Goal: Task Accomplishment & Management: Manage account settings

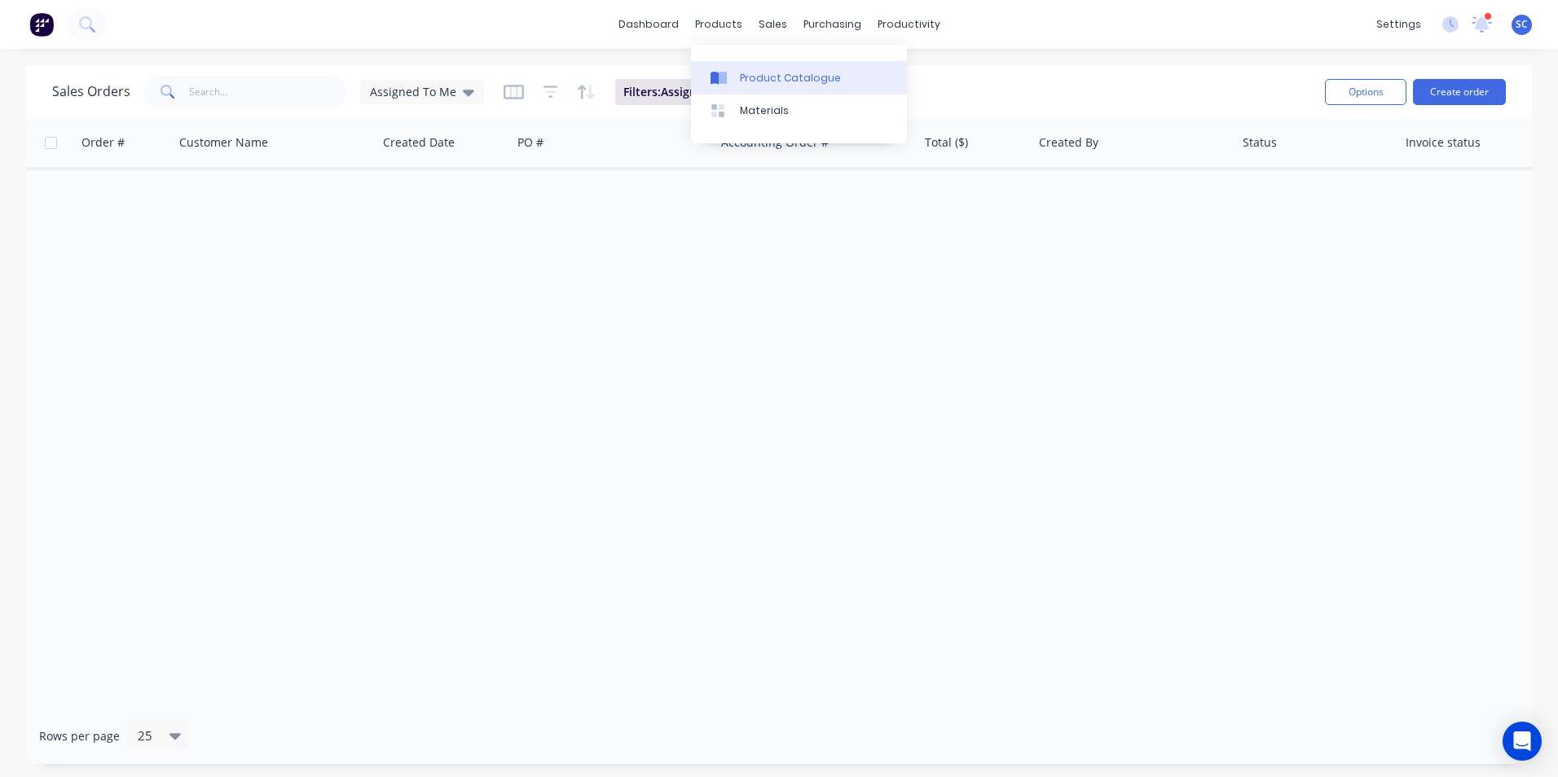
click at [733, 77] on div at bounding box center [723, 78] width 24 height 15
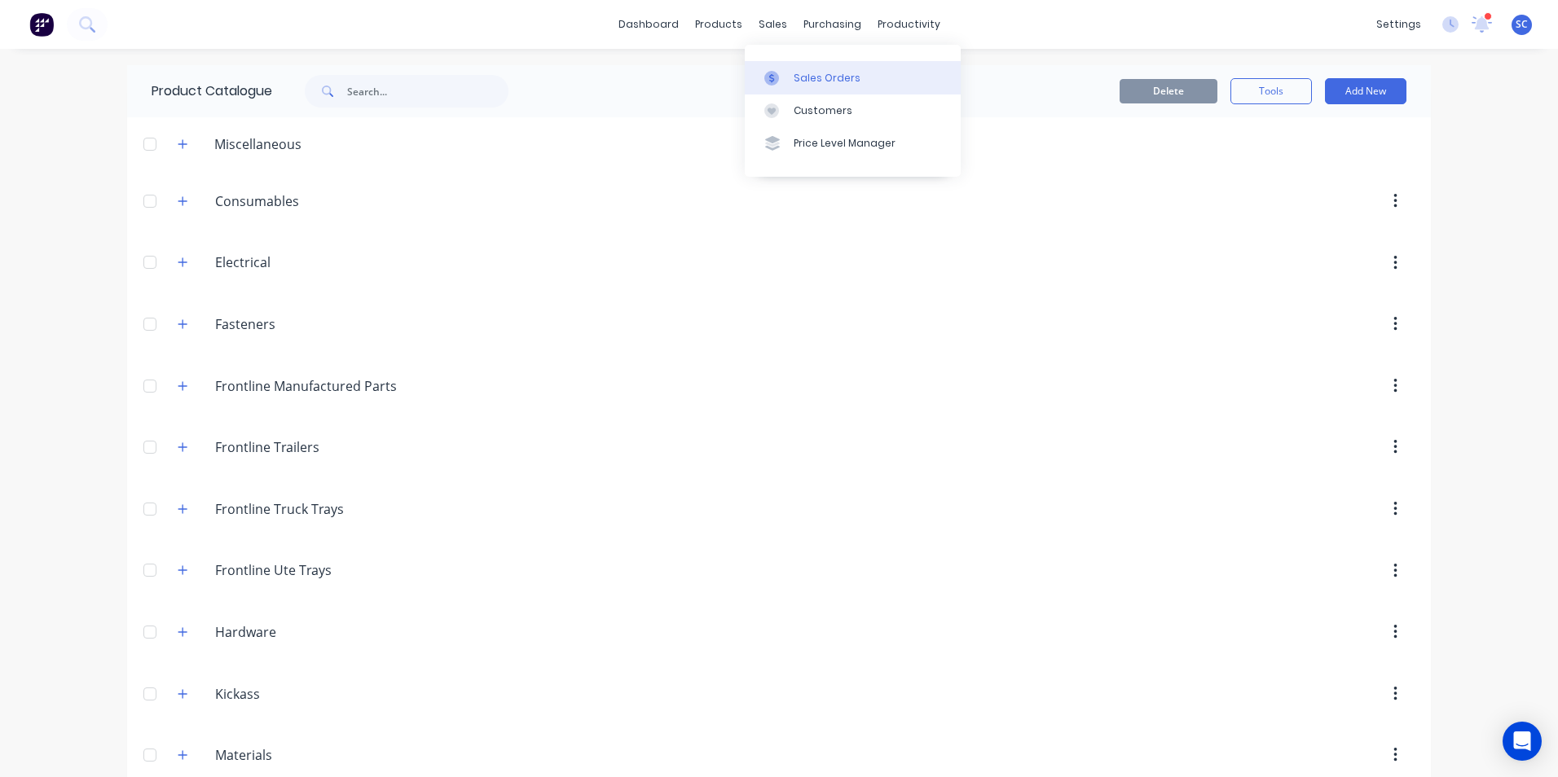
click at [777, 74] on icon at bounding box center [771, 78] width 15 height 15
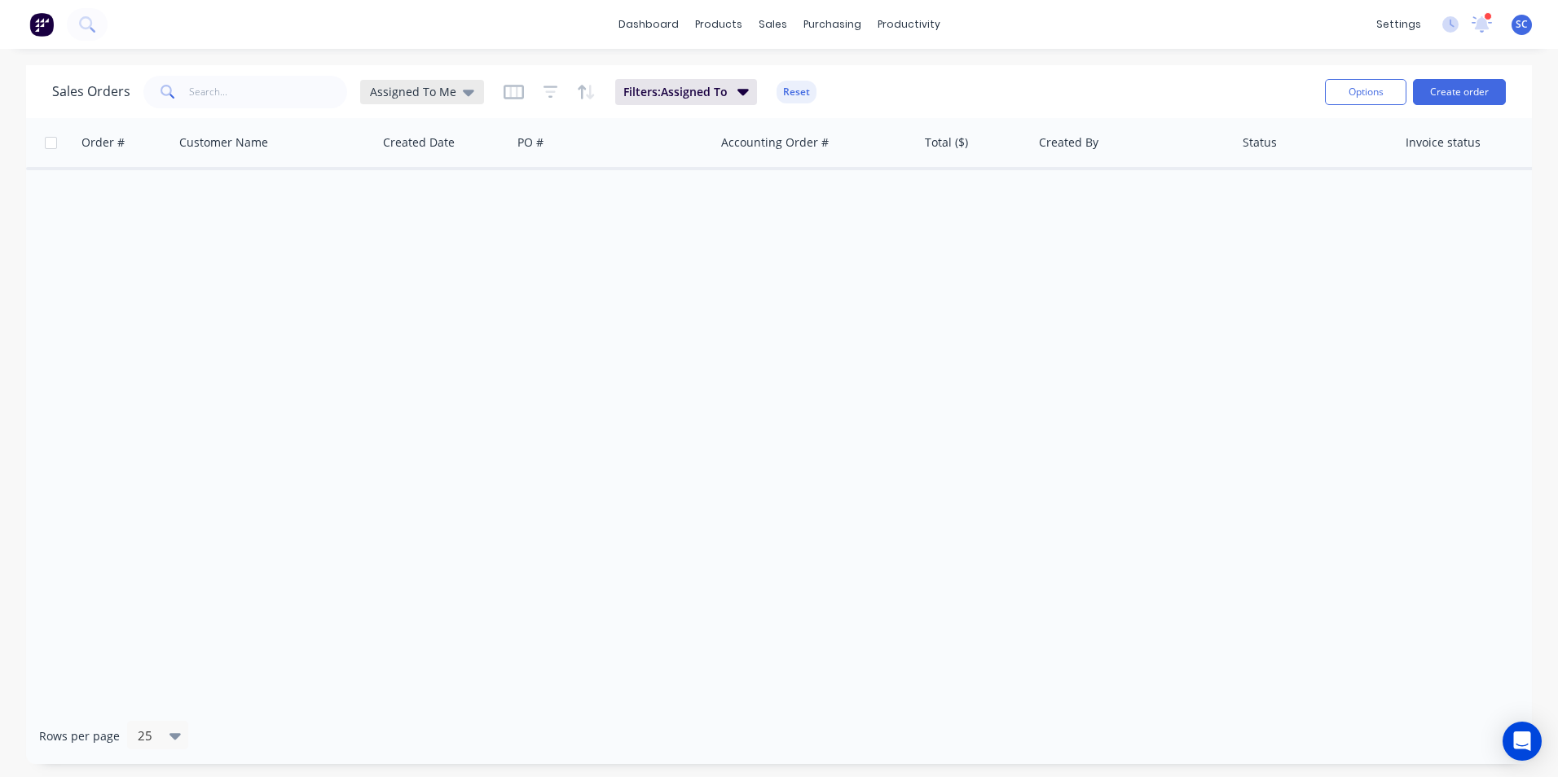
click at [463, 92] on icon at bounding box center [468, 93] width 11 height 7
click at [402, 230] on button "None" at bounding box center [458, 231] width 186 height 19
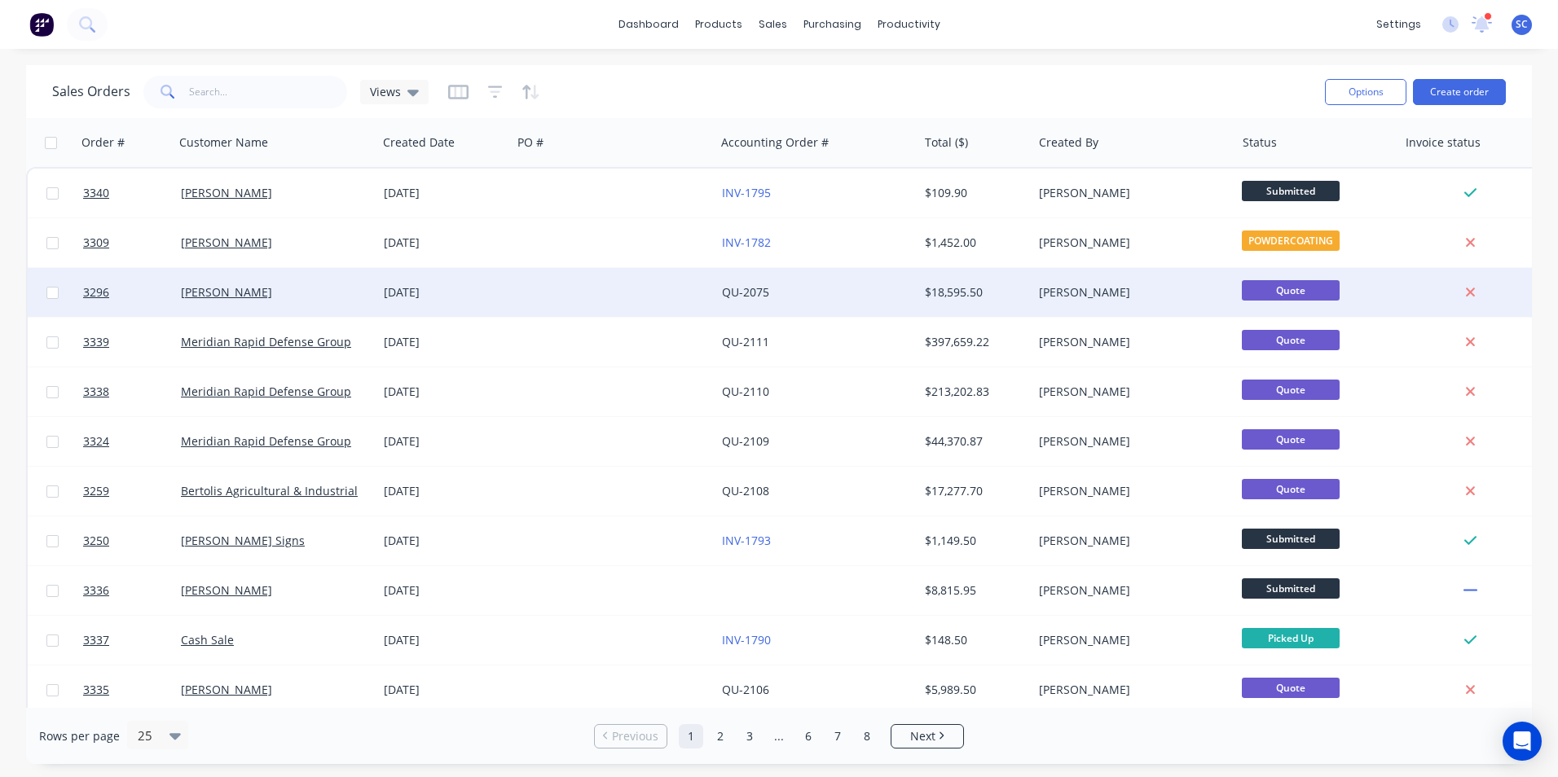
click at [321, 306] on div "[PERSON_NAME]" at bounding box center [275, 292] width 203 height 49
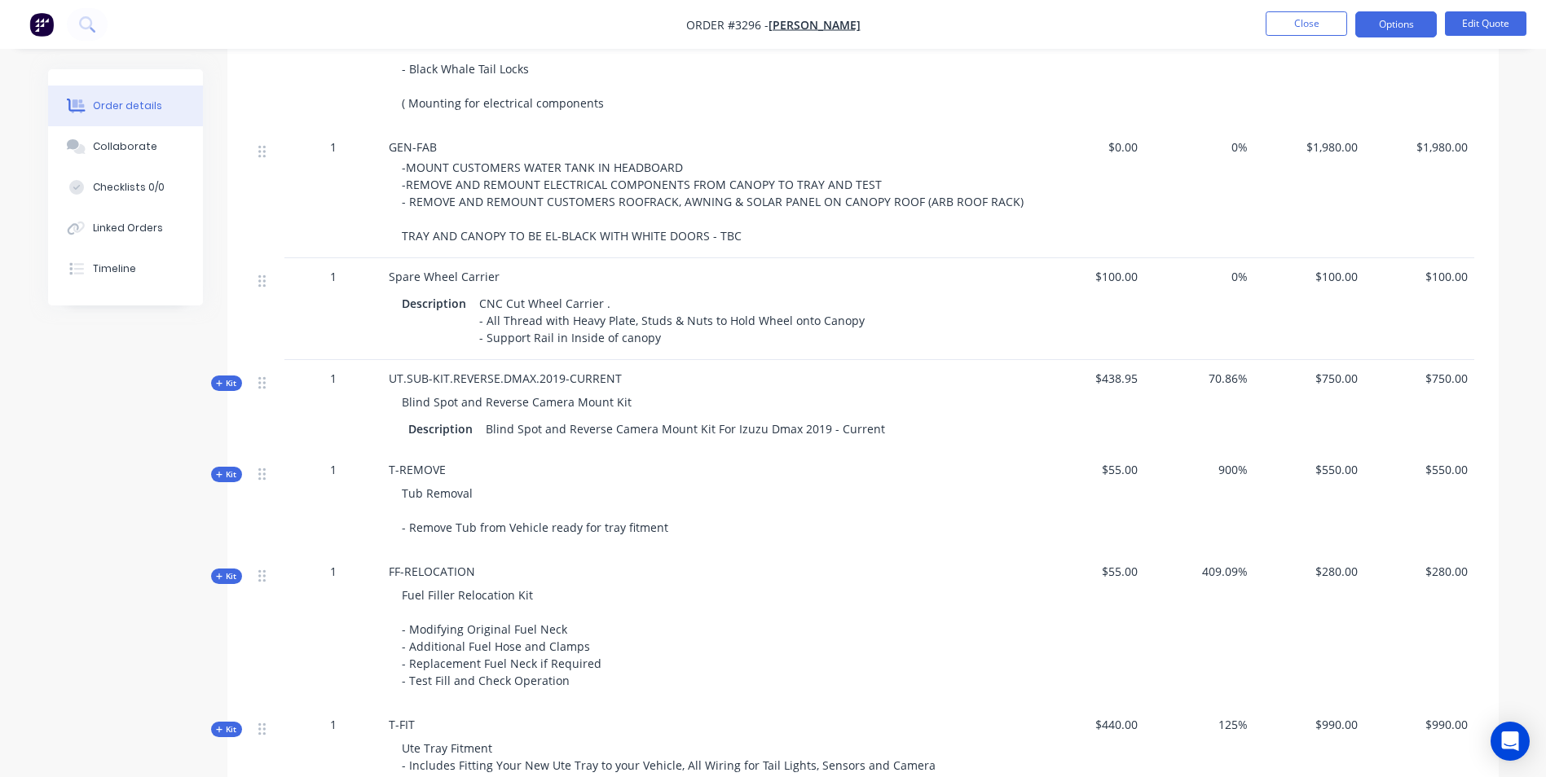
scroll to position [1467, 0]
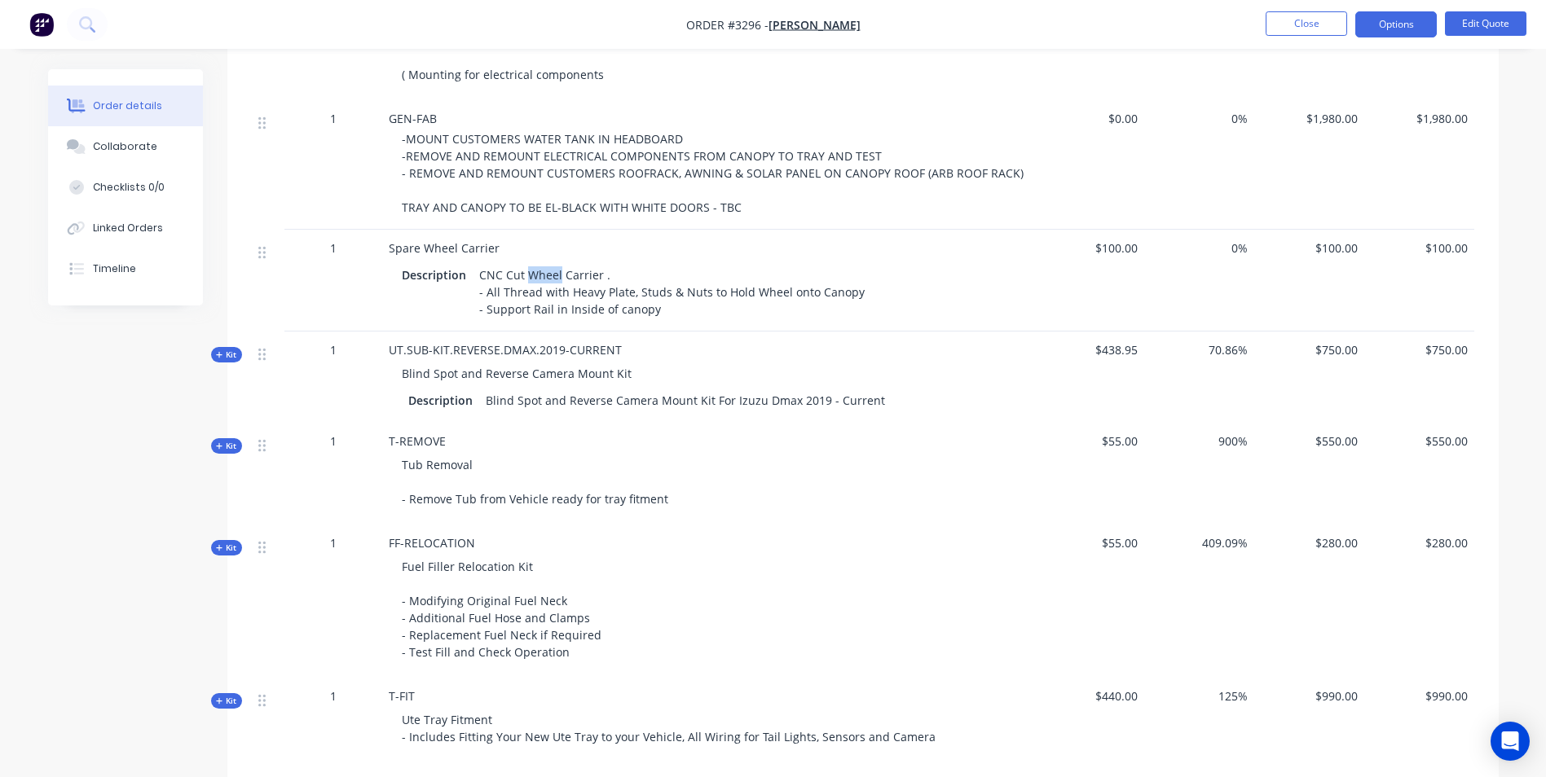
drag, startPoint x: 558, startPoint y: 275, endPoint x: 528, endPoint y: 276, distance: 30.2
click at [528, 276] on div "CNC Cut Wheel Carrier . - All Thread with Heavy Plate, Studs & Nuts to Hold Whe…" at bounding box center [672, 292] width 398 height 58
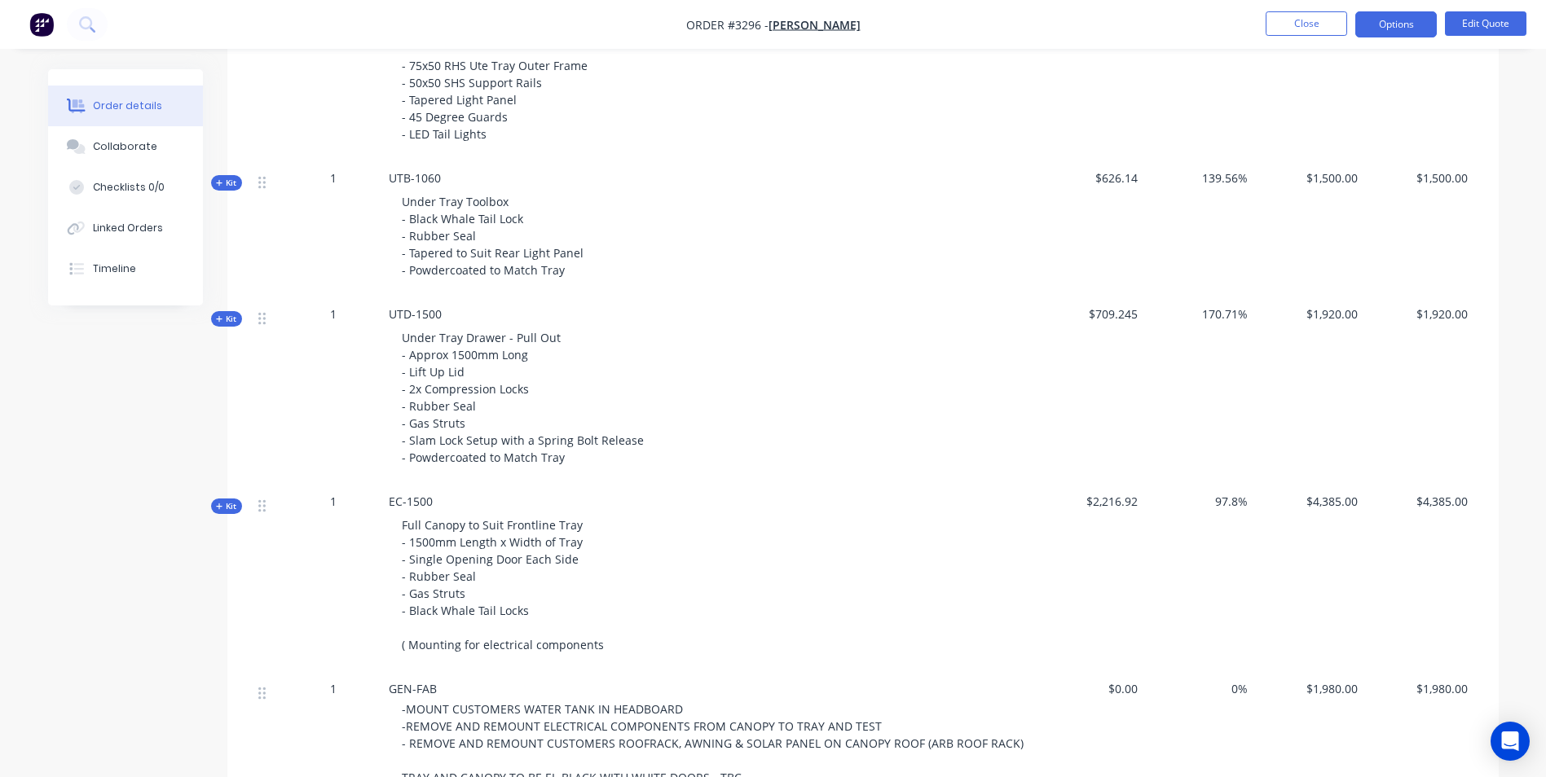
scroll to position [815, 0]
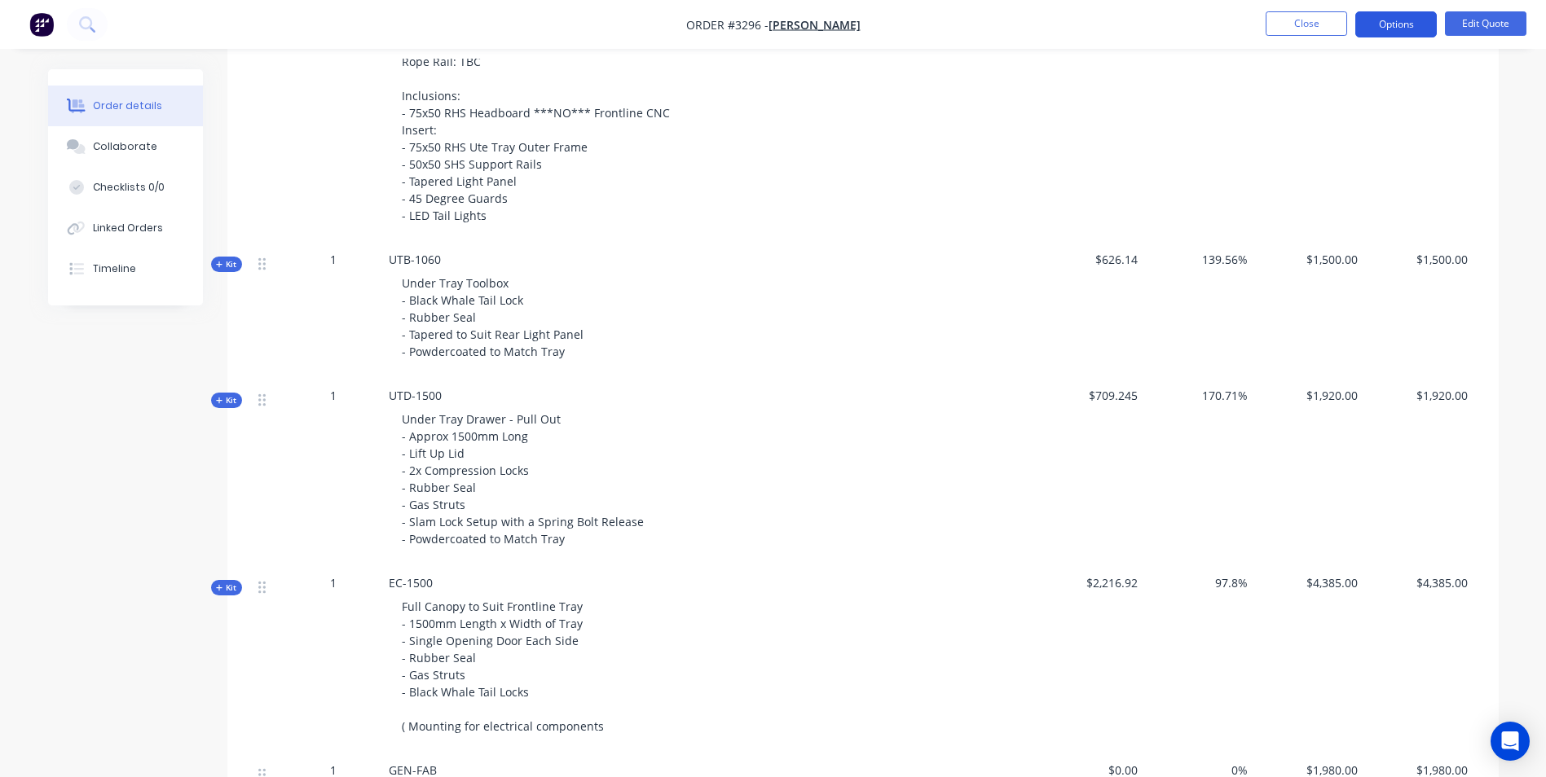
click at [1393, 24] on button "Options" at bounding box center [1395, 24] width 81 height 26
click at [1130, 183] on div "$2,482.48" at bounding box center [1089, 70] width 110 height 341
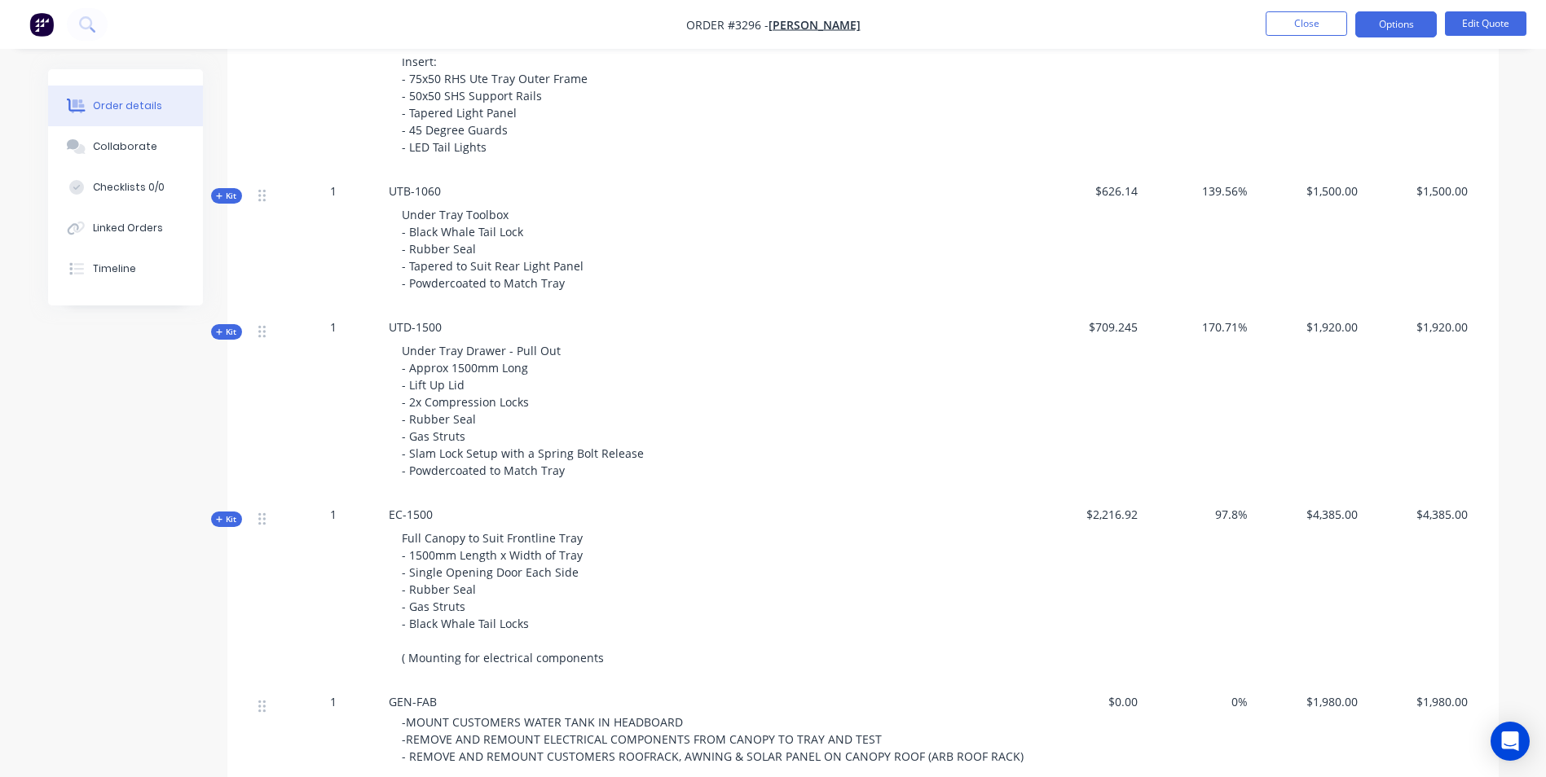
scroll to position [978, 0]
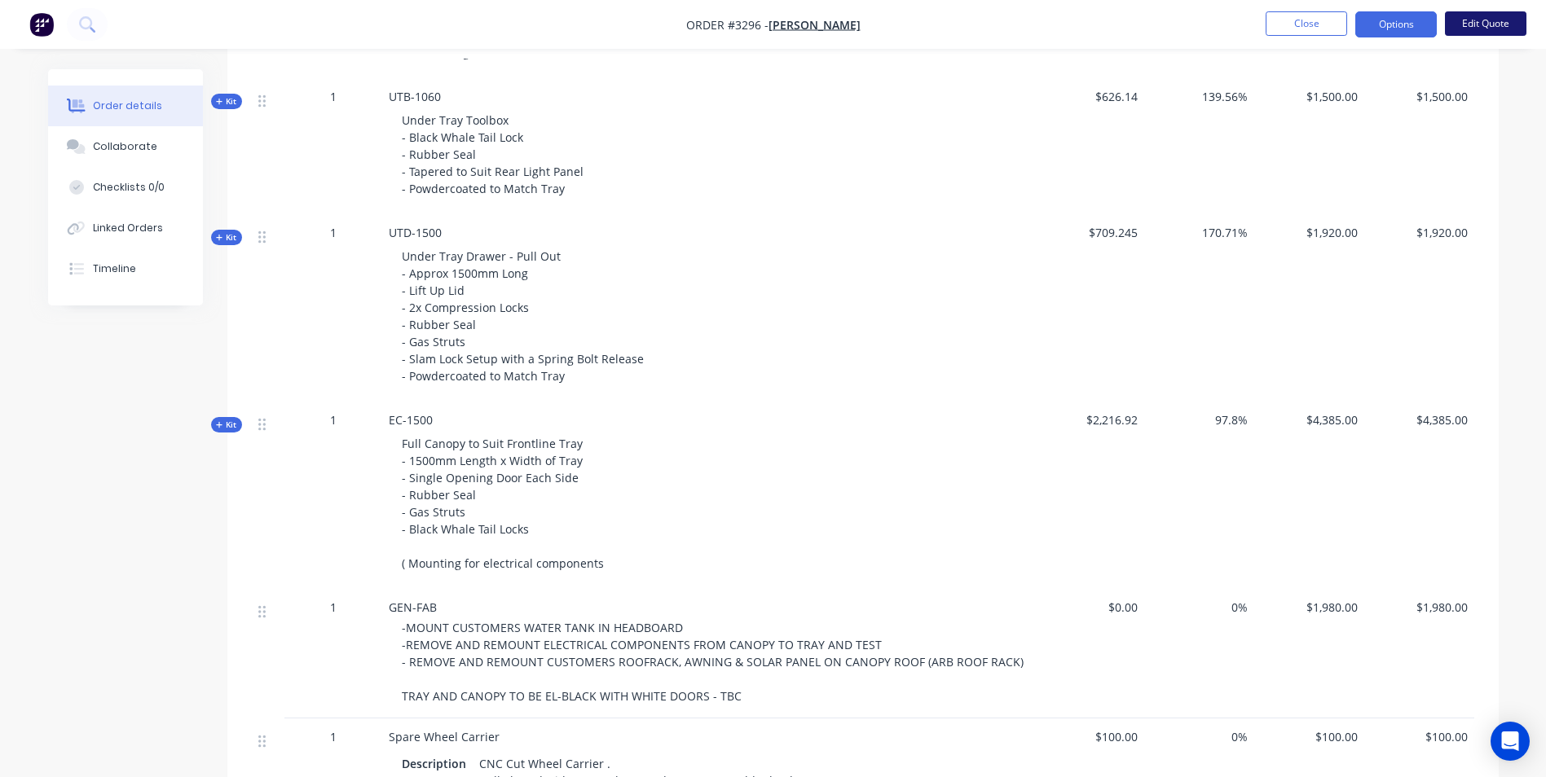
click at [1459, 12] on button "Edit Quote" at bounding box center [1485, 23] width 81 height 24
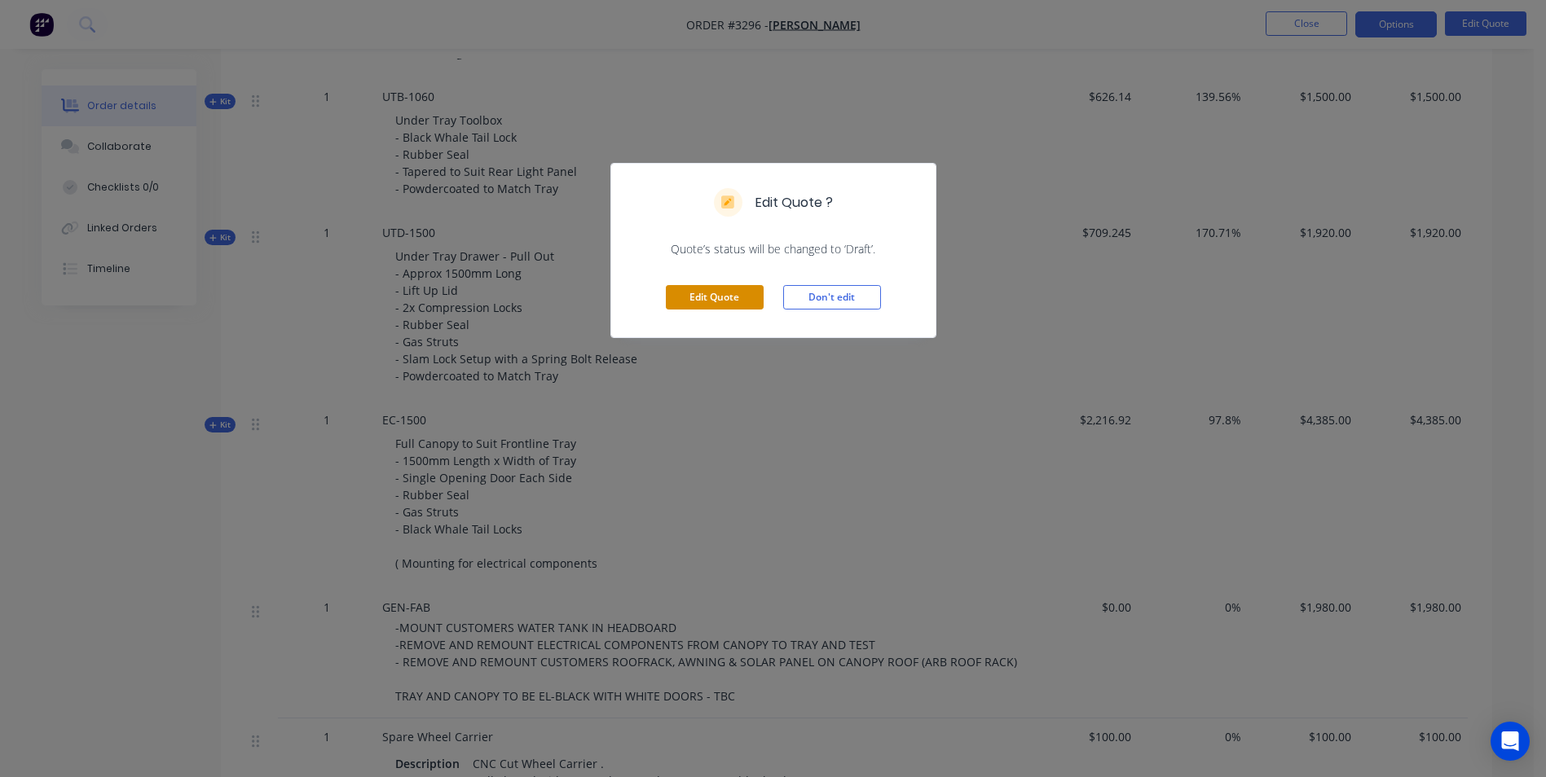
click at [739, 293] on button "Edit Quote" at bounding box center [715, 297] width 98 height 24
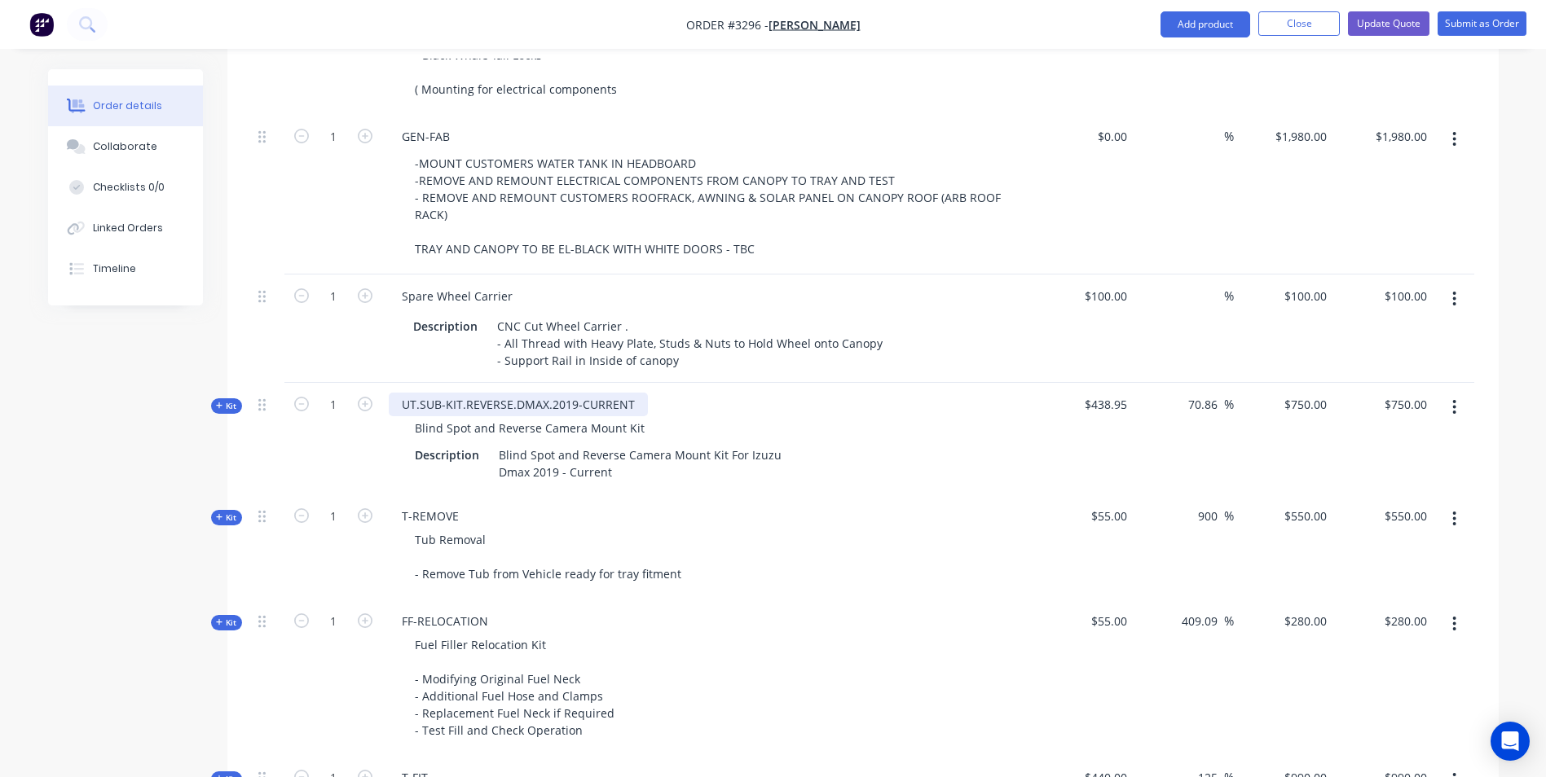
scroll to position [1548, 0]
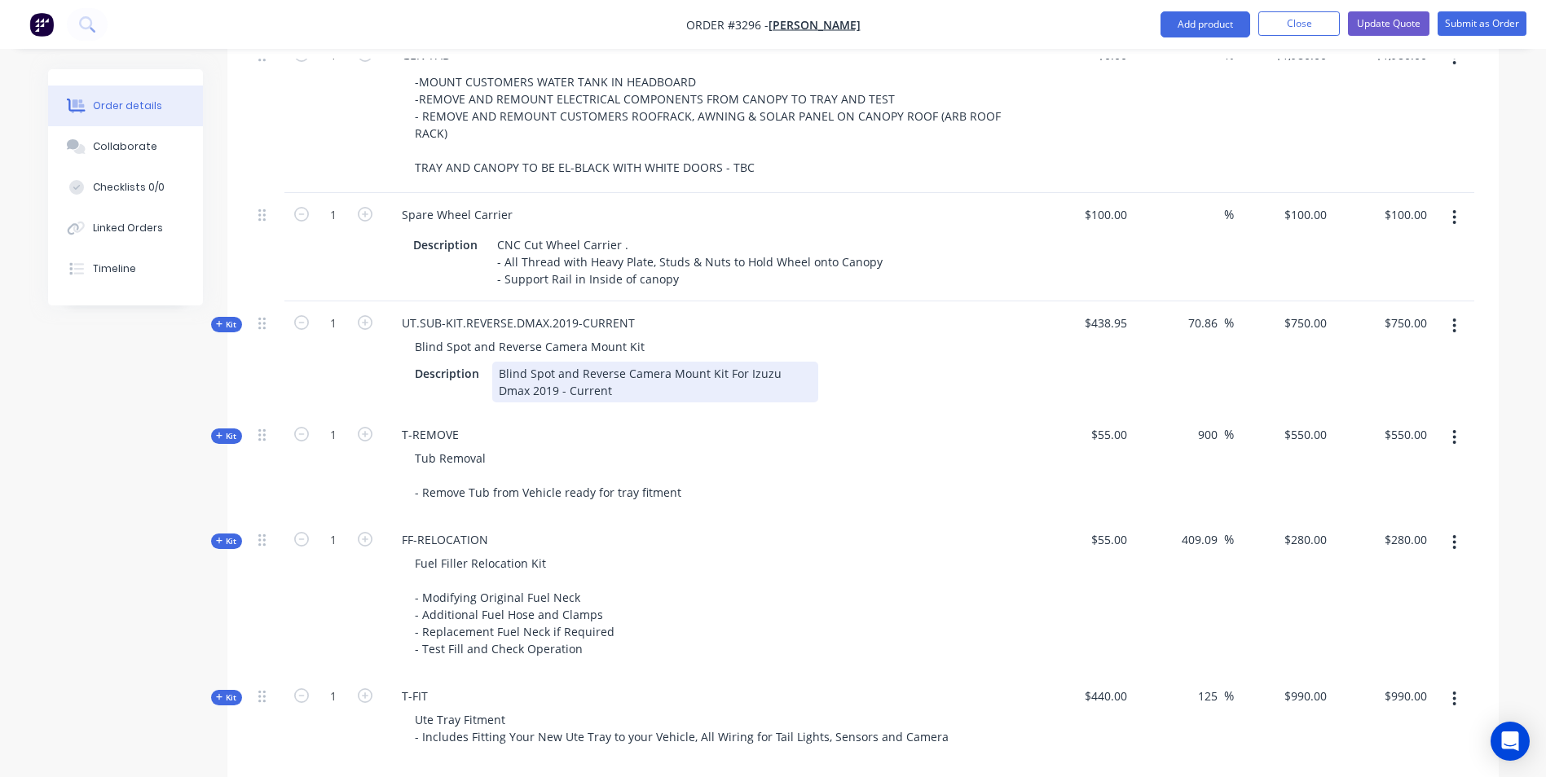
click at [552, 376] on div "Blind Spot and Reverse Camera Mount Kit For Izuzu Dmax 2019 - Current" at bounding box center [655, 382] width 326 height 41
drag, startPoint x: 553, startPoint y: 373, endPoint x: 474, endPoint y: 368, distance: 79.3
click at [474, 368] on div "Description Blind Spot and Reverse Camera Mount Kit For Izuzu Dmax 2019 - Curre…" at bounding box center [708, 382] width 600 height 41
click at [519, 372] on div "and Reverse Camera Mount Kit For Izuzu Dmax 2019 - Current" at bounding box center [655, 382] width 326 height 41
click at [222, 319] on span "Kit" at bounding box center [226, 325] width 21 height 12
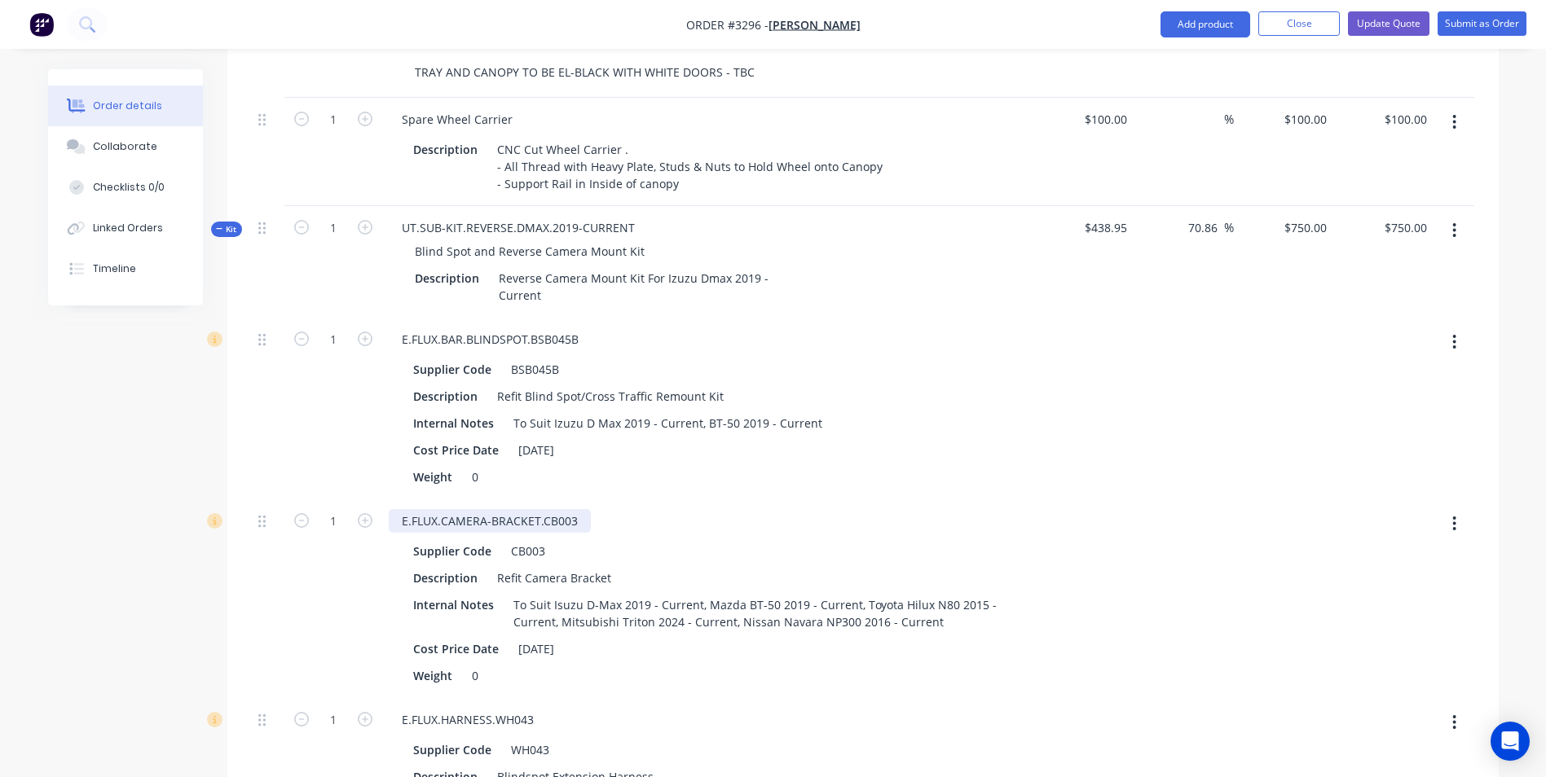
scroll to position [1793, 0]
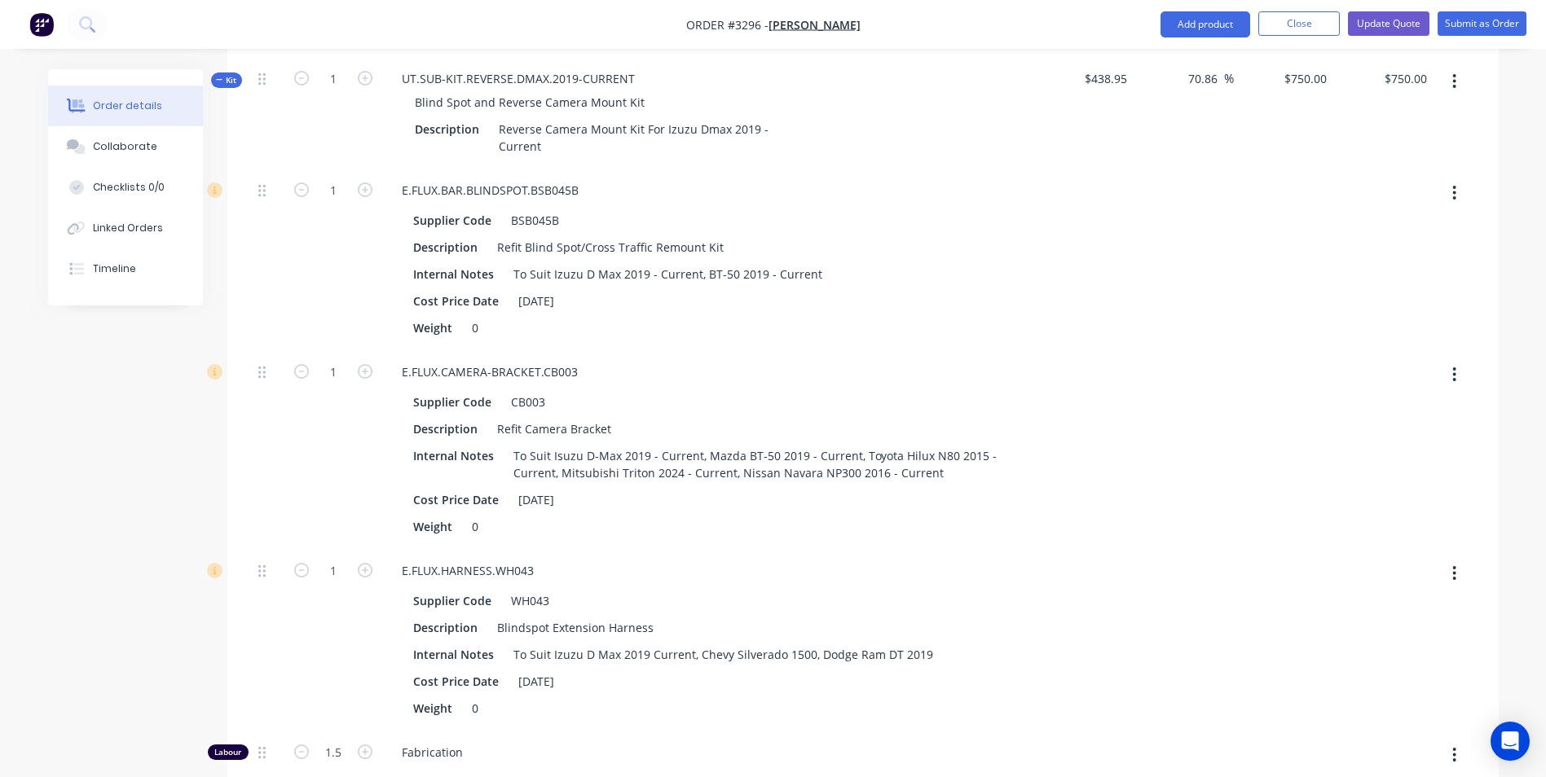
click at [1452, 184] on icon "button" at bounding box center [1454, 193] width 4 height 18
click at [1352, 289] on div "Delete" at bounding box center [1396, 301] width 125 height 24
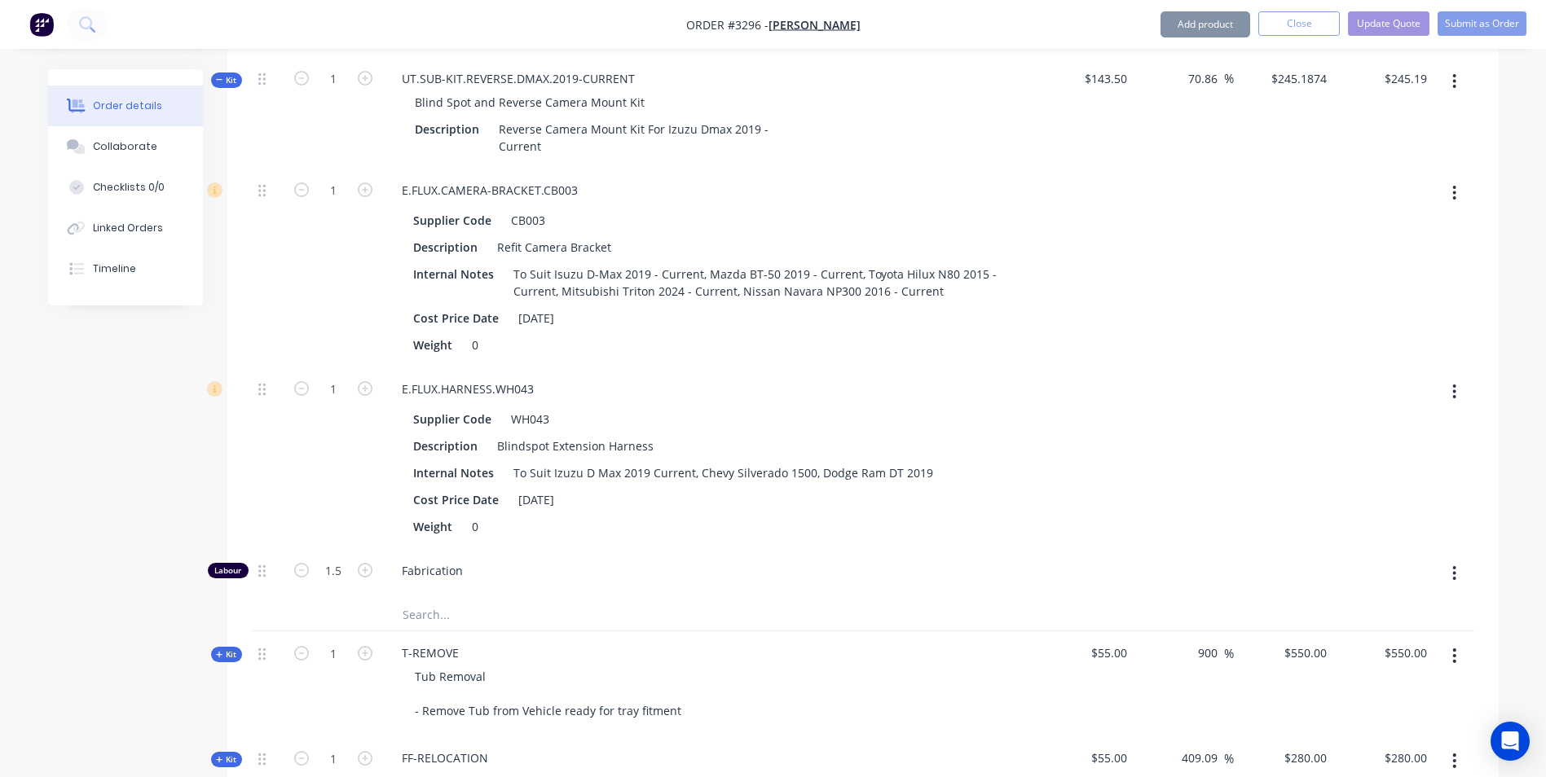
type input "$245.1874"
type input "$245.19"
click at [1452, 383] on icon "button" at bounding box center [1454, 392] width 4 height 18
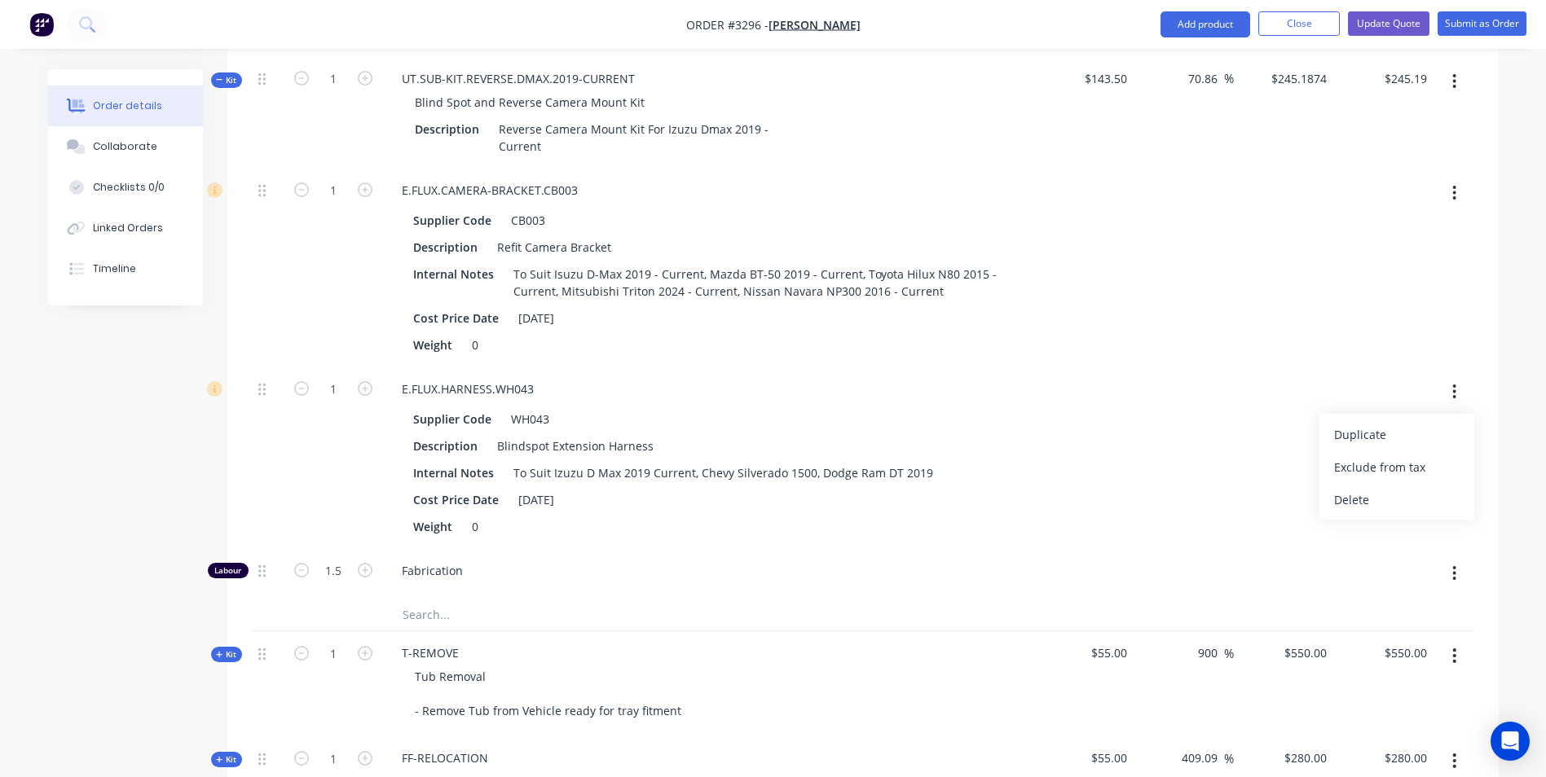
click at [1369, 488] on div "Delete" at bounding box center [1396, 500] width 125 height 24
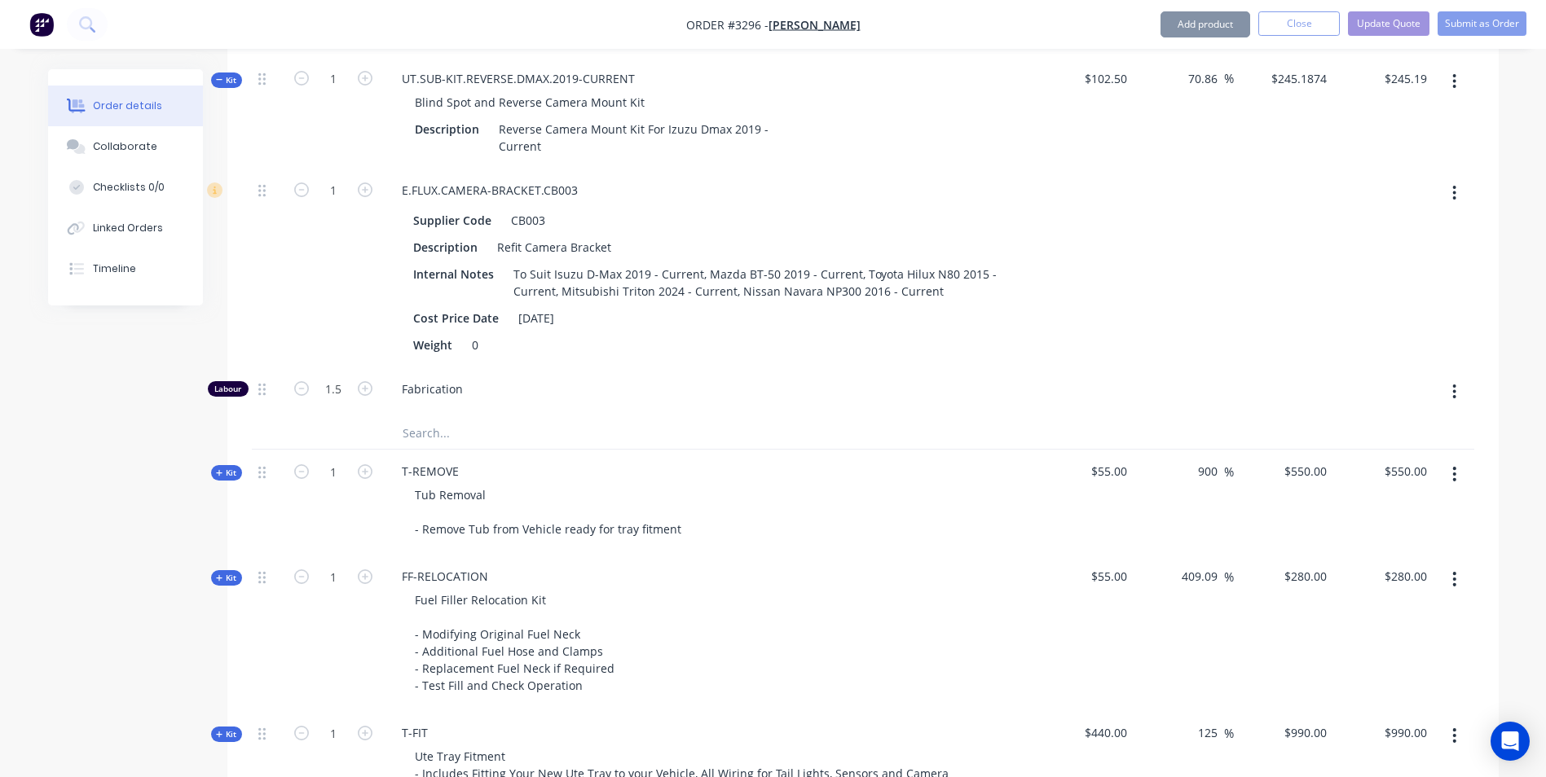
type input "$175.1338"
type input "$175.13"
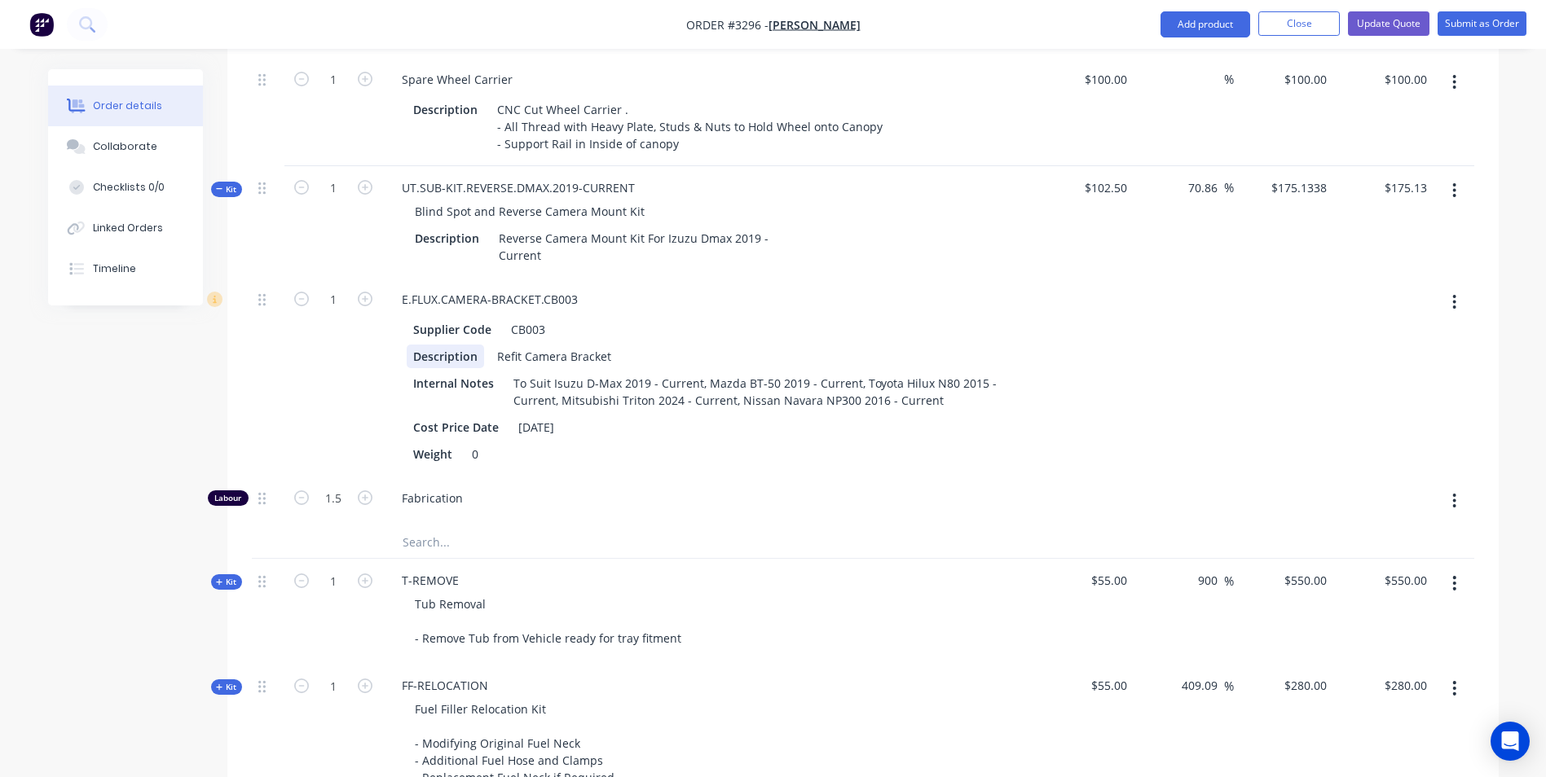
scroll to position [1630, 0]
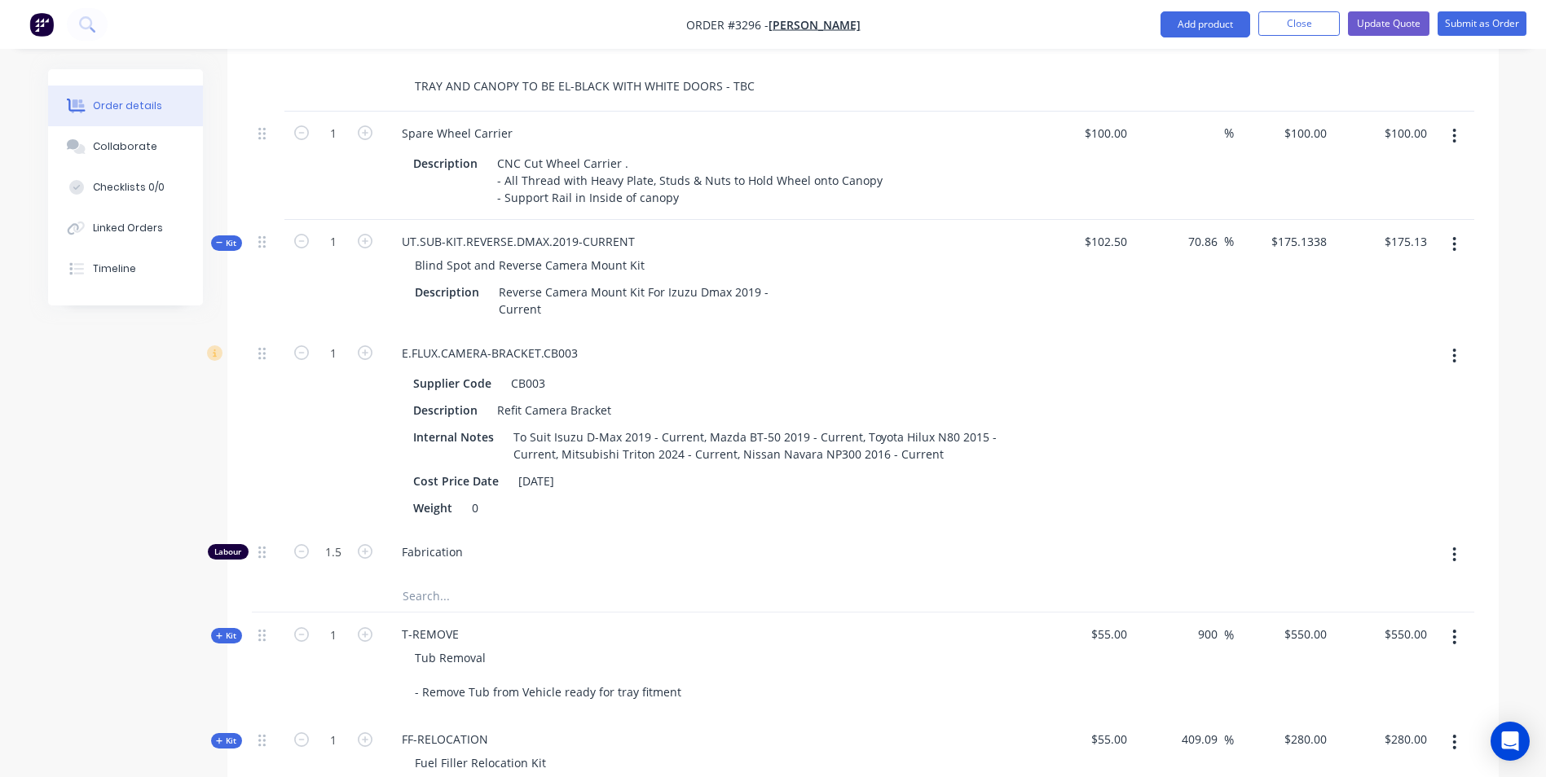
click at [217, 240] on icon at bounding box center [219, 243] width 7 height 8
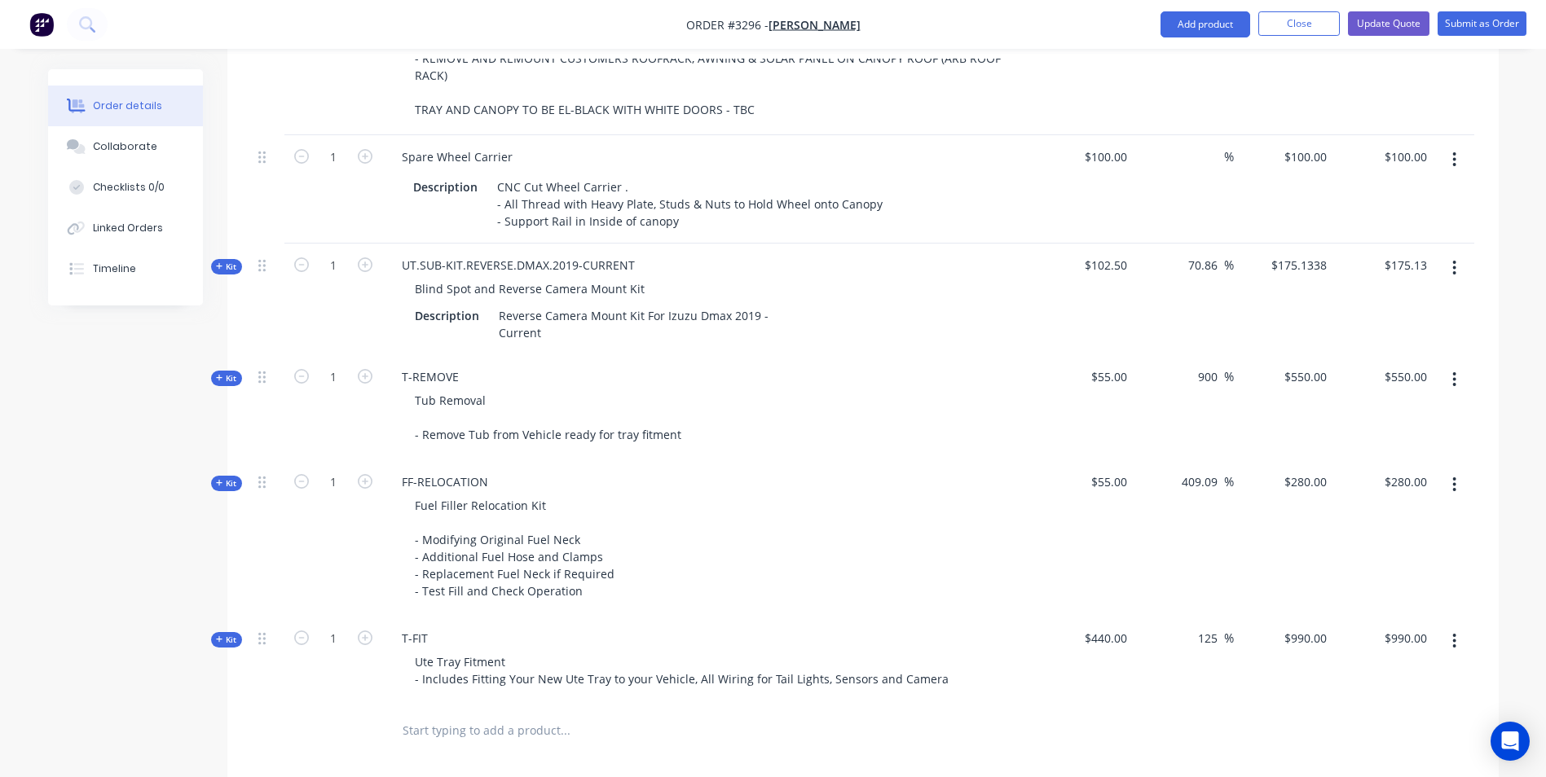
scroll to position [1578, 0]
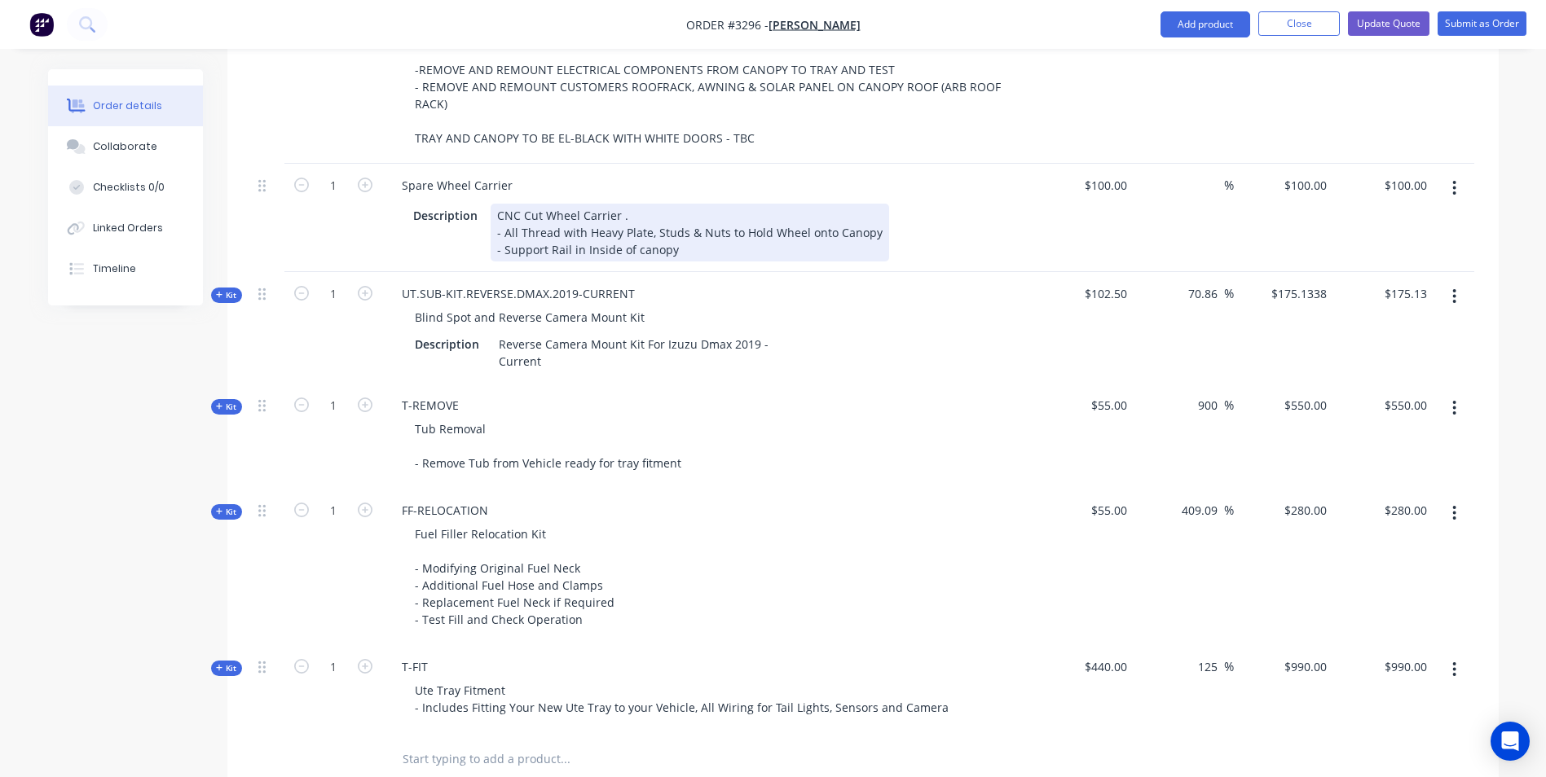
click at [614, 216] on div "CNC Cut Wheel Carrier . - All Thread with Heavy Plate, Studs & Nuts to Hold Whe…" at bounding box center [690, 233] width 398 height 58
drag, startPoint x: 623, startPoint y: 216, endPoint x: 488, endPoint y: 218, distance: 135.3
click at [488, 218] on div "Description CNC Cut Wheel Carrier . - All Thread with Heavy Plate, Studs & Nuts…" at bounding box center [705, 233] width 597 height 58
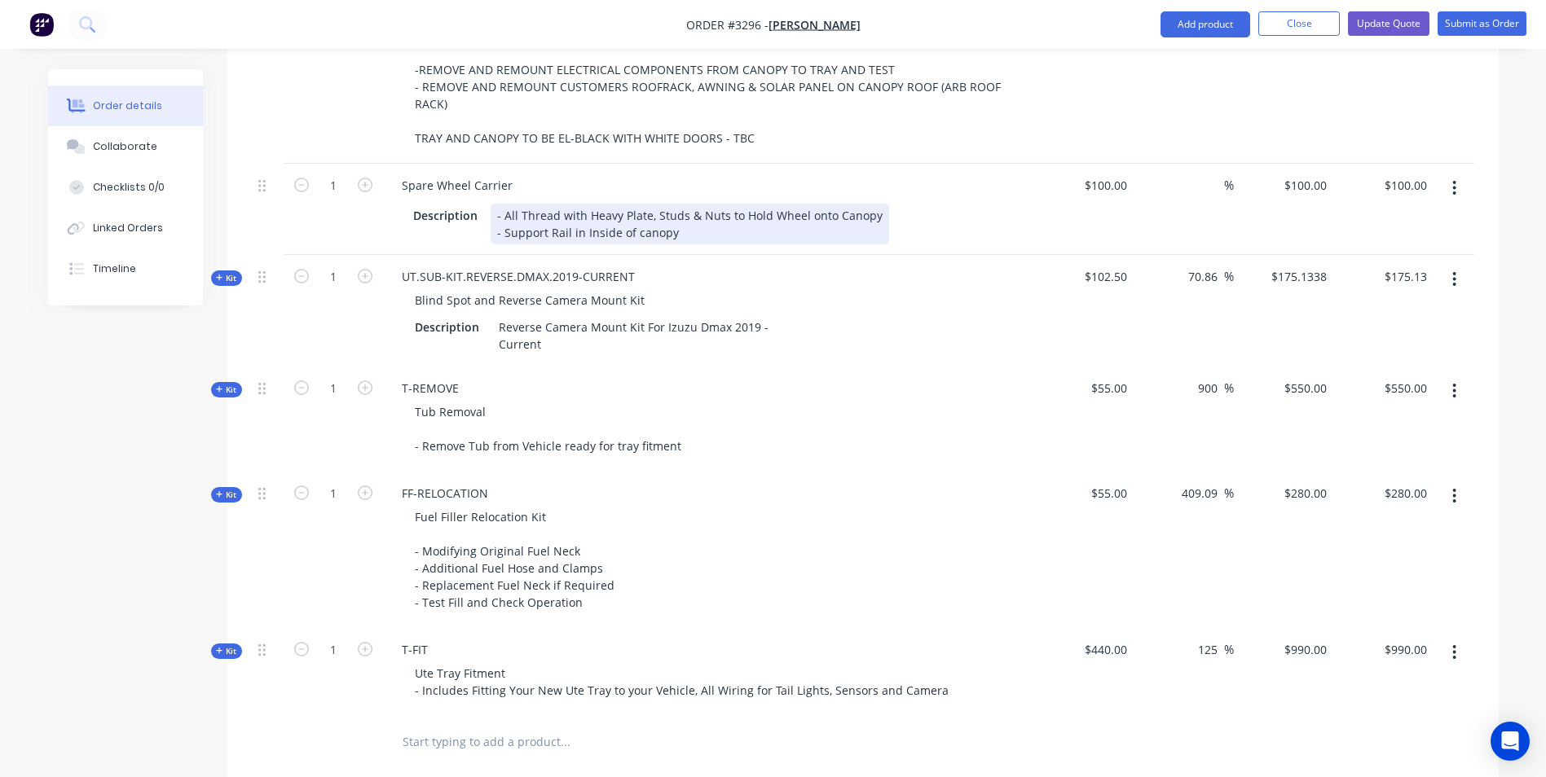
click at [491, 231] on div "- All Thread with Heavy Plate, Studs & Nuts to Hold Wheel onto Canopy - Support…" at bounding box center [690, 224] width 398 height 41
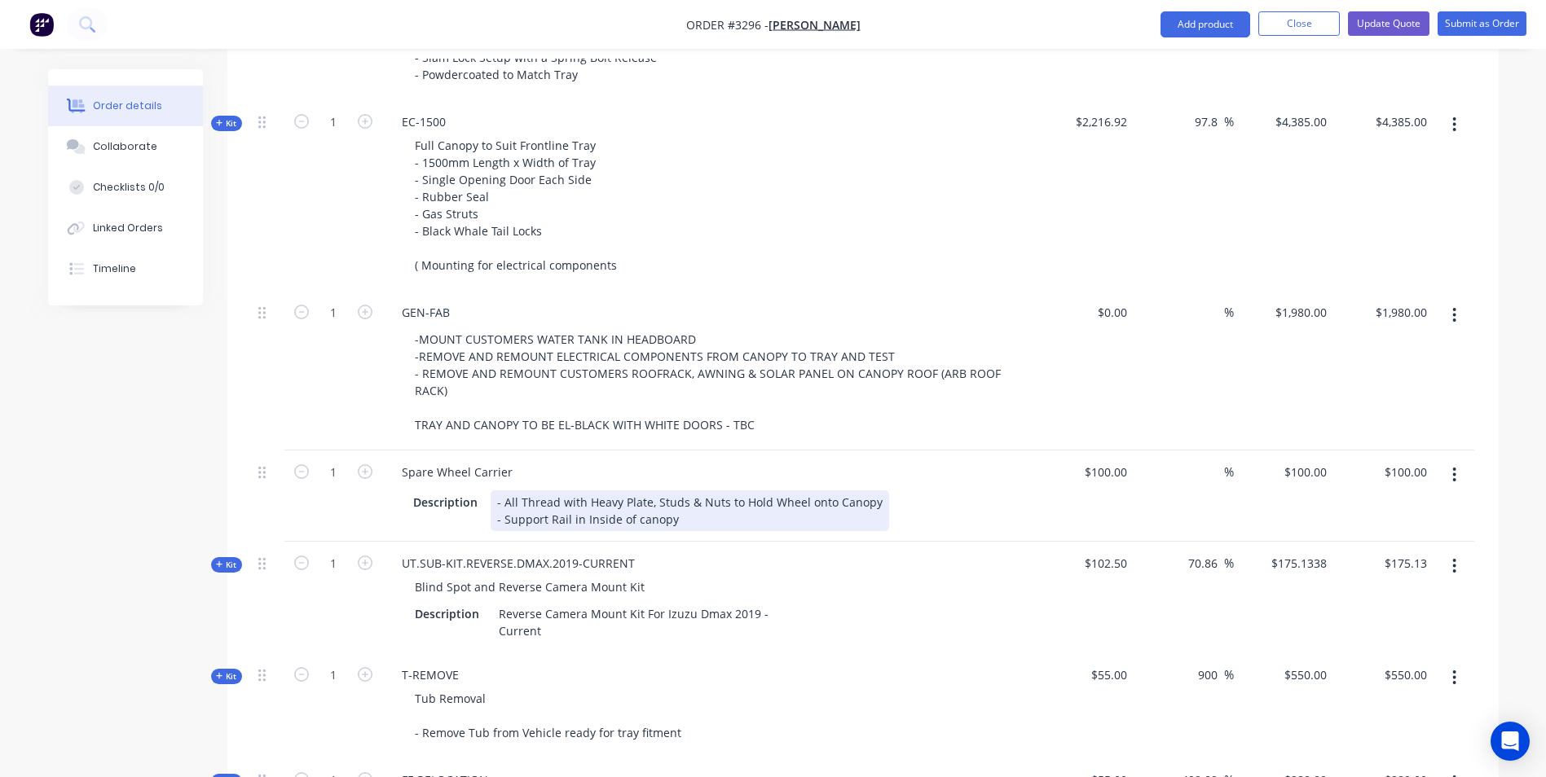
scroll to position [1316, 0]
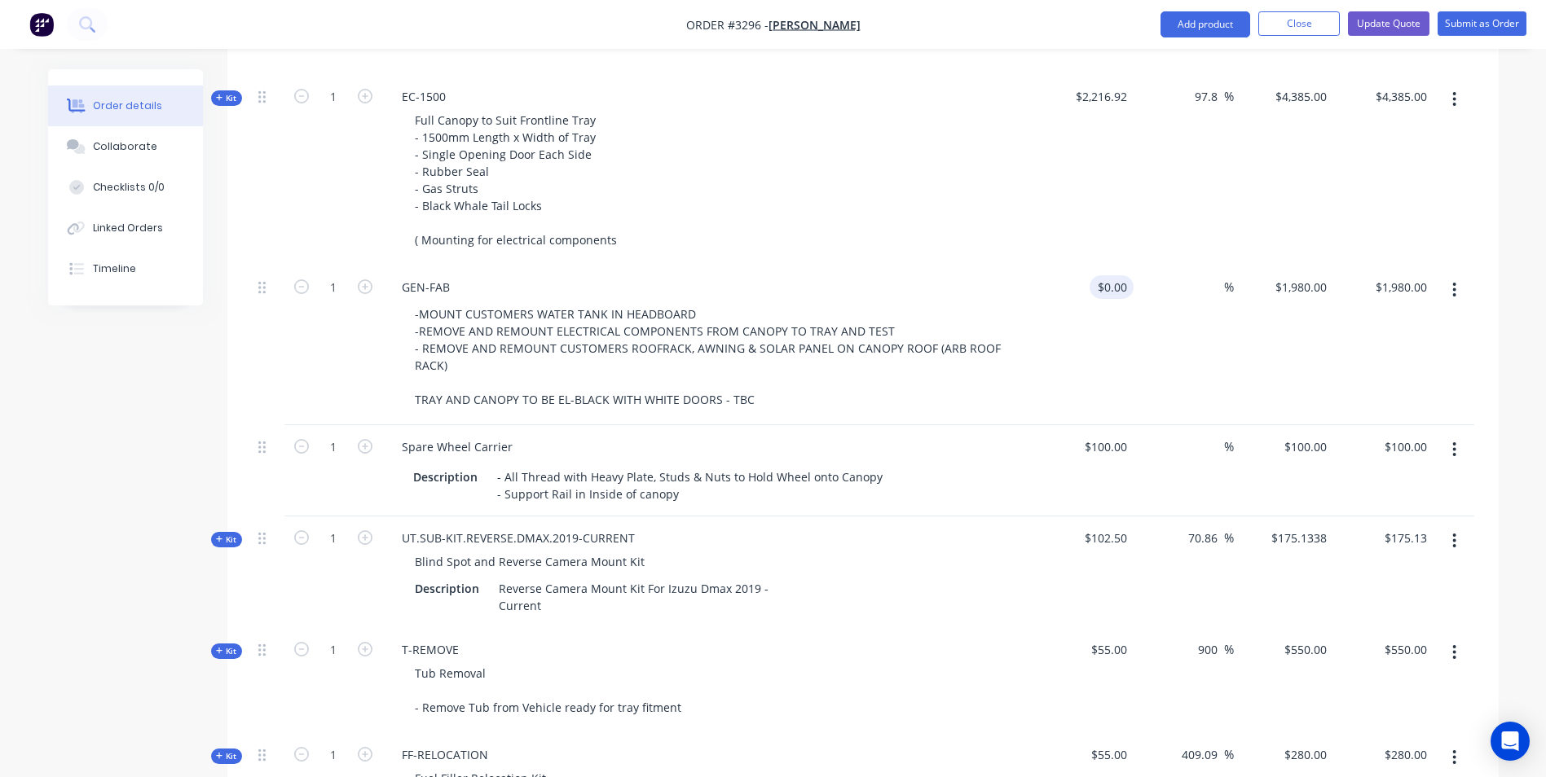
click at [1108, 283] on div "$0.00 $0.00" at bounding box center [1112, 287] width 44 height 24
click at [1125, 289] on input "0" at bounding box center [1124, 287] width 19 height 24
type input "$825.00"
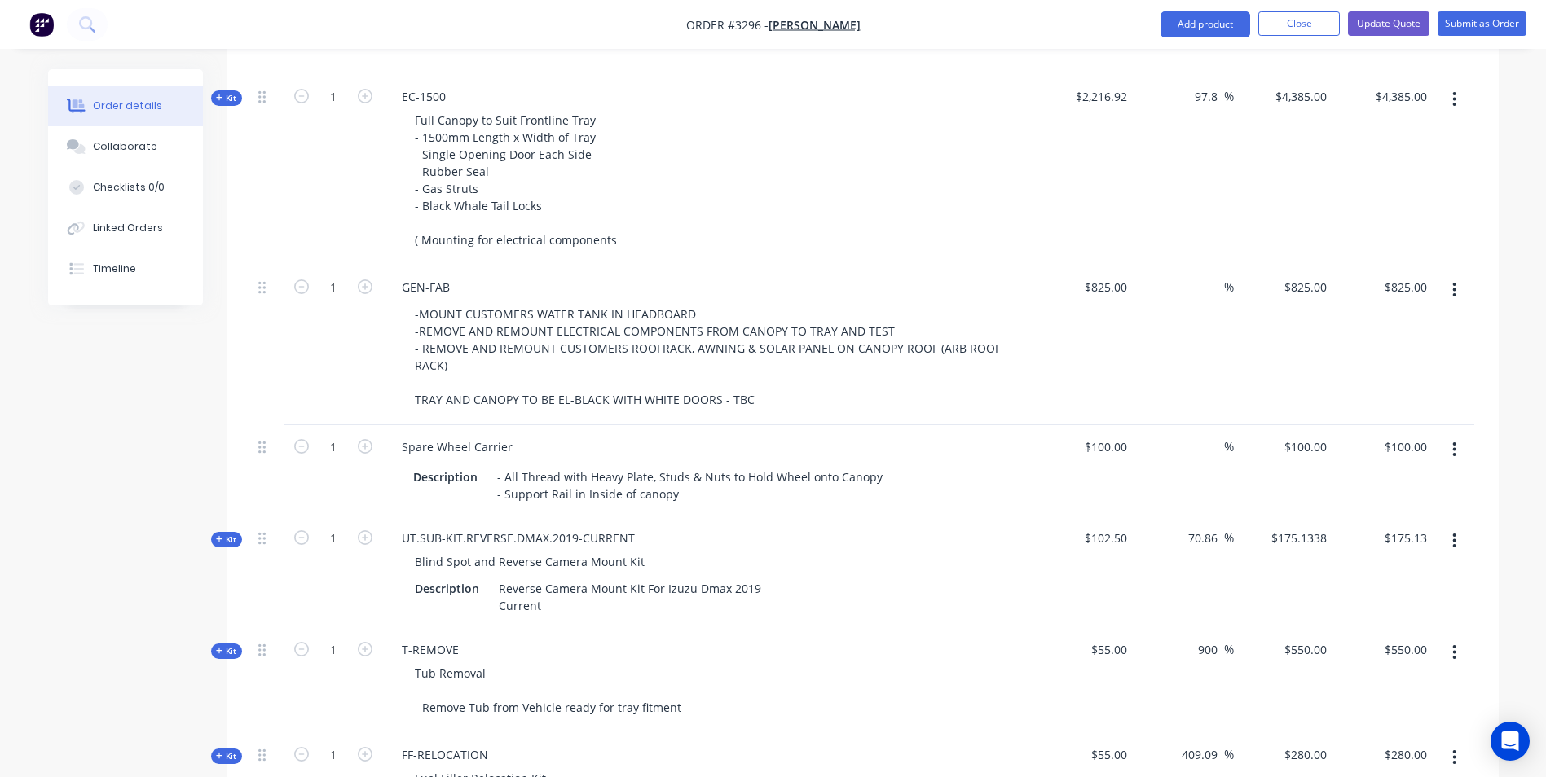
click at [988, 283] on div "GEN-FAB" at bounding box center [708, 287] width 639 height 24
click at [1297, 282] on div "825 $825.00" at bounding box center [1284, 346] width 100 height 160
type input "1980"
type input "140"
type input "$1,980.00"
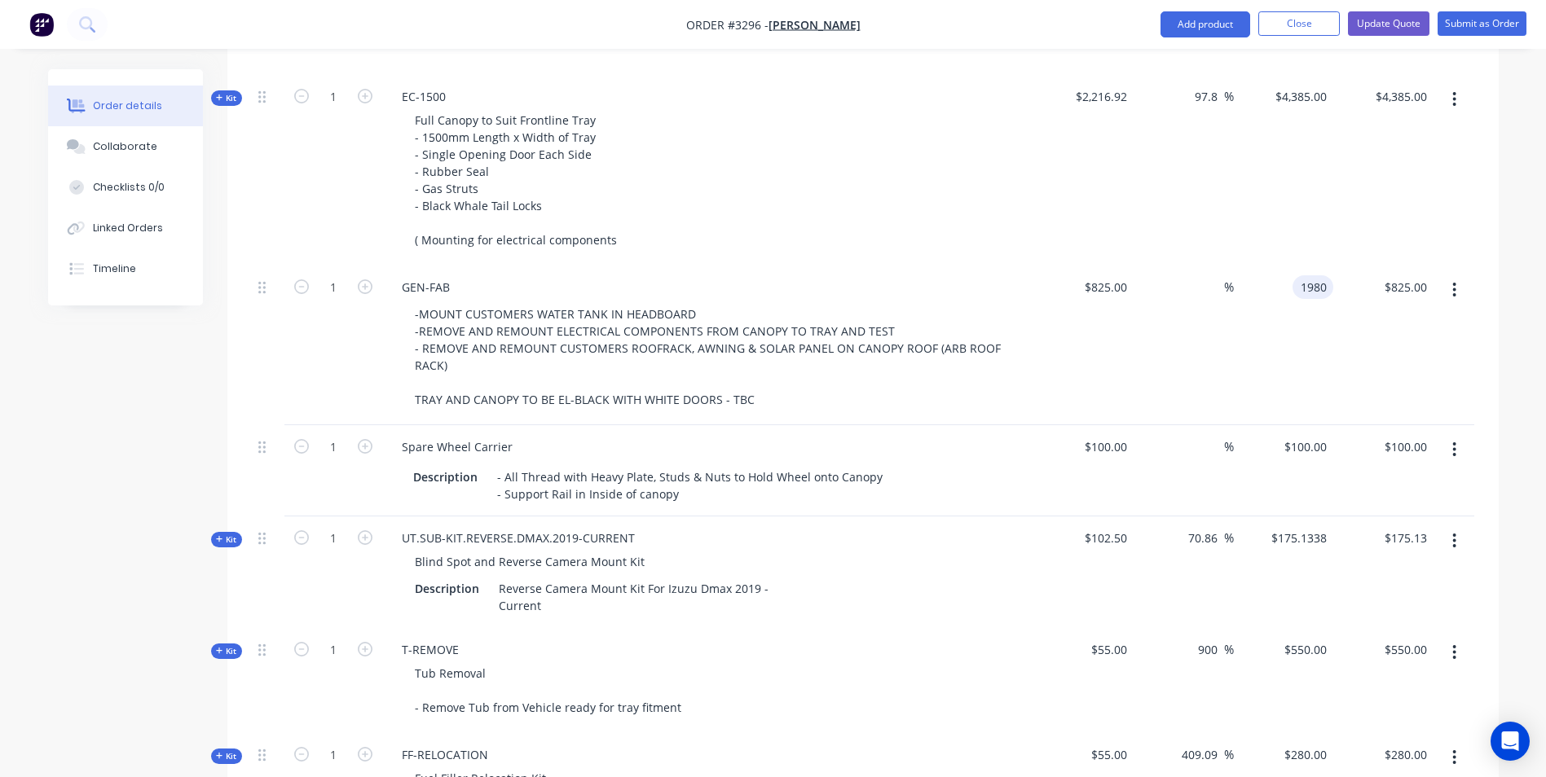
type input "$1,980.00"
click at [1098, 216] on div "$2,216.92" at bounding box center [1084, 170] width 100 height 191
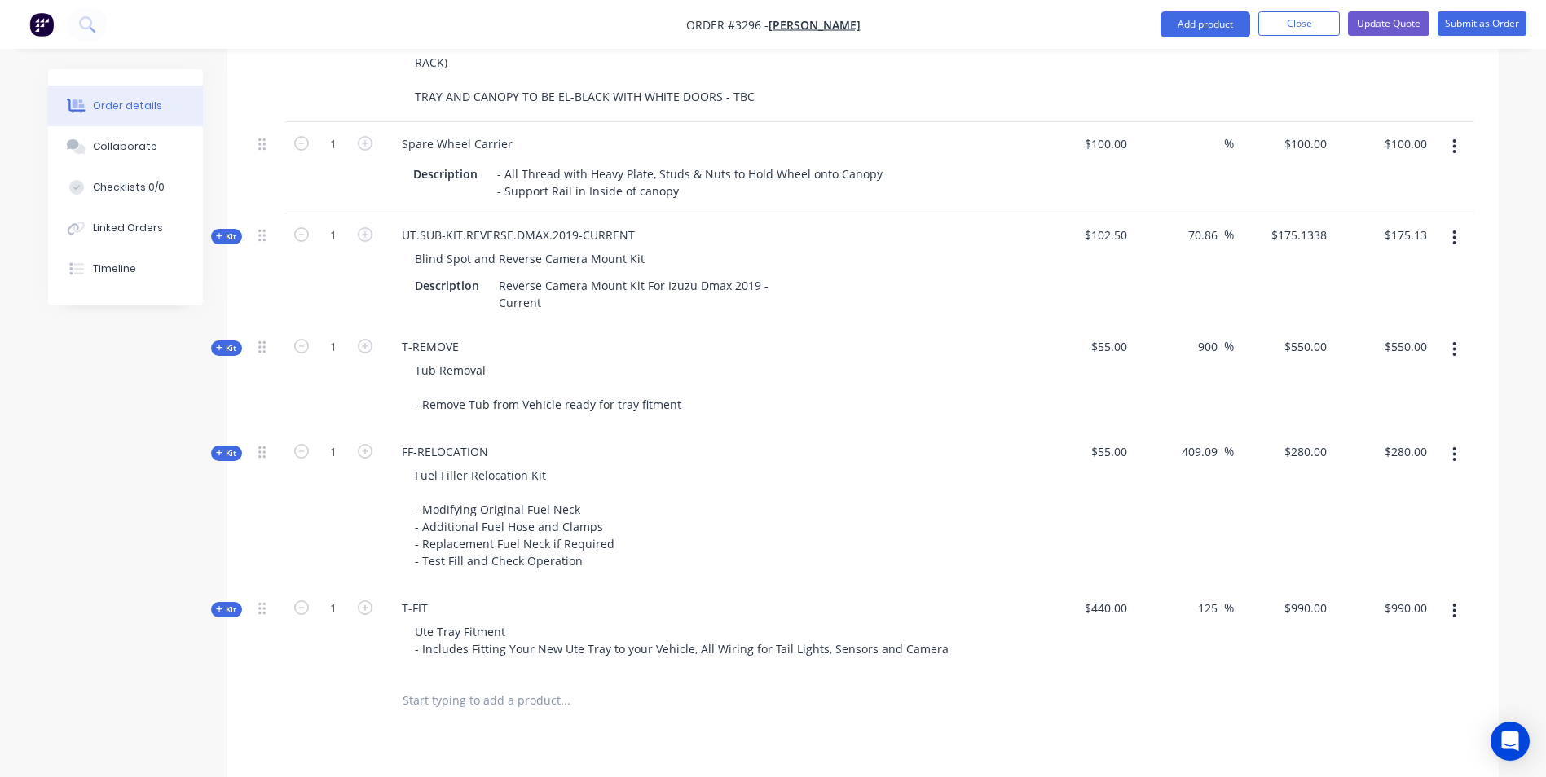
scroll to position [1561, 0]
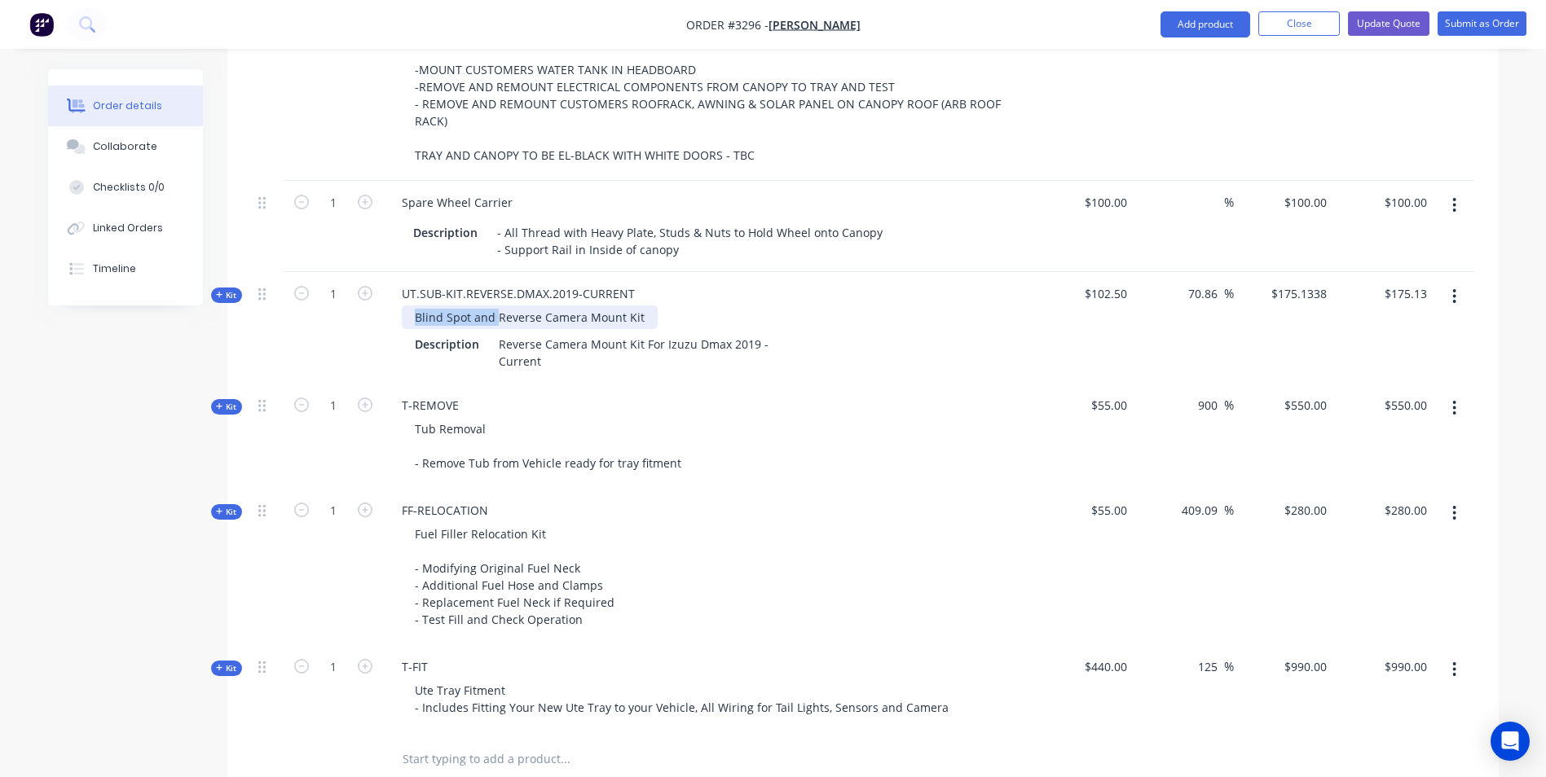
drag, startPoint x: 496, startPoint y: 314, endPoint x: 409, endPoint y: 317, distance: 87.3
click at [409, 317] on div "Blind Spot and Reverse Camera Mount Kit" at bounding box center [530, 318] width 256 height 24
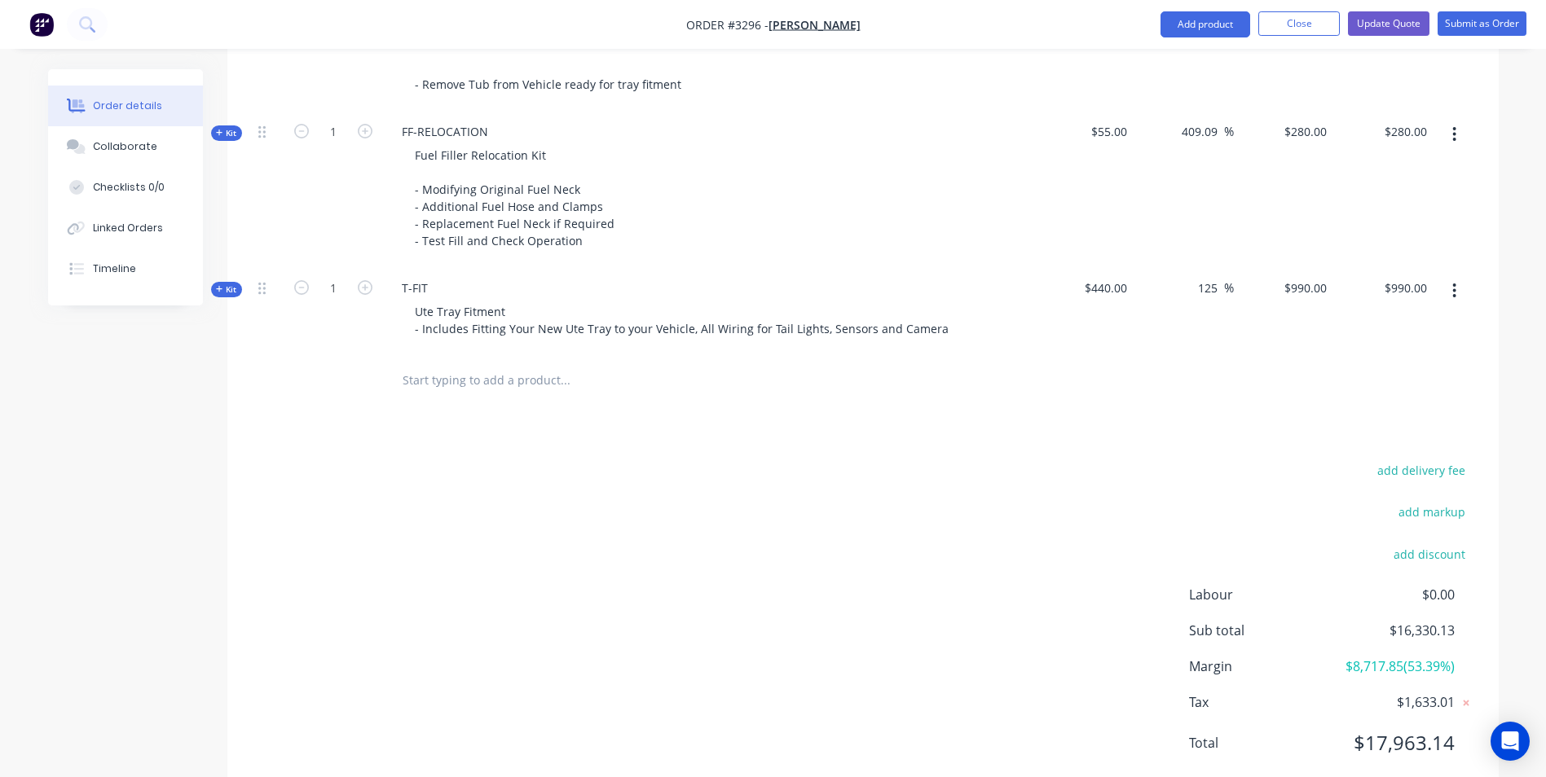
scroll to position [1968, 0]
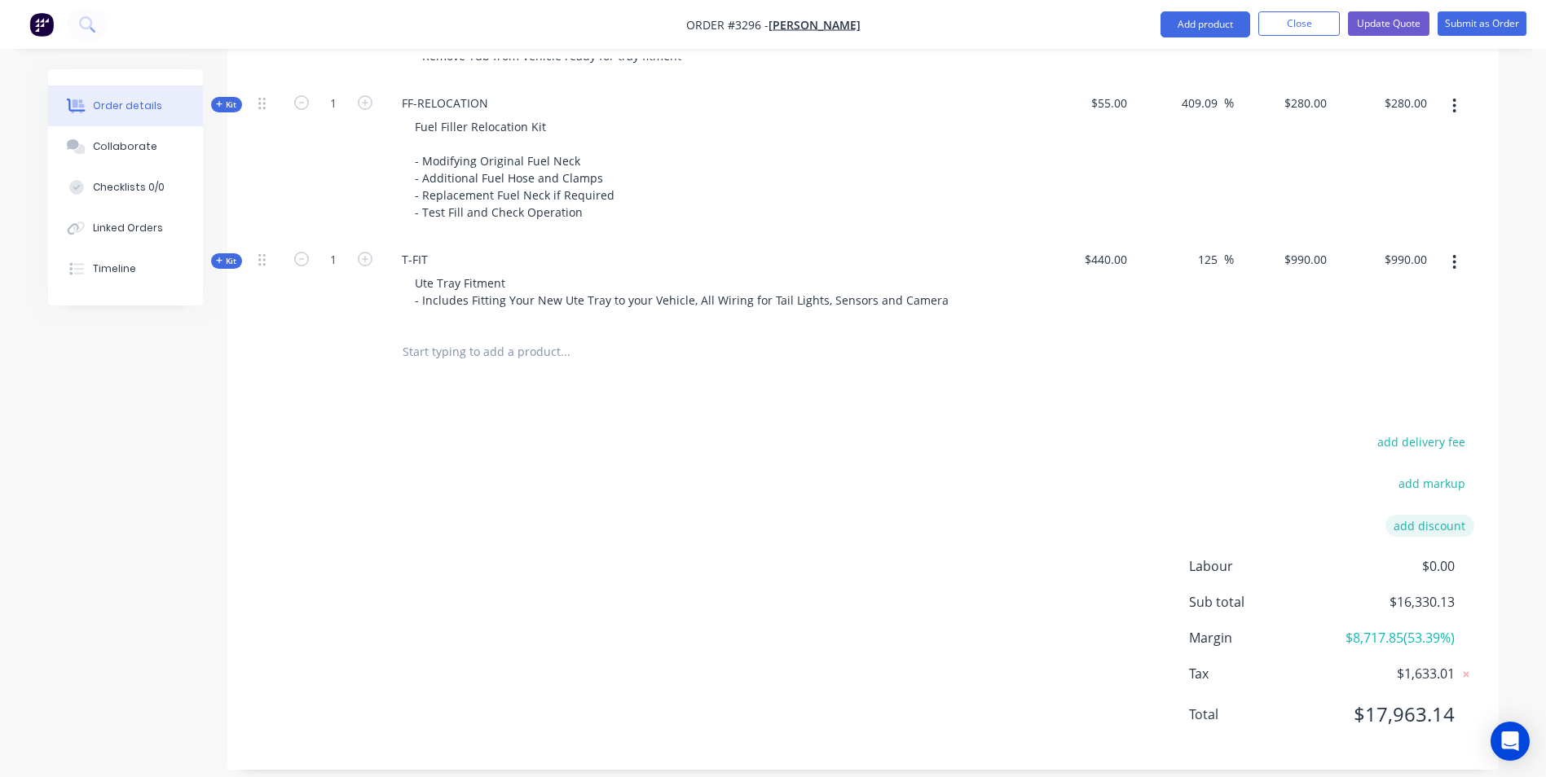
click at [1422, 515] on button "add discount" at bounding box center [1429, 526] width 89 height 22
click at [1228, 519] on input at bounding box center [1277, 531] width 154 height 24
click at [1425, 519] on input at bounding box center [1410, 531] width 73 height 24
click at [1405, 519] on input at bounding box center [1410, 531] width 73 height 24
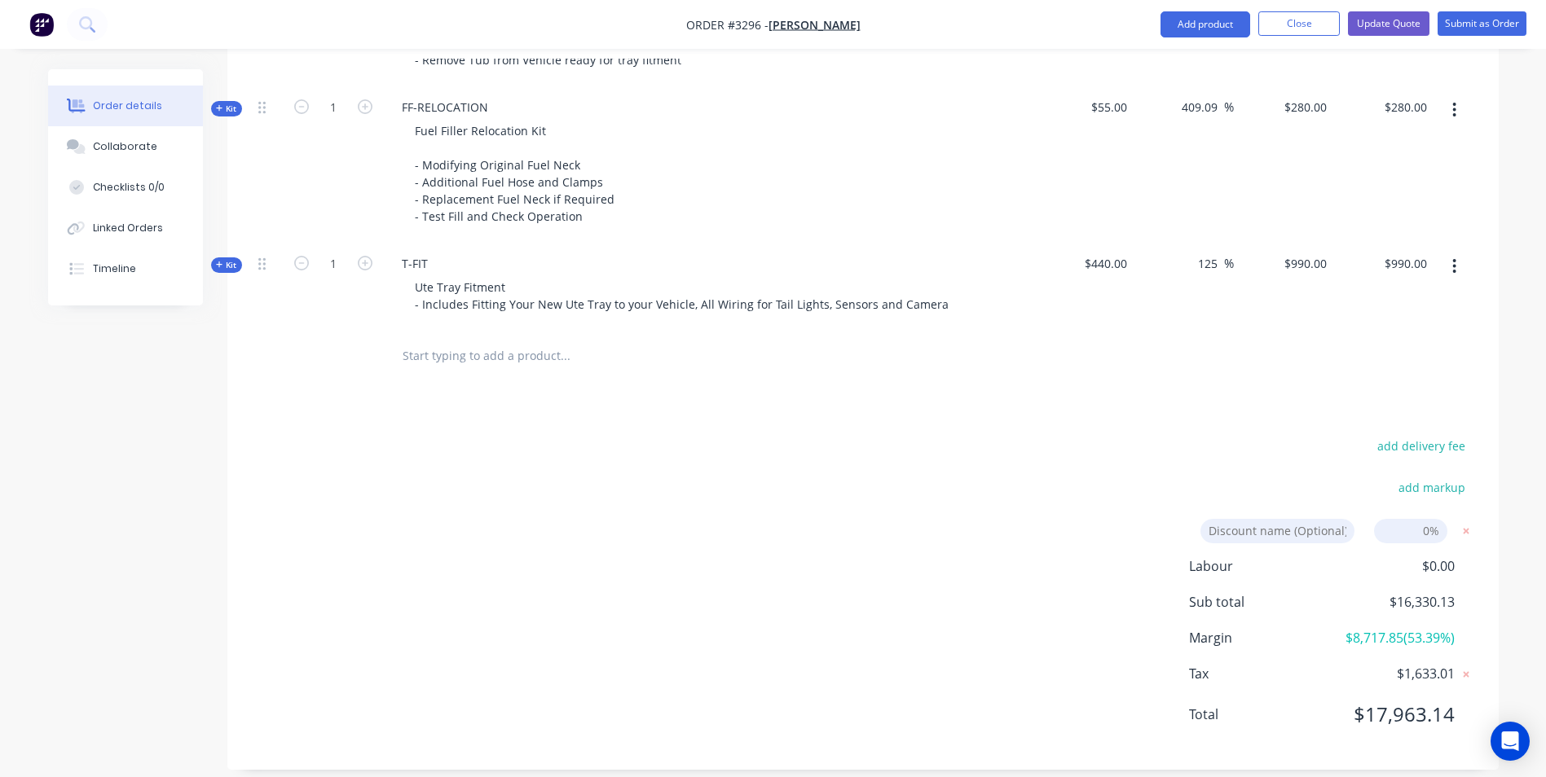
click at [1245, 519] on input at bounding box center [1277, 531] width 154 height 24
click at [1286, 459] on div "add delivery fee" at bounding box center [1372, 456] width 204 height 42
click at [1411, 519] on input at bounding box center [1410, 531] width 73 height 24
type input "5"
click input "submit" at bounding box center [0, 0] width 0 height 0
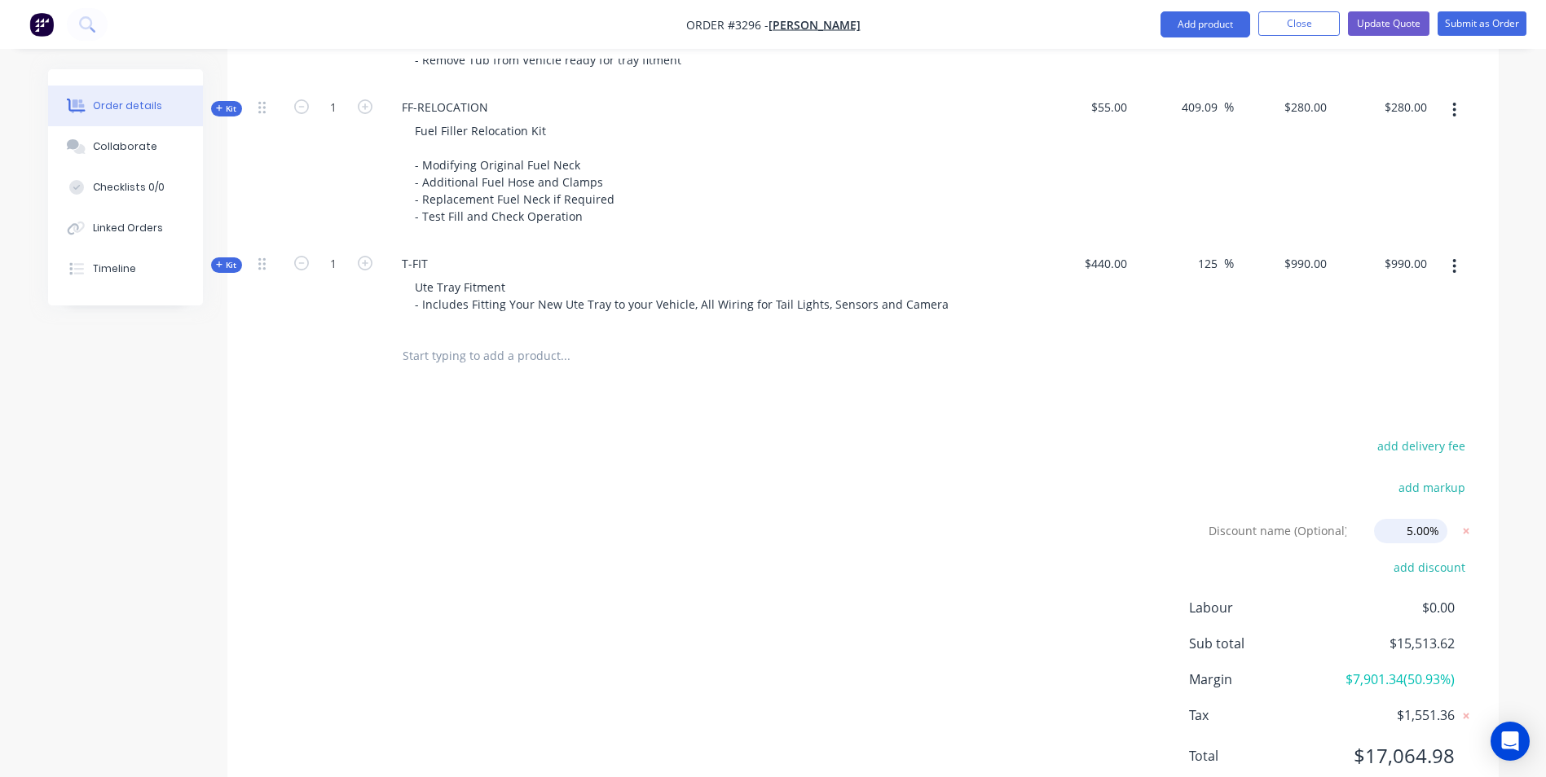
click at [1407, 519] on input "5.00%" at bounding box center [1410, 531] width 73 height 24
drag, startPoint x: 1437, startPoint y: 513, endPoint x: 1394, endPoint y: 517, distance: 43.4
click at [1394, 519] on input "5.00%" at bounding box center [1410, 531] width 73 height 24
click at [1402, 519] on input "2" at bounding box center [1410, 531] width 73 height 24
click input "submit" at bounding box center [0, 0] width 0 height 0
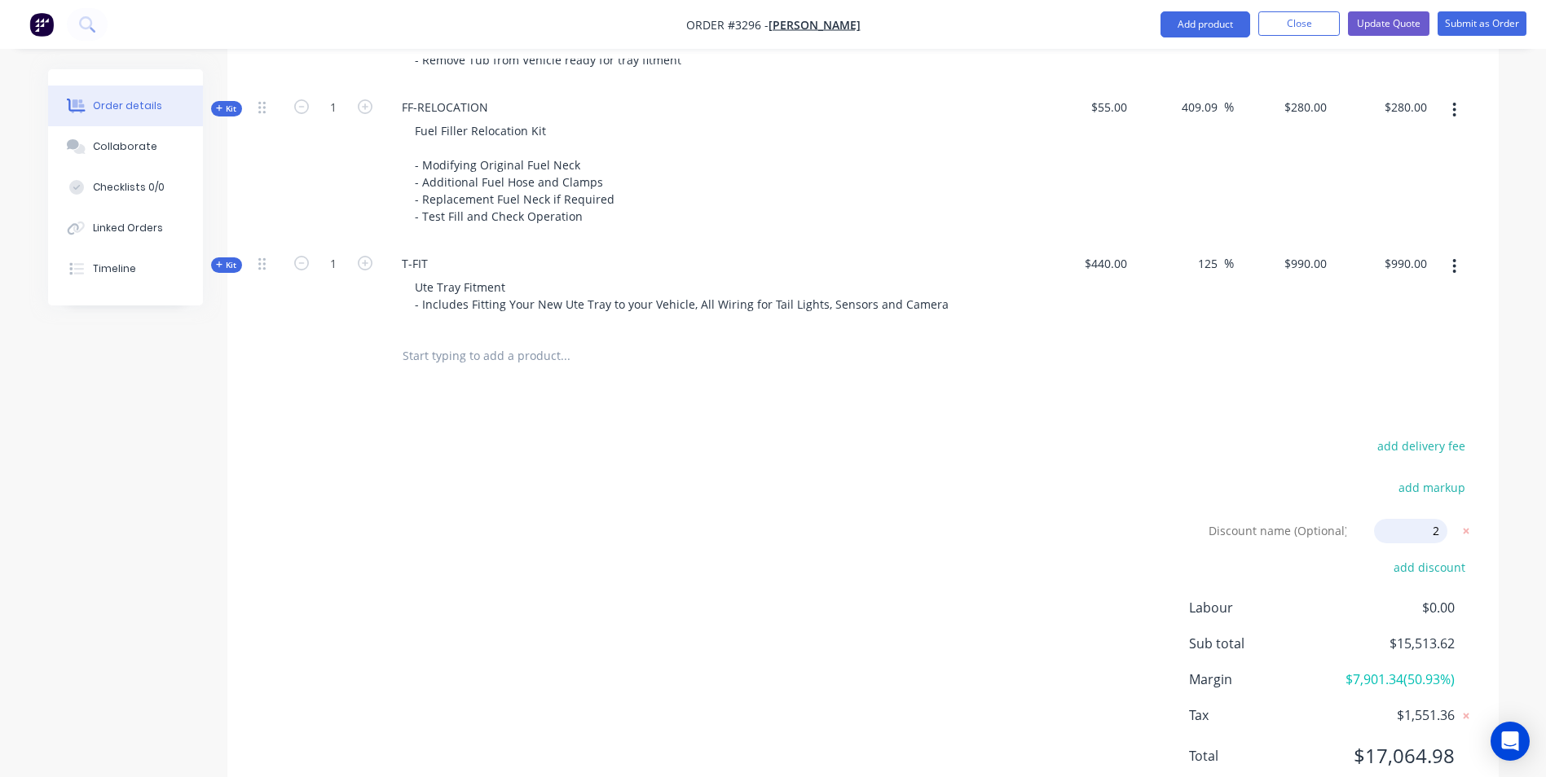
type input "2.00%"
drag, startPoint x: 1205, startPoint y: 407, endPoint x: 1189, endPoint y: 456, distance: 52.3
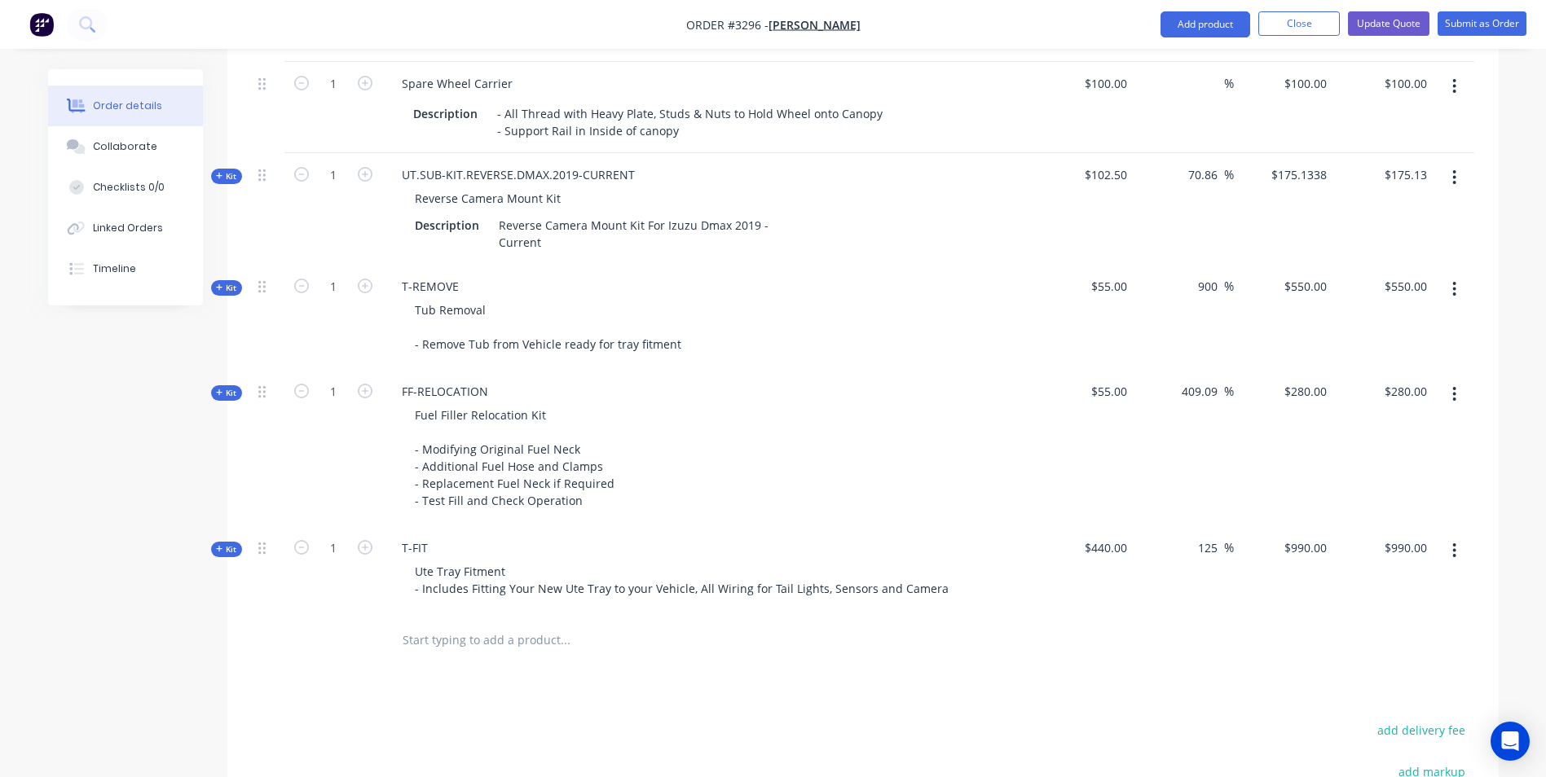
scroll to position [1761, 0]
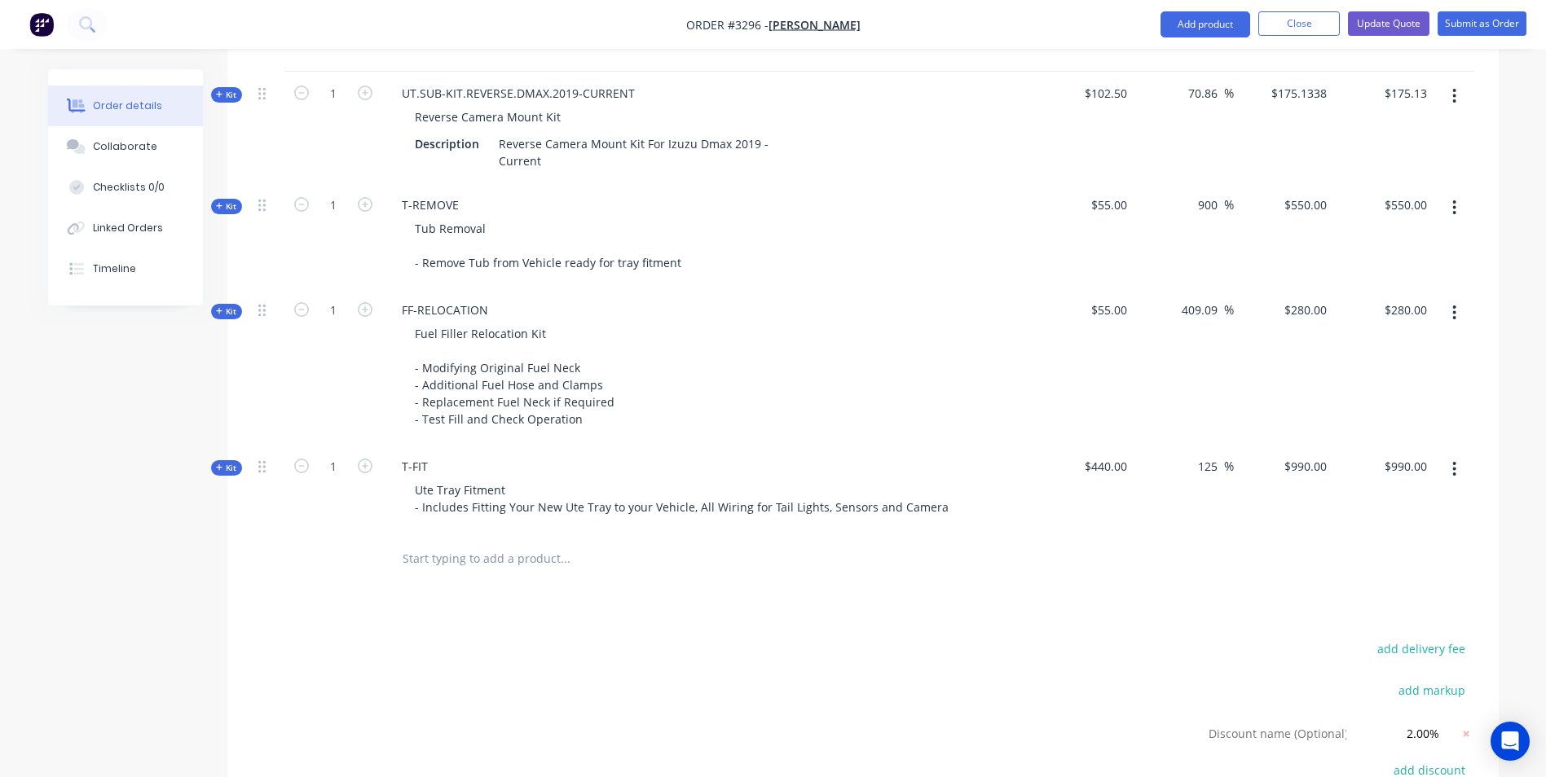
click at [221, 93] on icon at bounding box center [219, 94] width 7 height 8
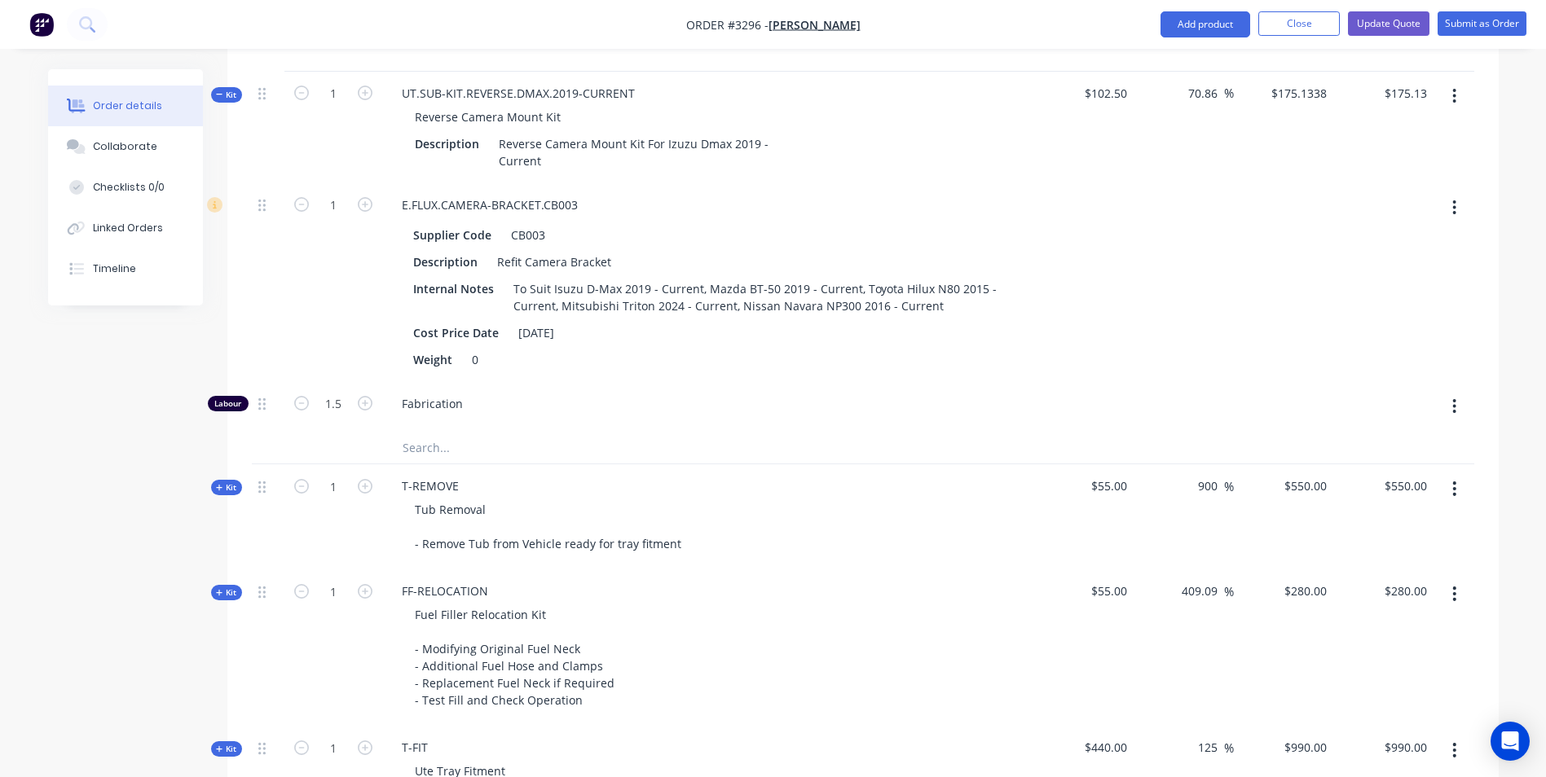
click at [221, 93] on icon at bounding box center [219, 94] width 7 height 8
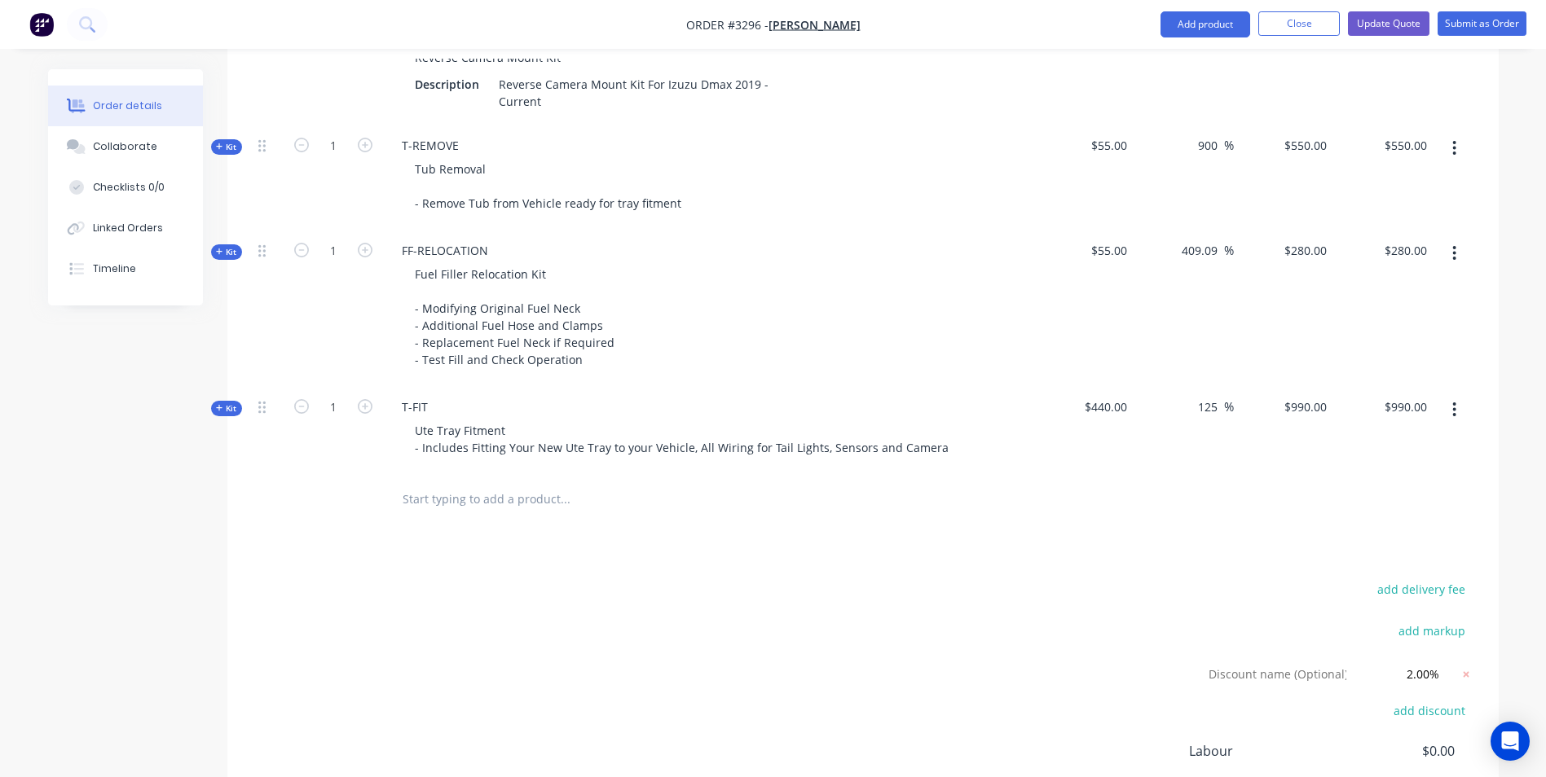
scroll to position [2005, 0]
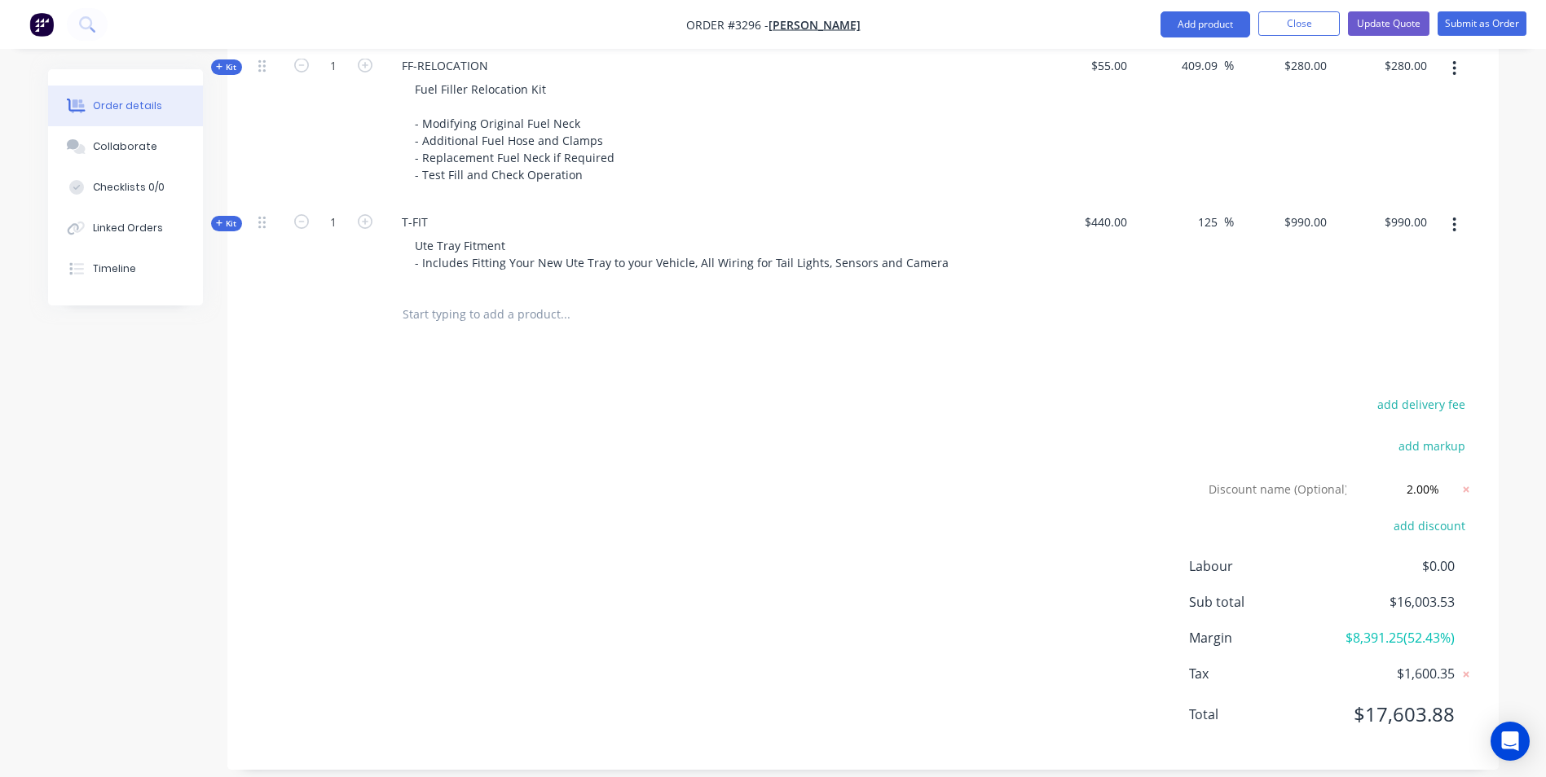
drag, startPoint x: 1328, startPoint y: 426, endPoint x: 879, endPoint y: 445, distance: 449.4
click at [879, 445] on div "add delivery fee add markup Discount name (Optional) 2.00% 2.00% 0% add discoun…" at bounding box center [863, 570] width 1222 height 352
click at [1381, 20] on button "Update Quote" at bounding box center [1388, 23] width 81 height 24
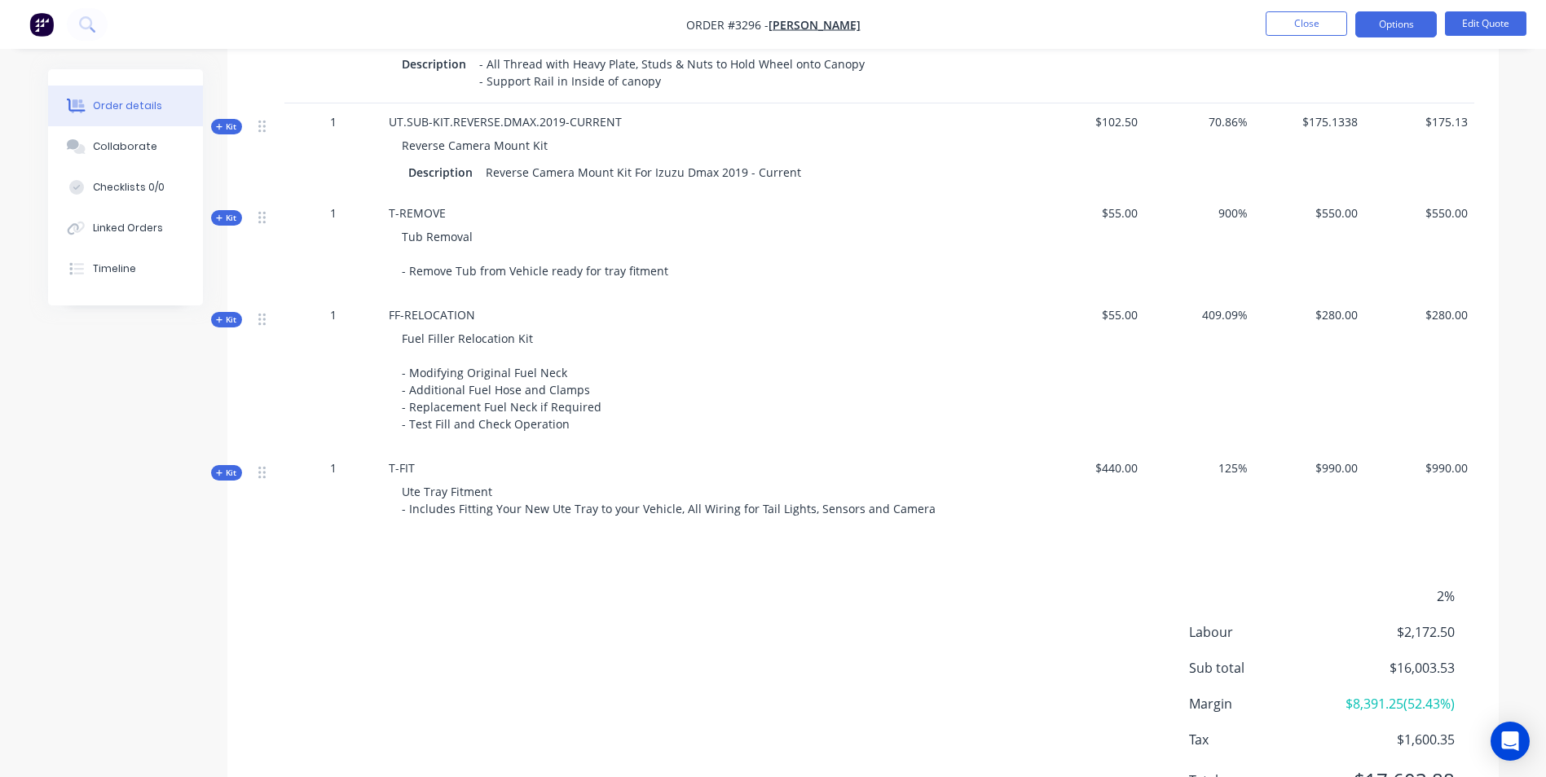
scroll to position [1761, 0]
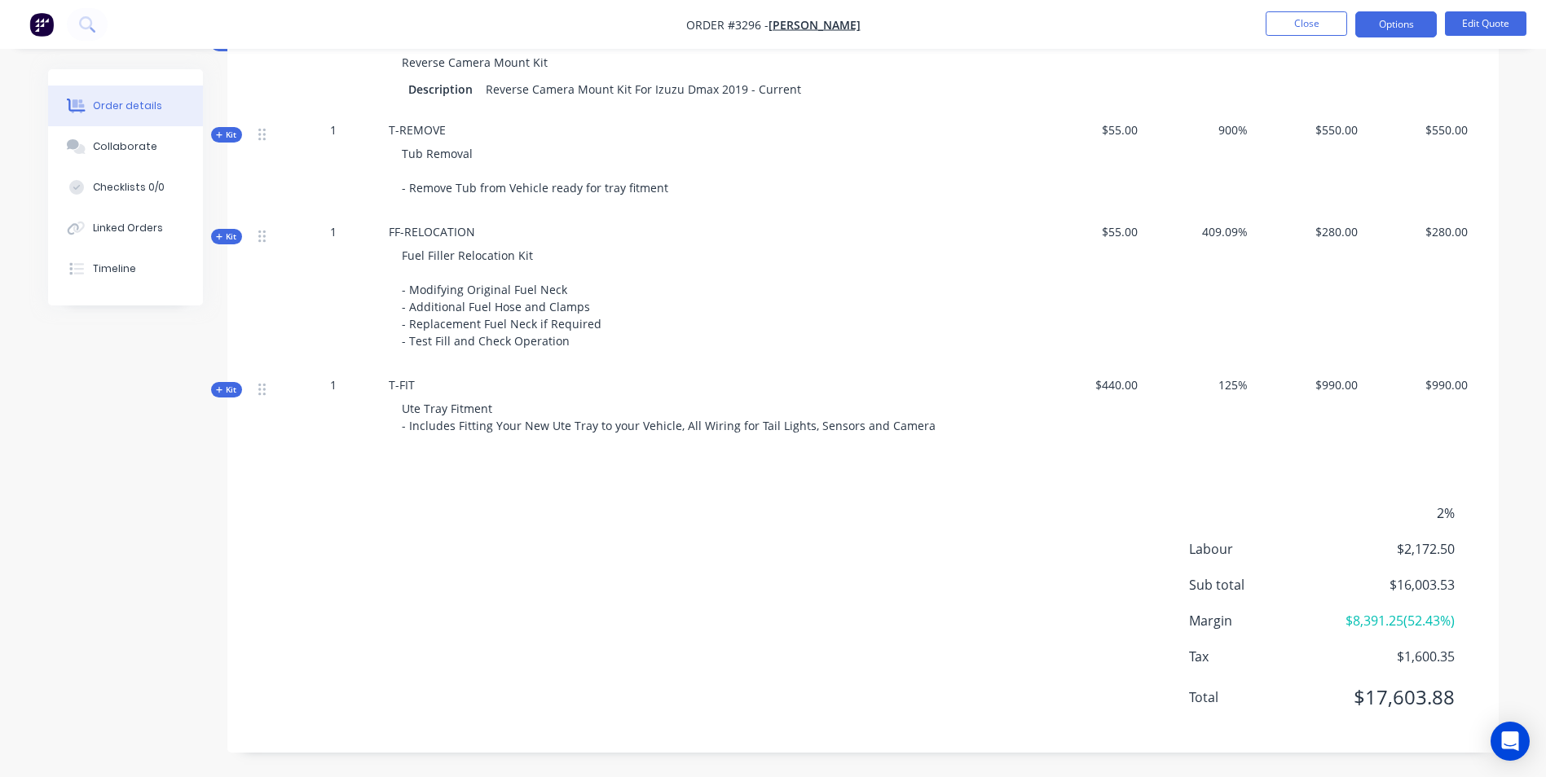
drag, startPoint x: 1426, startPoint y: 521, endPoint x: 1434, endPoint y: 505, distance: 17.5
click at [1425, 521] on span "2%" at bounding box center [1393, 514] width 121 height 20
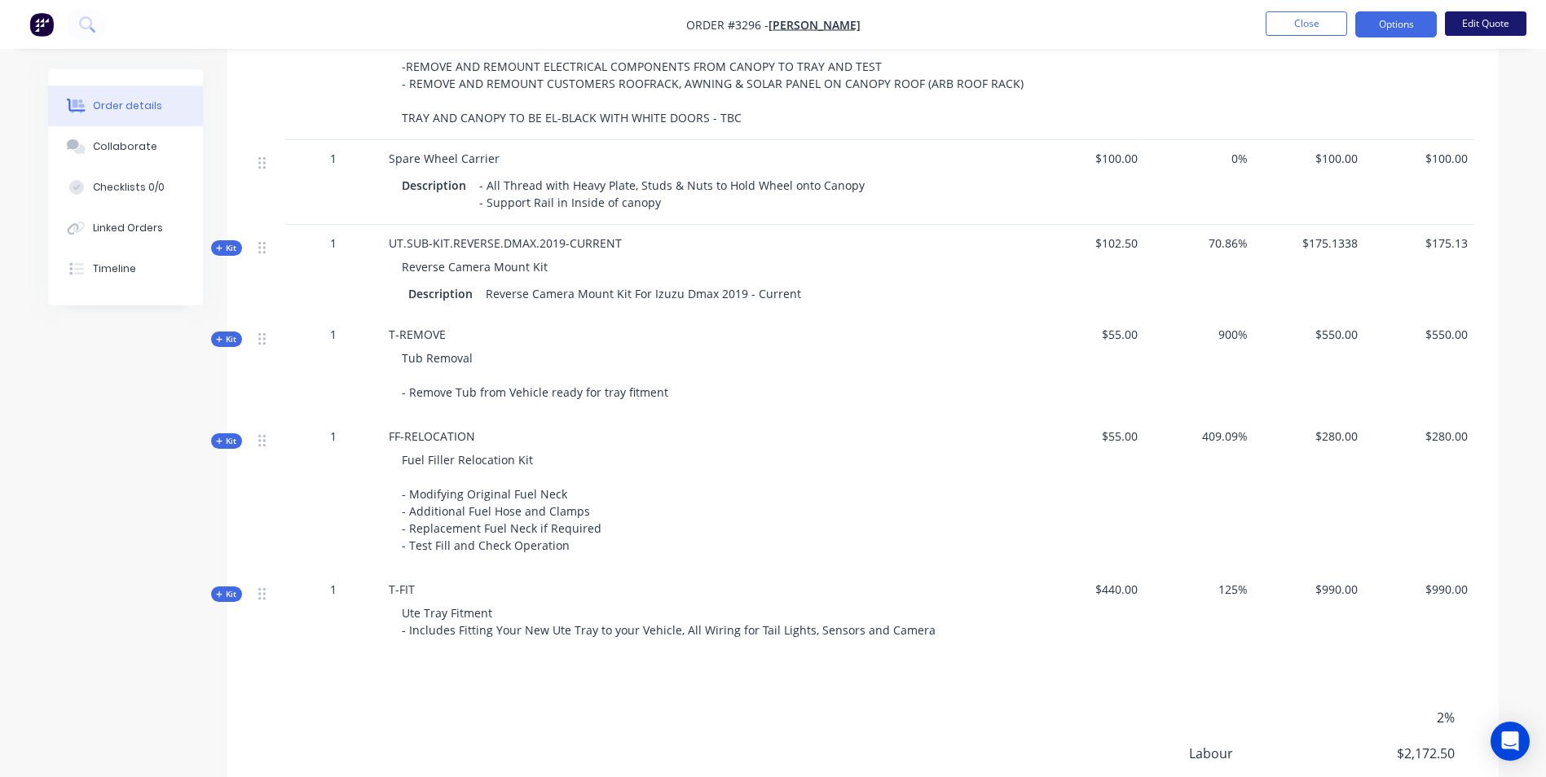
scroll to position [1435, 0]
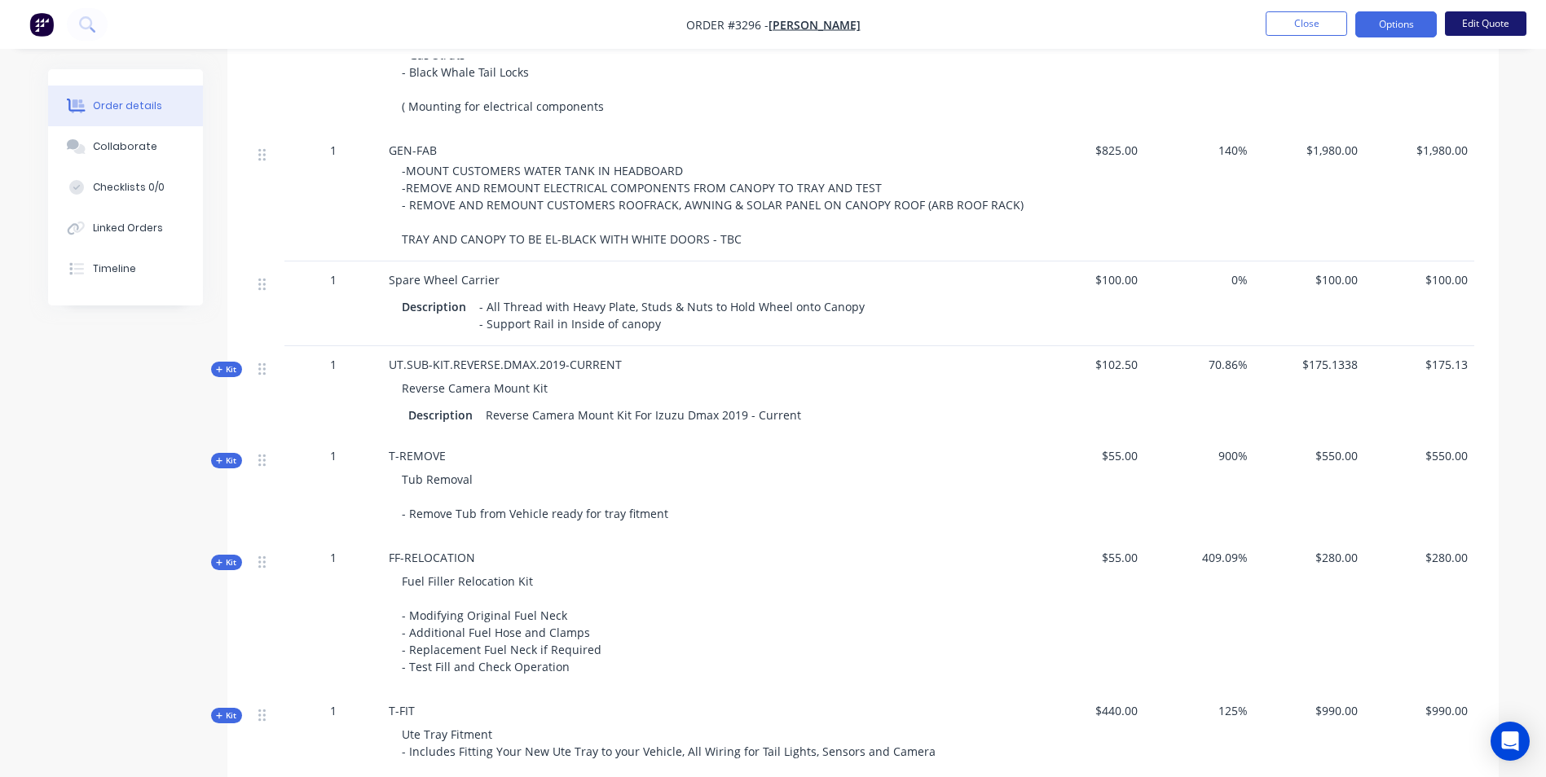
click at [1486, 19] on button "Edit Quote" at bounding box center [1485, 23] width 81 height 24
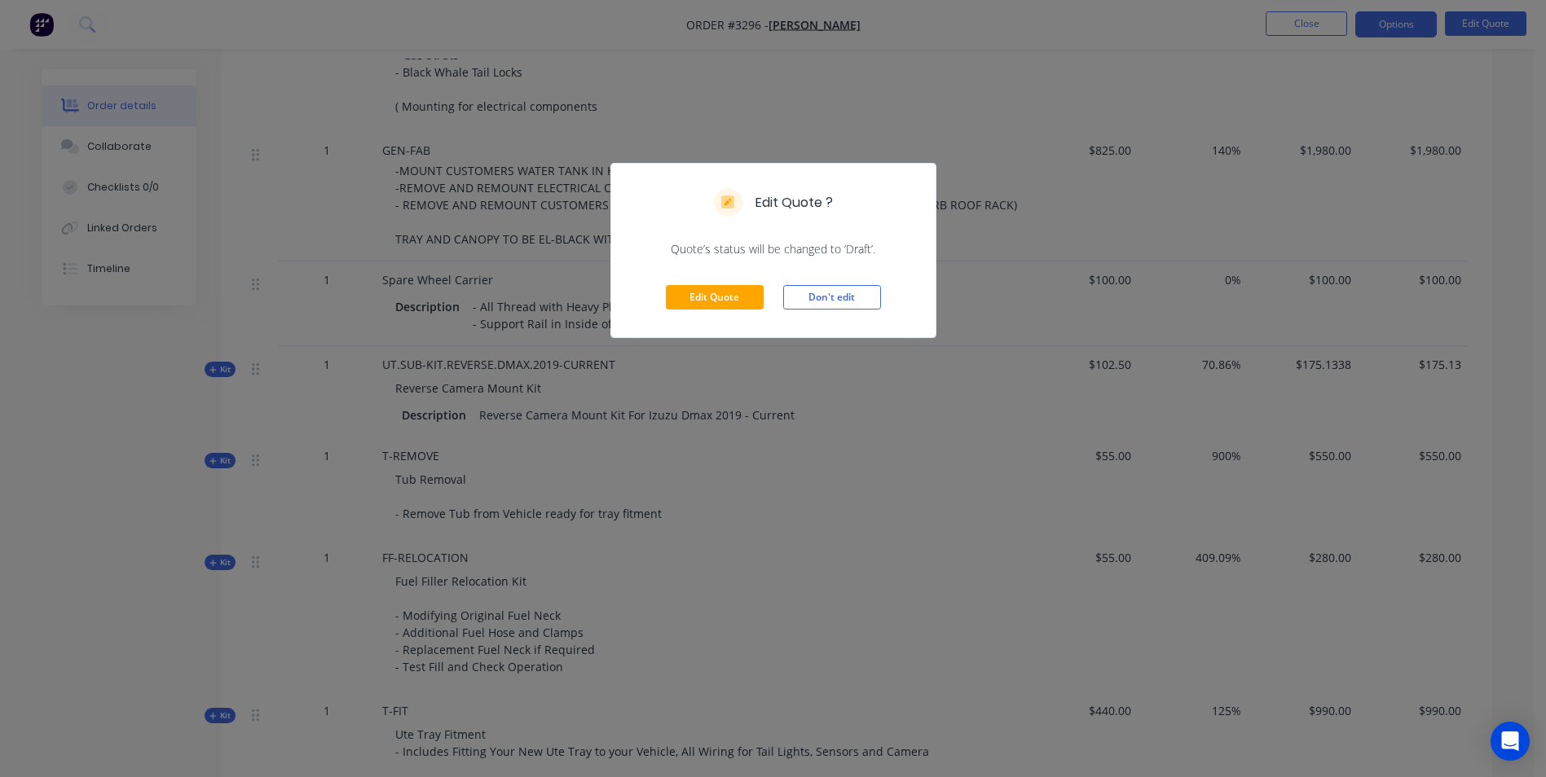
click at [718, 271] on div "Edit Quote Don't edit" at bounding box center [773, 298] width 324 height 80
click at [718, 303] on button "Edit Quote" at bounding box center [715, 297] width 98 height 24
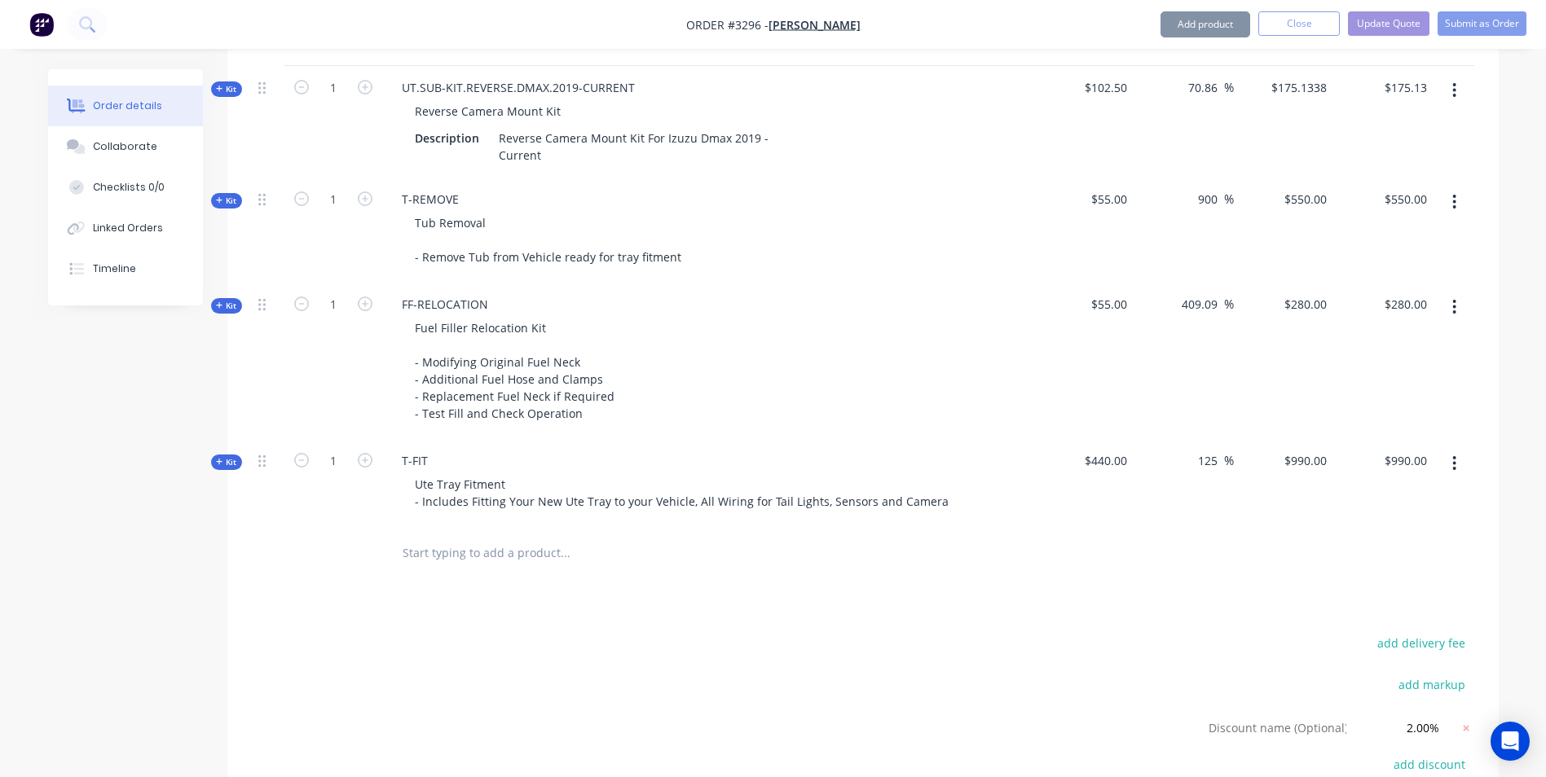
scroll to position [2005, 0]
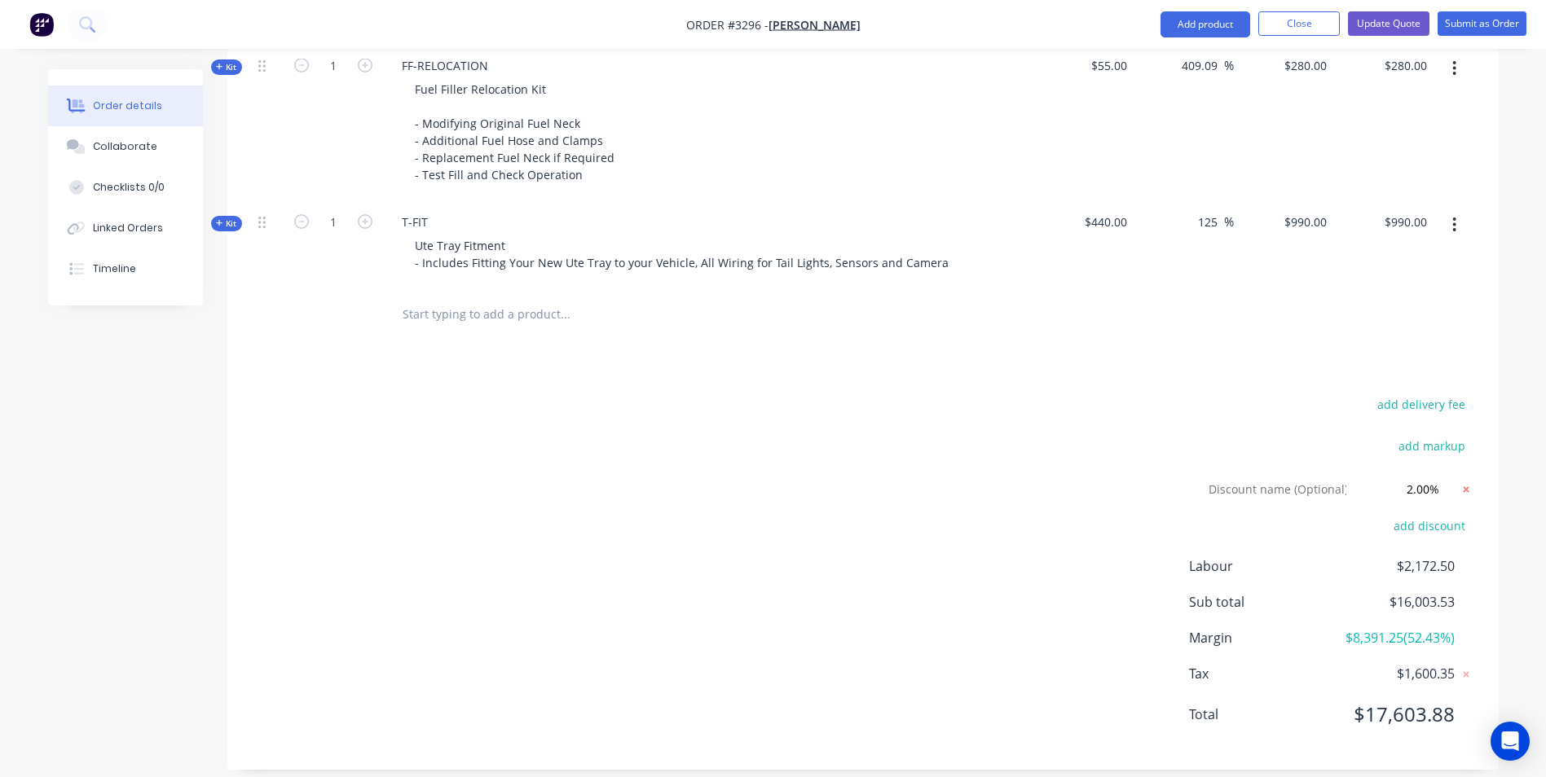
click at [1465, 482] on icon at bounding box center [1466, 490] width 16 height 16
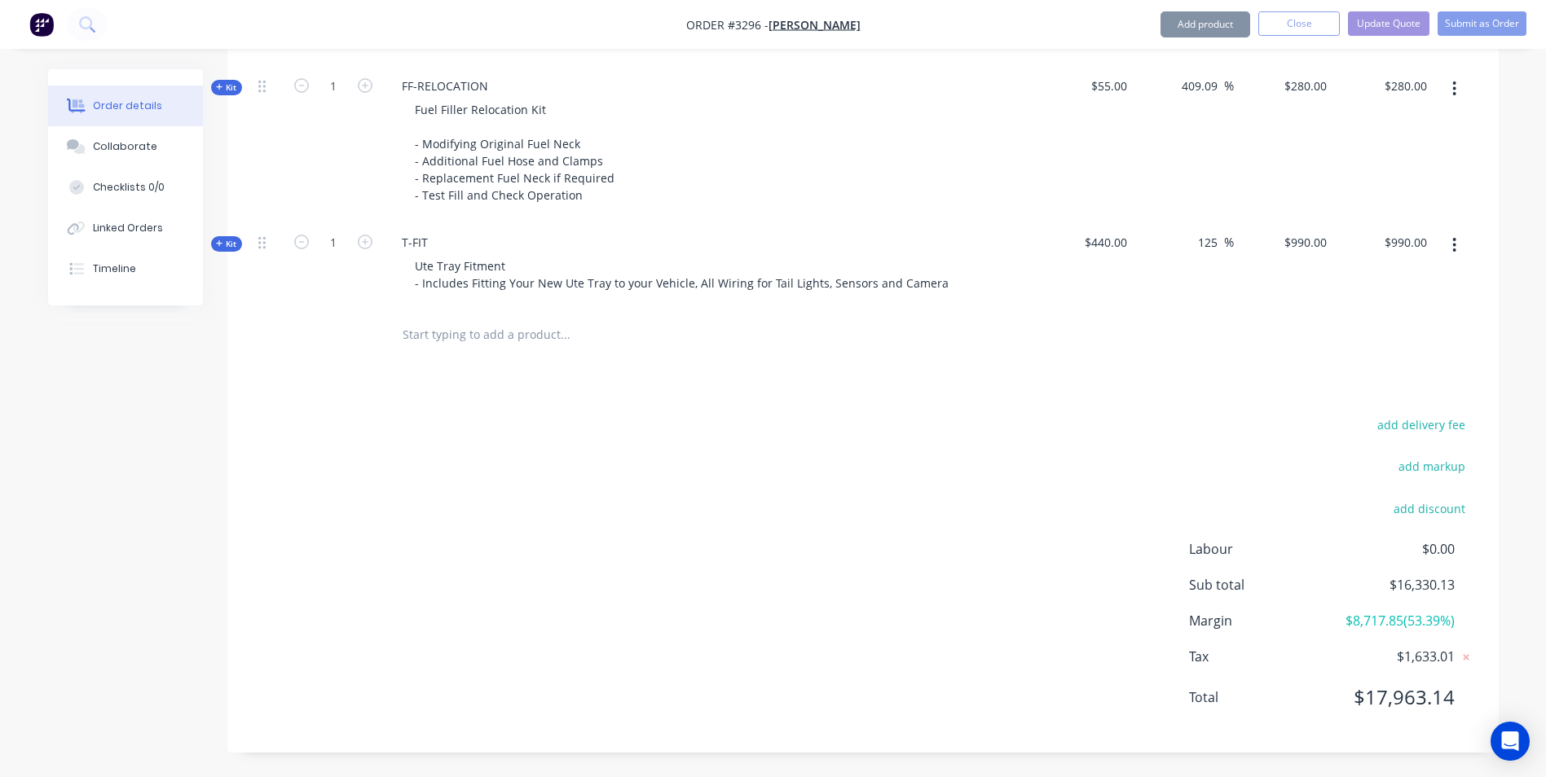
scroll to position [1968, 0]
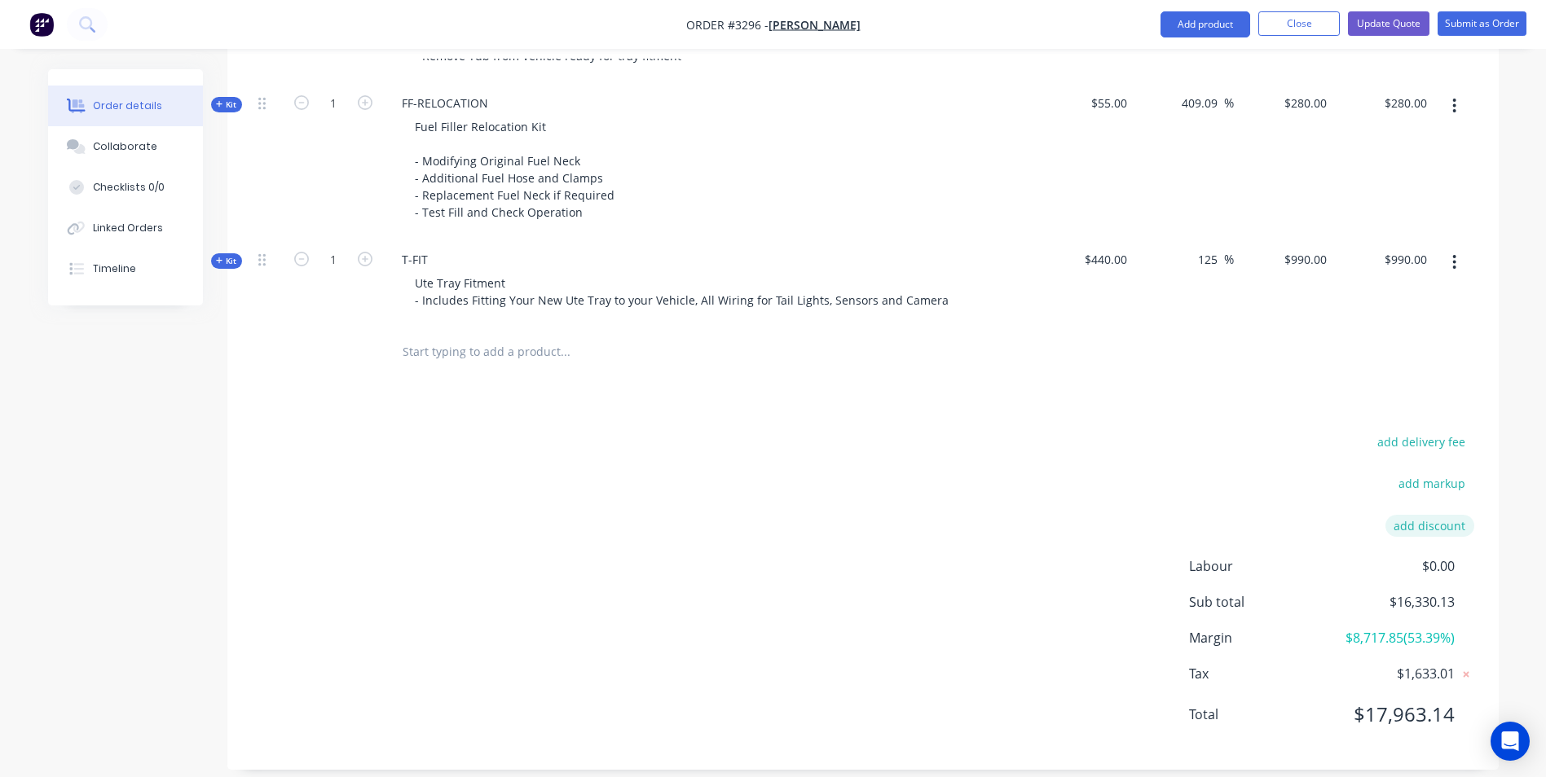
click at [1424, 515] on button "add discount" at bounding box center [1429, 526] width 89 height 22
click at [1413, 519] on input at bounding box center [1410, 531] width 73 height 24
type input "3"
click input "submit" at bounding box center [0, 0] width 0 height 0
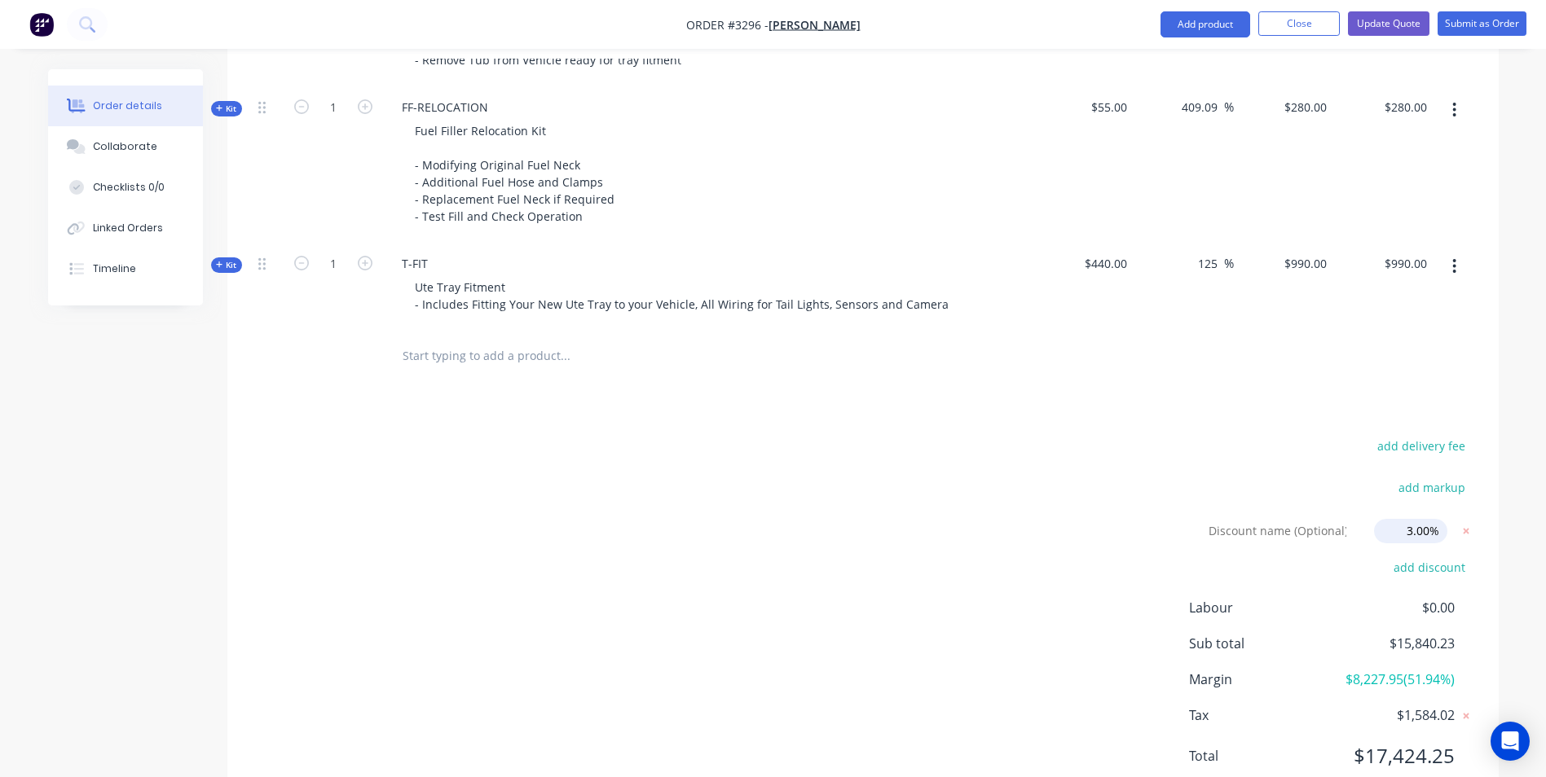
click at [1425, 521] on input "3.00%" at bounding box center [1410, 531] width 73 height 24
type input "%"
drag, startPoint x: 1430, startPoint y: 515, endPoint x: 1455, endPoint y: 521, distance: 25.1
click at [1455, 521] on form "Discount name (Optional) % % 0%" at bounding box center [1330, 531] width 287 height 24
click at [433, 349] on input "text" at bounding box center [565, 356] width 326 height 33
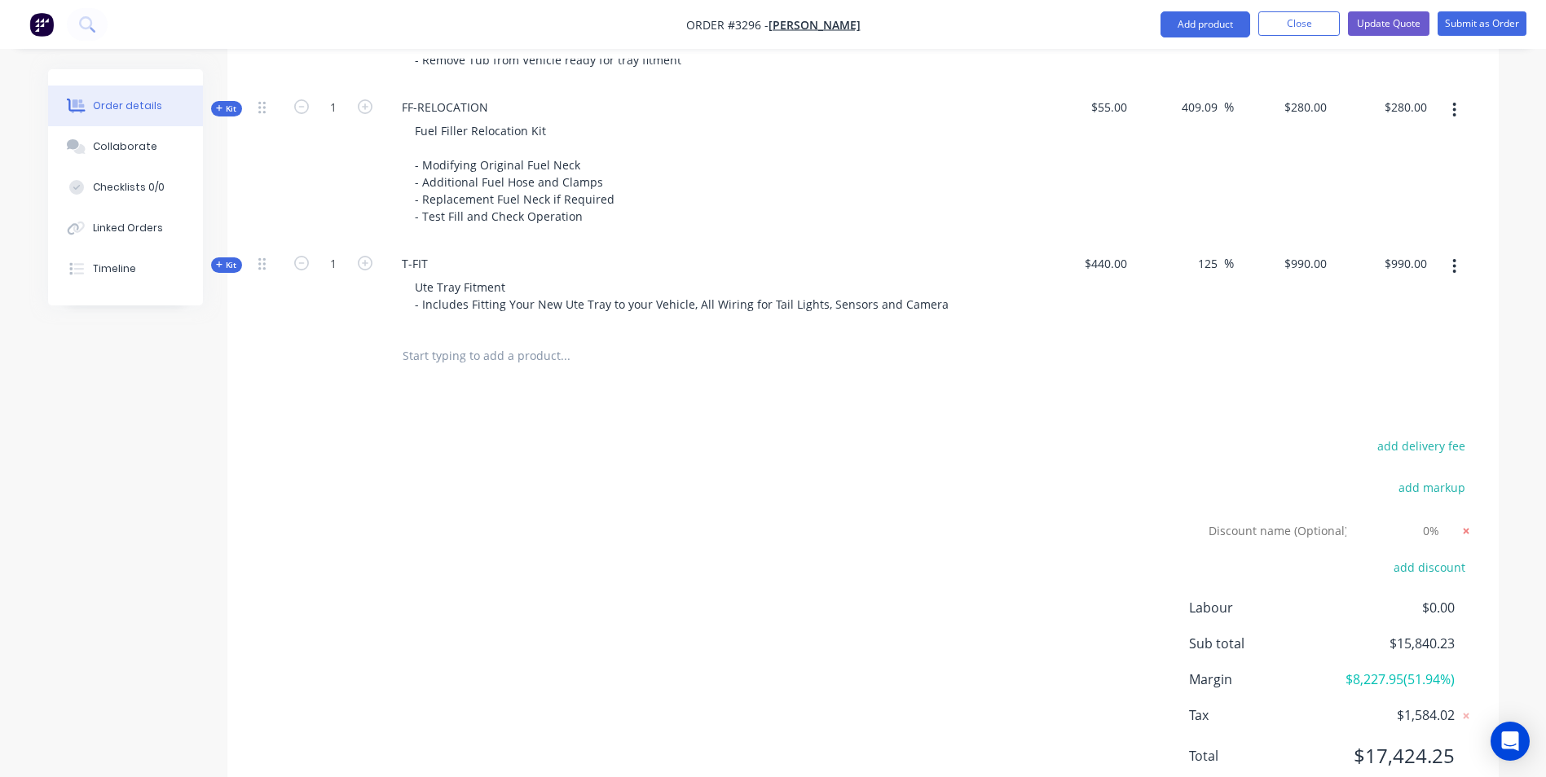
click at [1468, 523] on icon at bounding box center [1466, 531] width 16 height 16
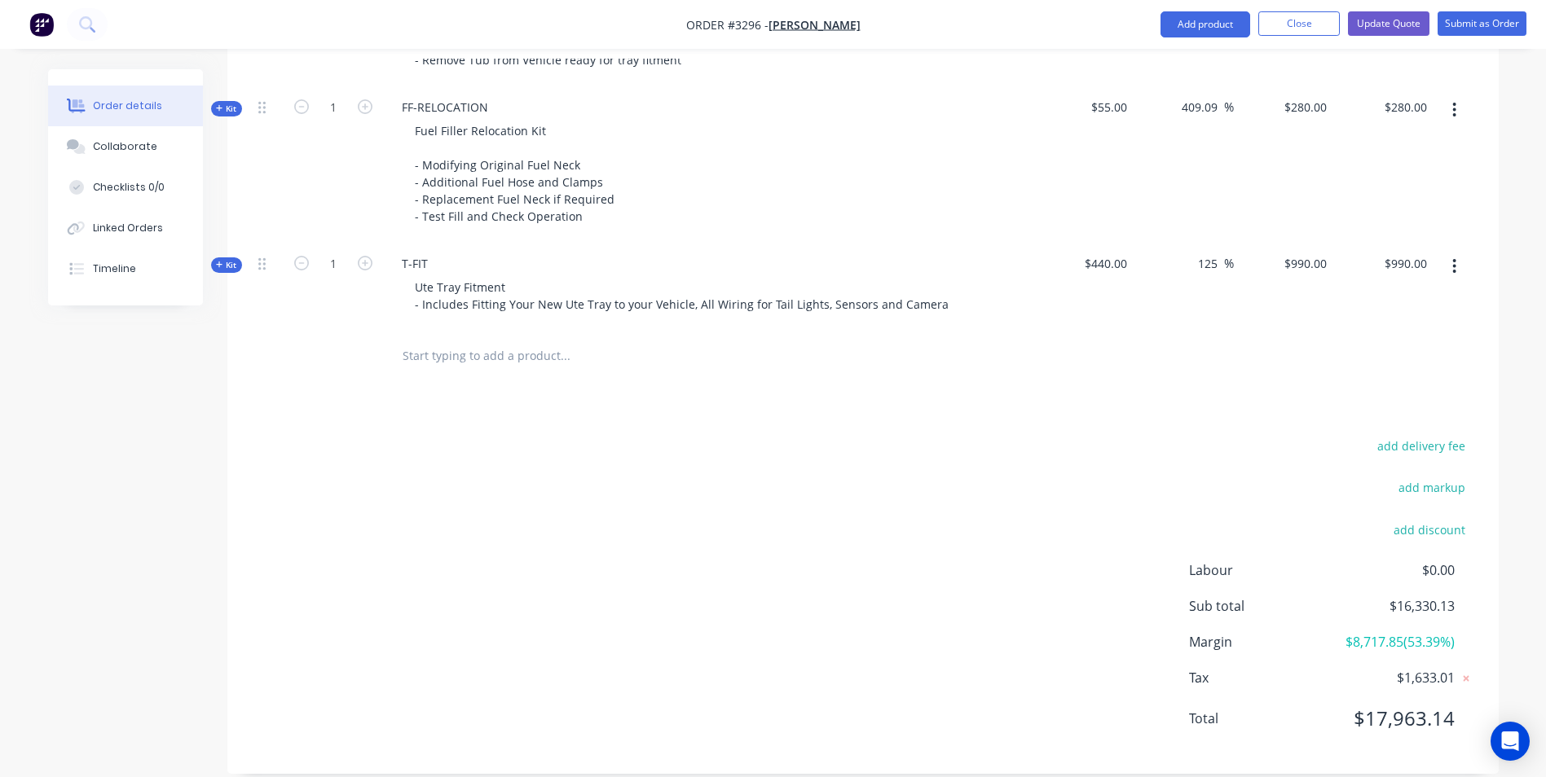
click at [1395, 704] on span "$17,963.14" at bounding box center [1393, 718] width 121 height 29
click at [1415, 704] on span "$17,963.14" at bounding box center [1393, 718] width 121 height 29
click at [1189, 29] on button "Add product" at bounding box center [1205, 24] width 90 height 26
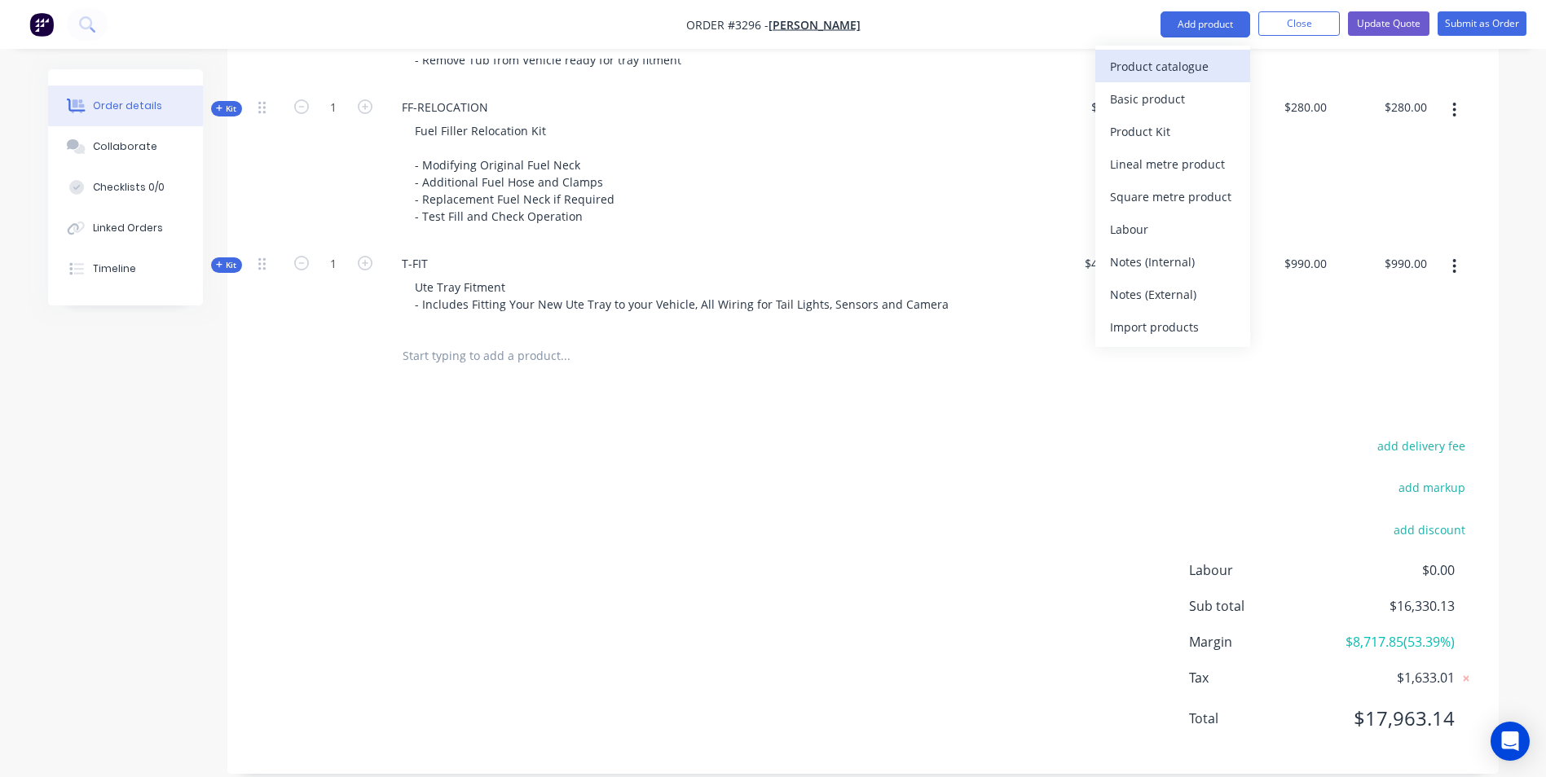
click at [1129, 76] on div "Product catalogue" at bounding box center [1172, 67] width 125 height 24
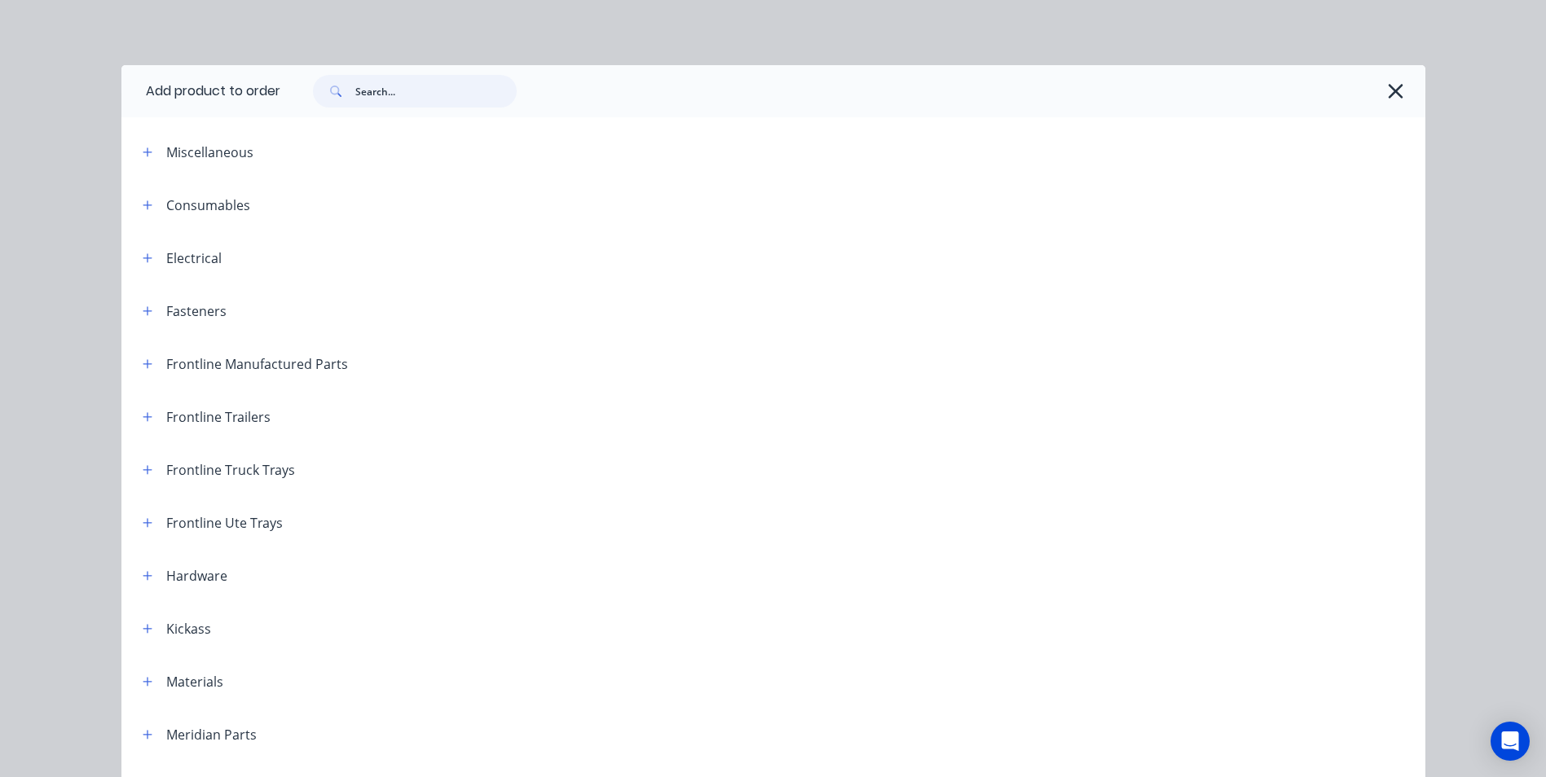
click at [374, 81] on input "text" at bounding box center [435, 91] width 161 height 33
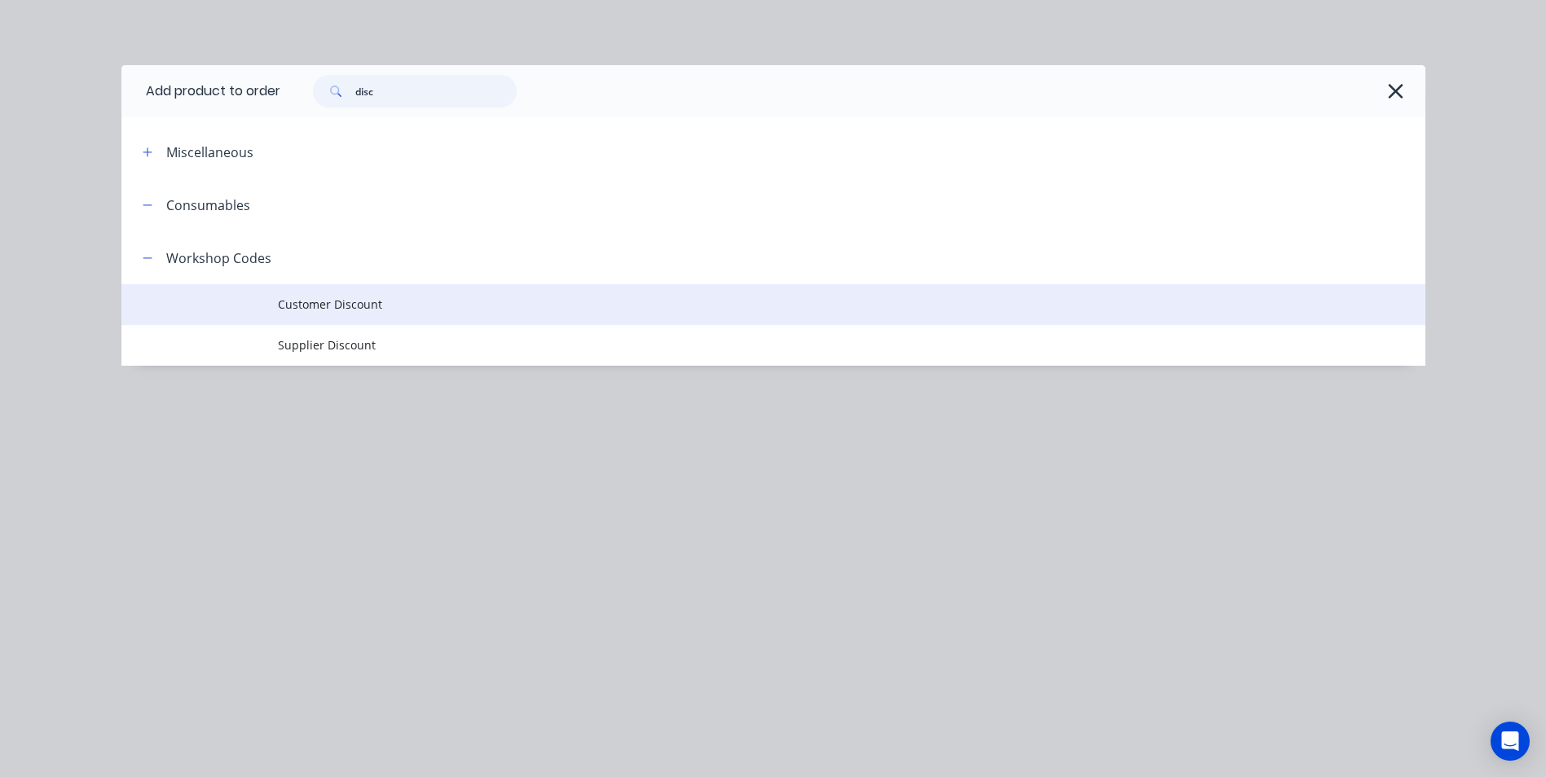
type input "disc"
click at [356, 312] on span "Customer Discount" at bounding box center [737, 304] width 918 height 17
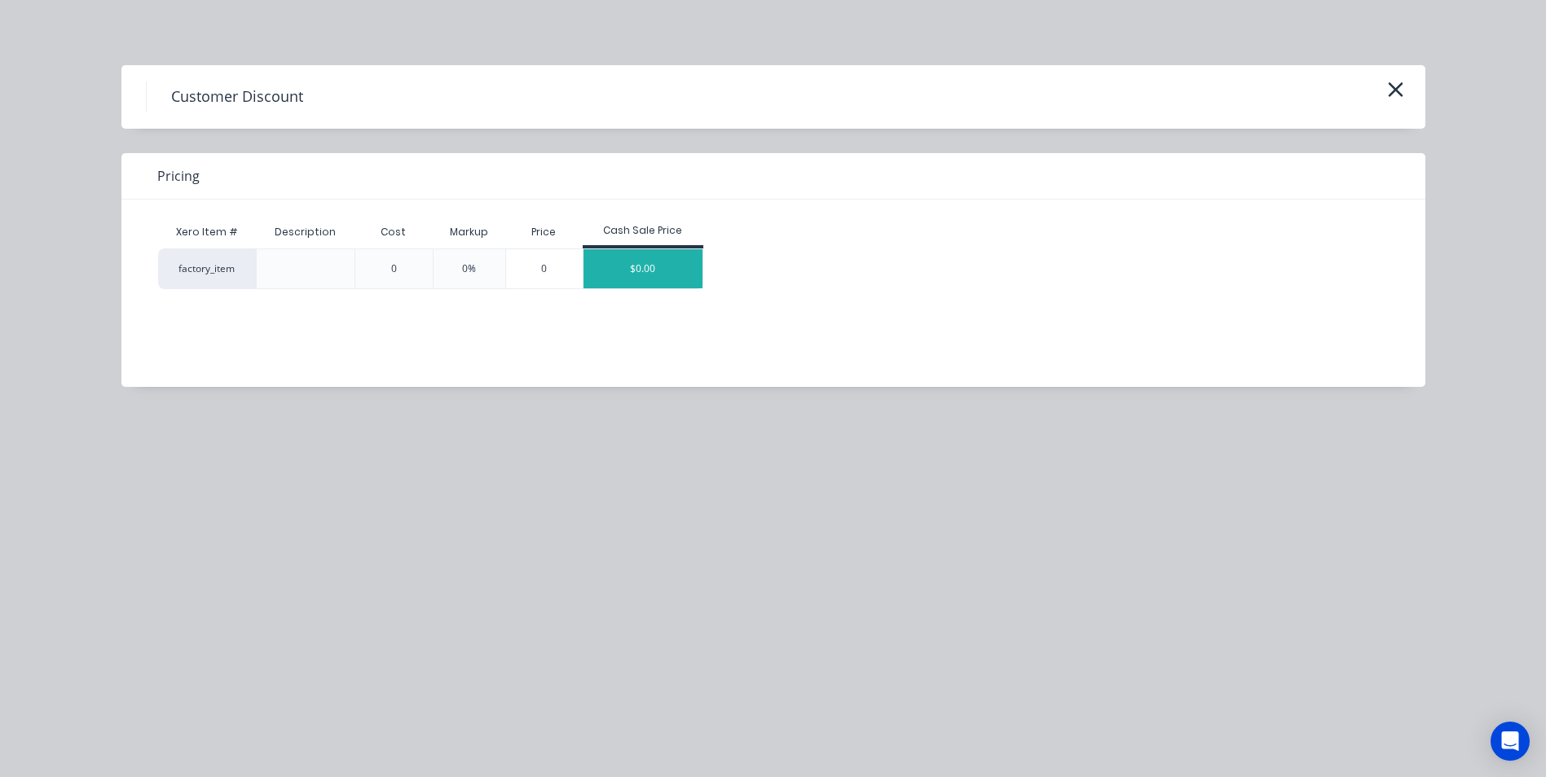
click at [641, 275] on div "$0.00" at bounding box center [642, 268] width 119 height 39
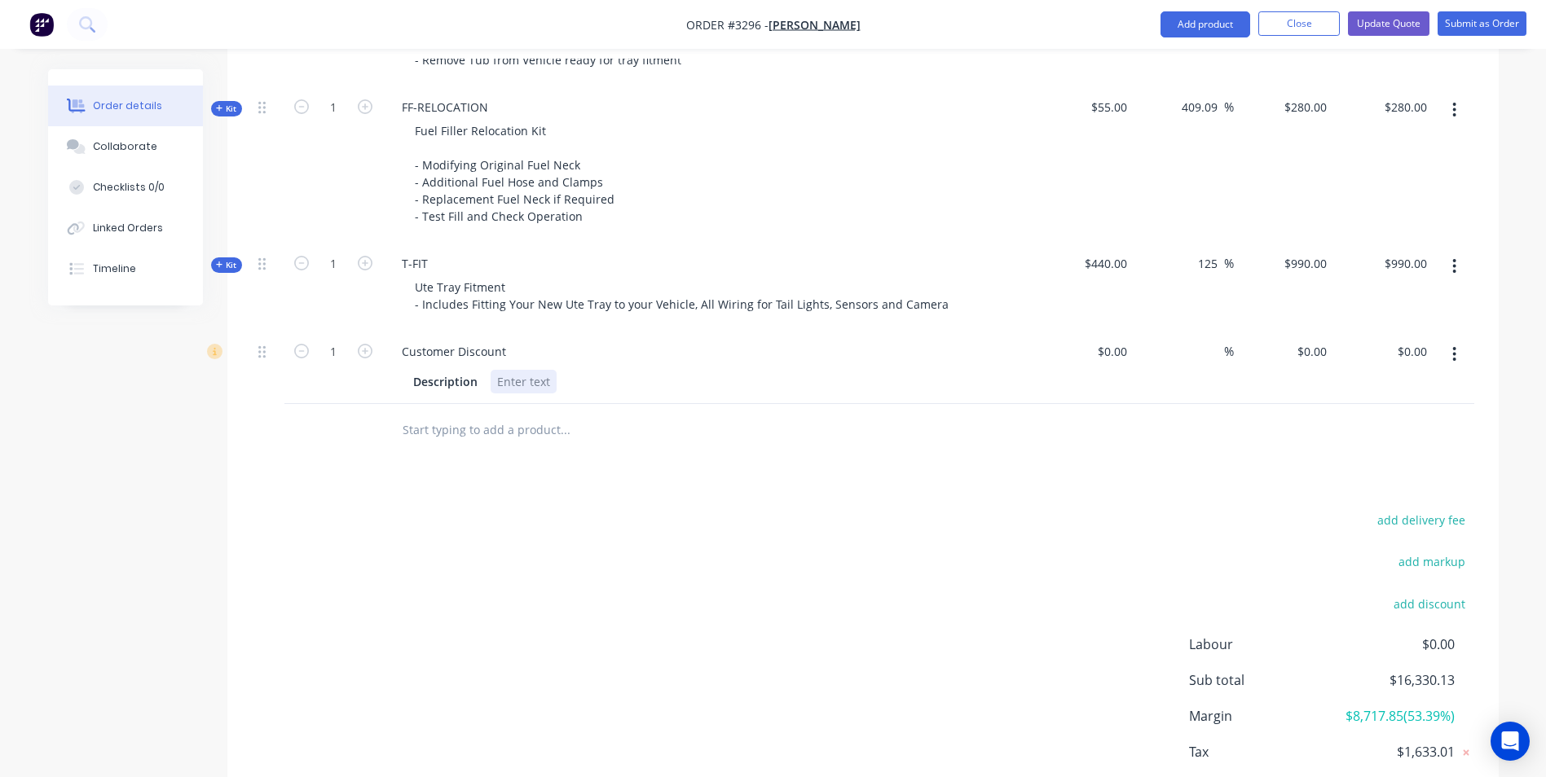
click at [512, 370] on div at bounding box center [524, 382] width 66 height 24
click at [1105, 339] on div "$0.00" at bounding box center [1084, 367] width 100 height 74
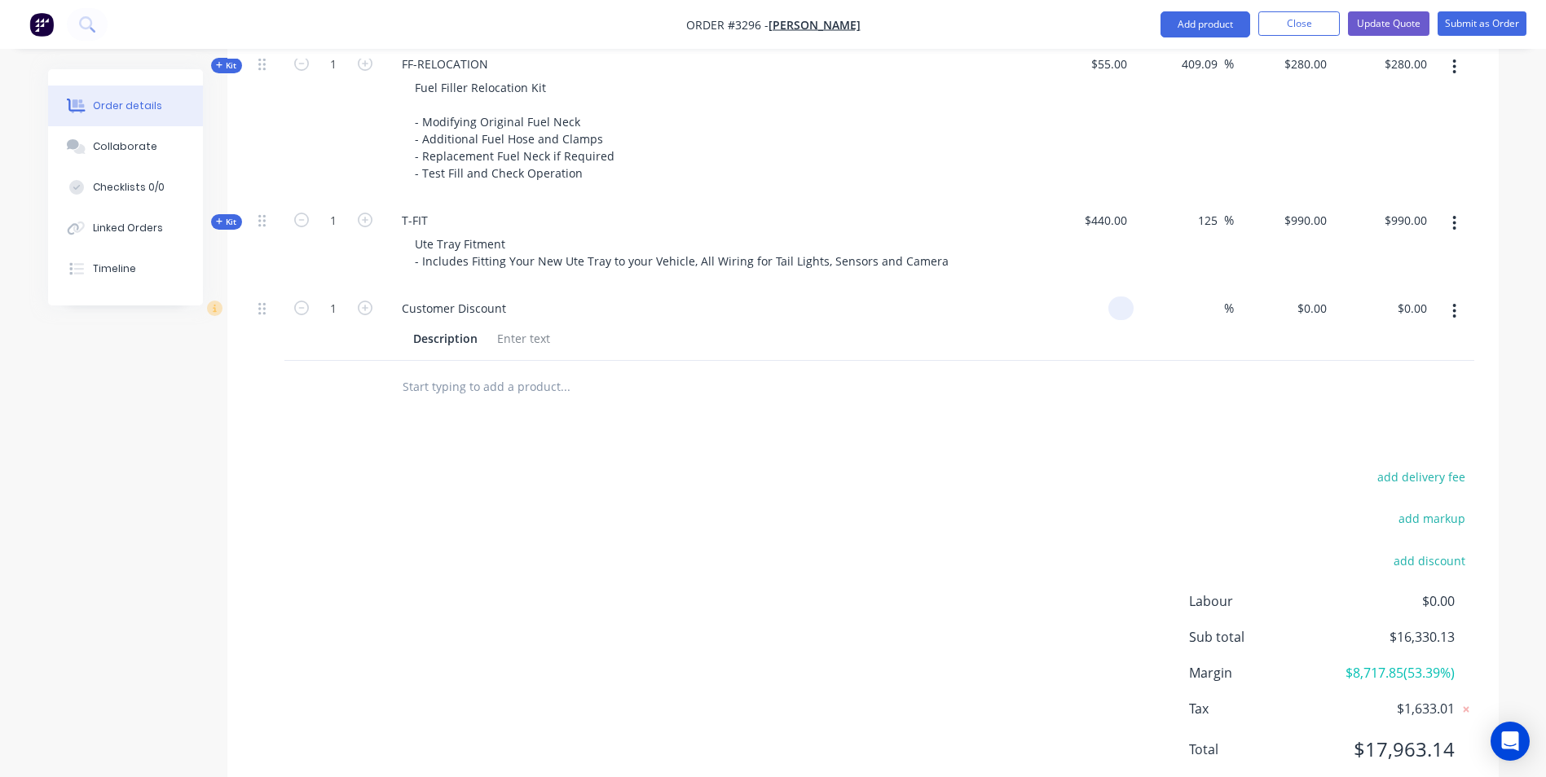
scroll to position [2042, 0]
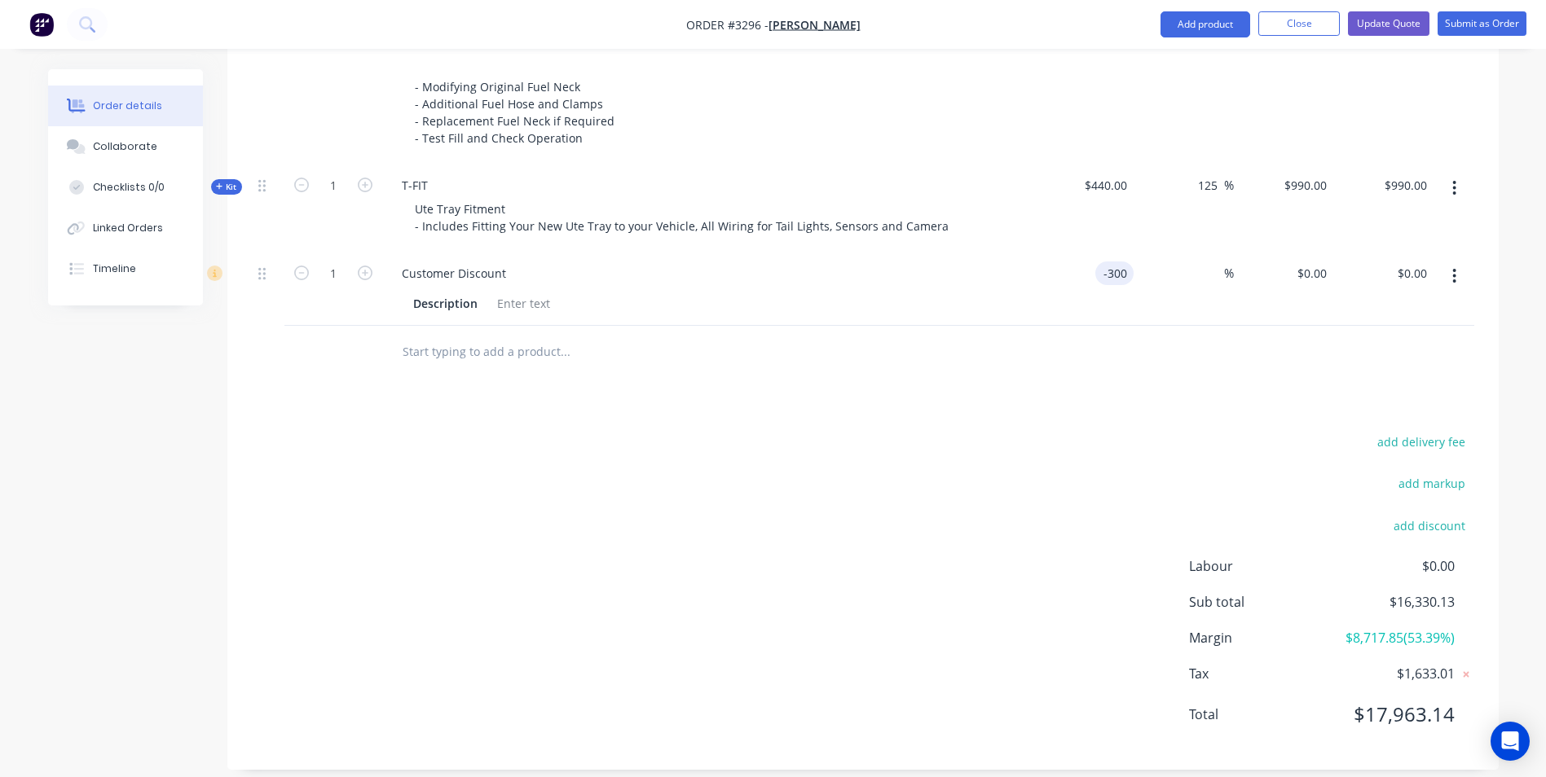
click at [962, 431] on div "add delivery fee add markup add discount Labour $0.00 Sub total $16,330.13 Marg…" at bounding box center [863, 588] width 1222 height 315
type input "$0.00"
click at [1300, 259] on div "0 $0.00" at bounding box center [1284, 289] width 100 height 74
type input "$-300.00"
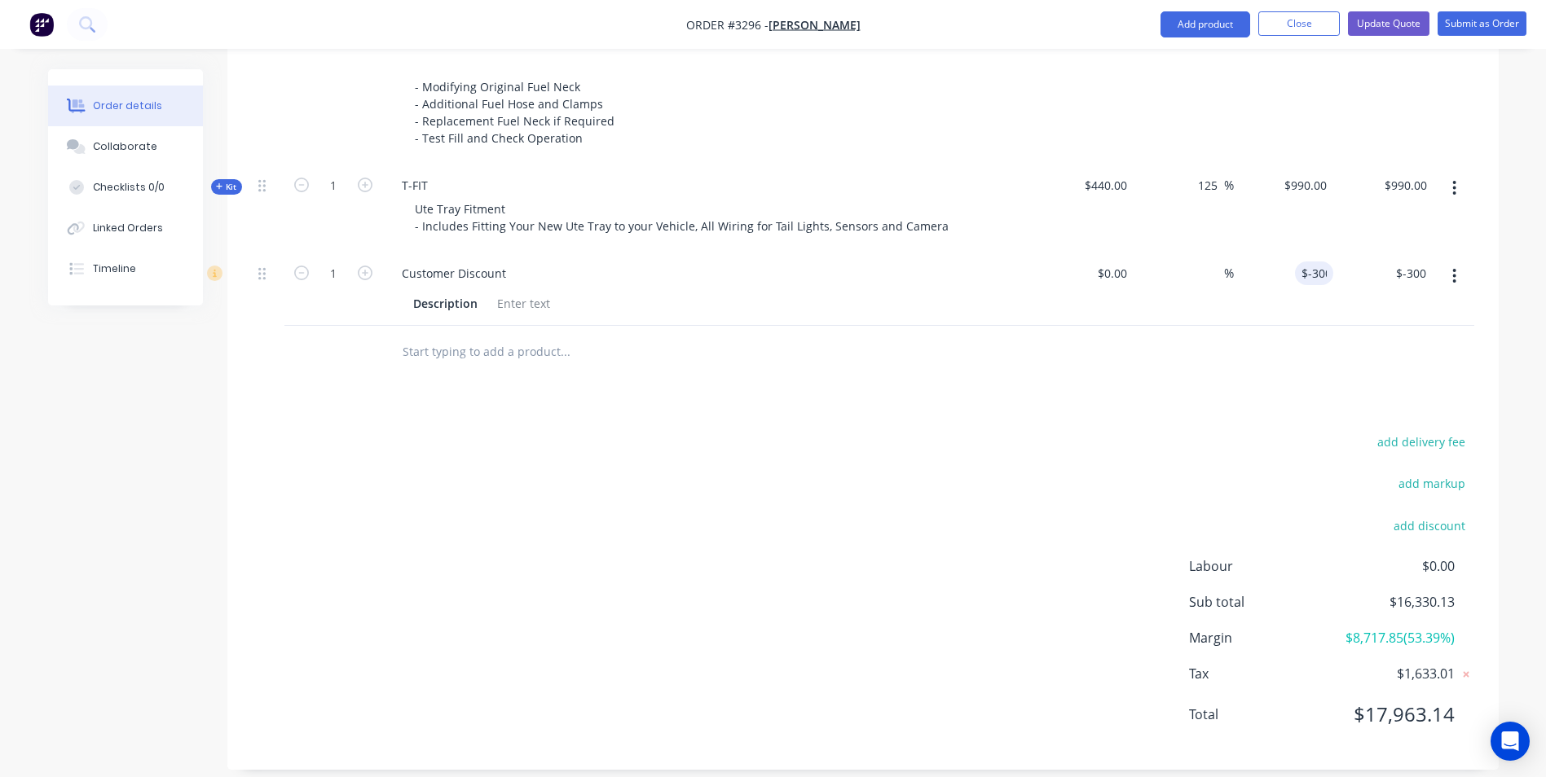
click at [1222, 350] on div at bounding box center [863, 352] width 1222 height 53
click at [1305, 262] on input "-300" at bounding box center [1306, 274] width 54 height 24
type input "$-400.00"
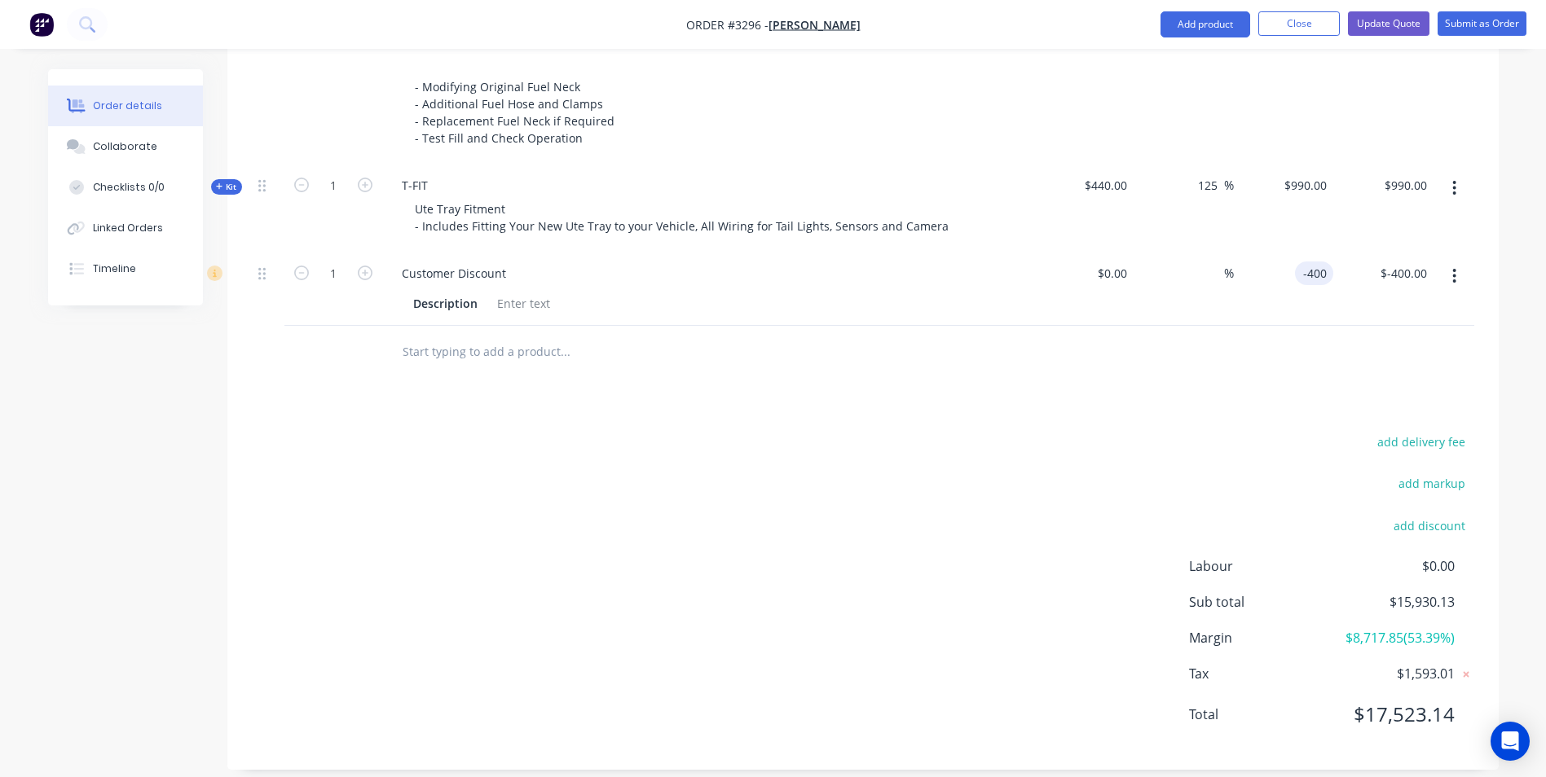
click at [1307, 262] on input "-400" at bounding box center [1317, 274] width 32 height 24
type input "$-420.00"
click at [1257, 346] on div at bounding box center [863, 352] width 1222 height 53
click at [1305, 262] on input "-420" at bounding box center [1306, 274] width 54 height 24
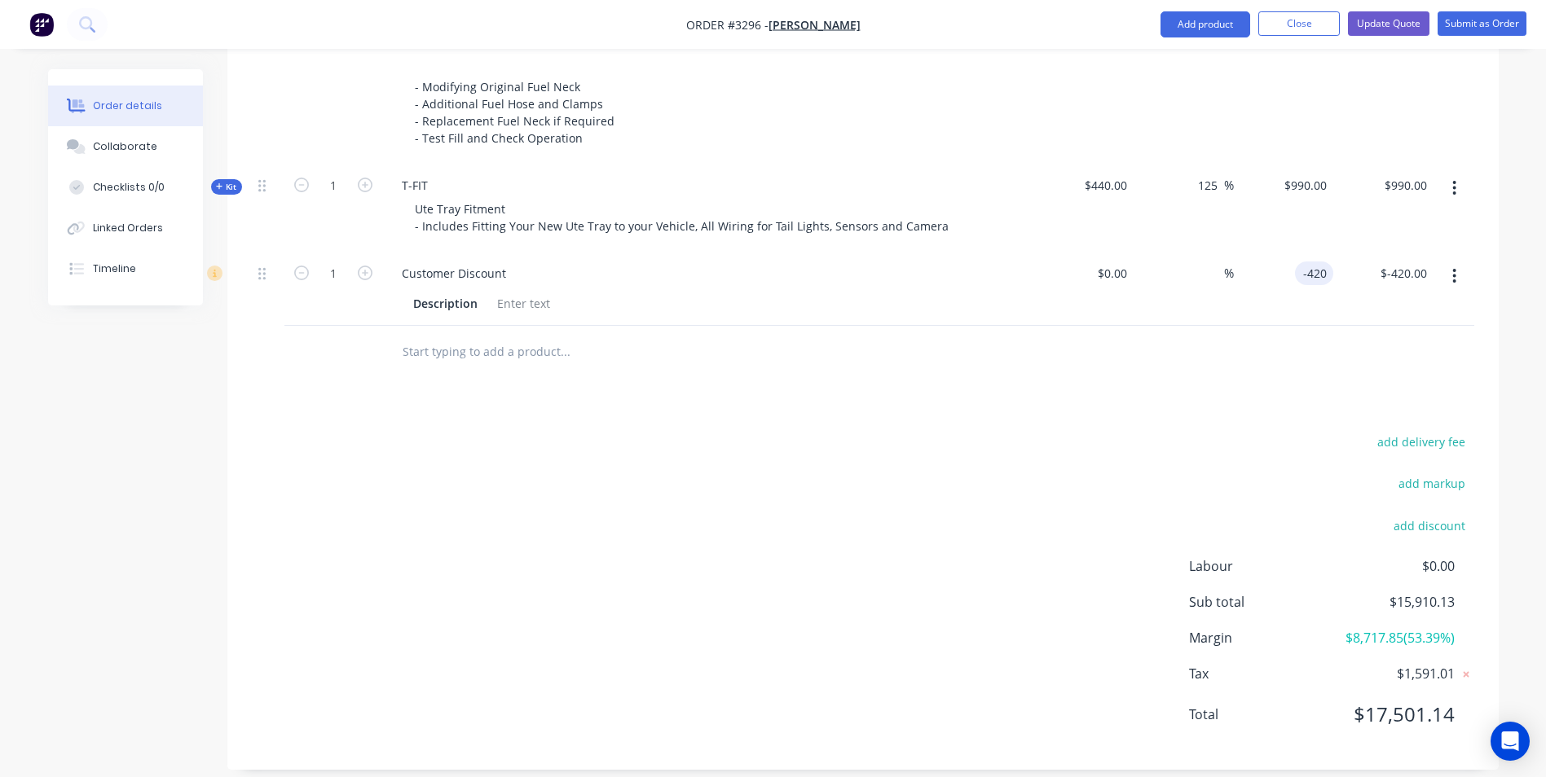
click at [1323, 262] on input "-420" at bounding box center [1317, 274] width 32 height 24
type input "$-421.00"
click at [1120, 462] on div "add delivery fee add markup add discount Labour $0.00 Sub total $15,910.13 Marg…" at bounding box center [863, 588] width 1222 height 315
click at [1398, 23] on button "Update Quote" at bounding box center [1388, 23] width 81 height 24
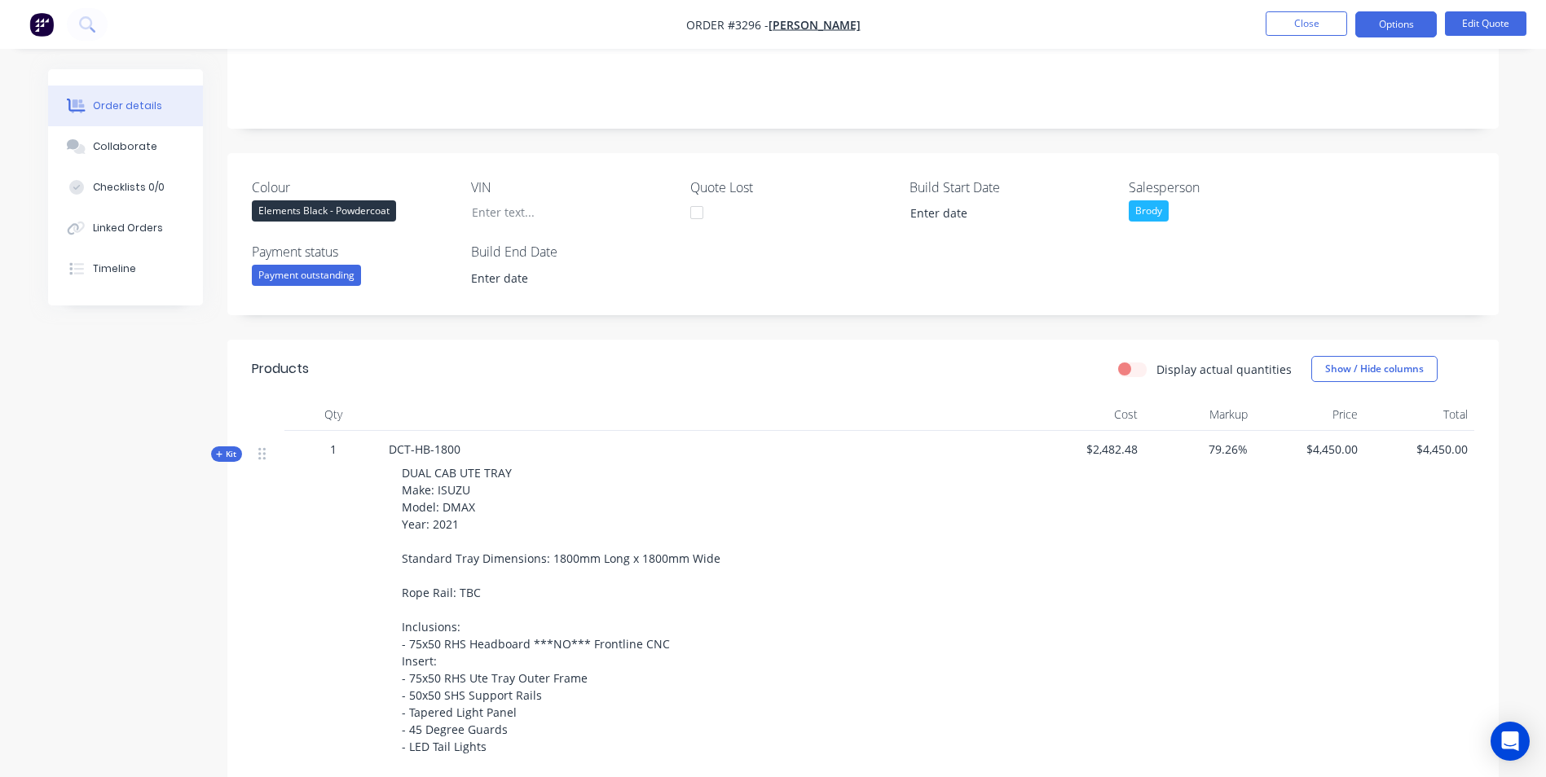
scroll to position [489, 0]
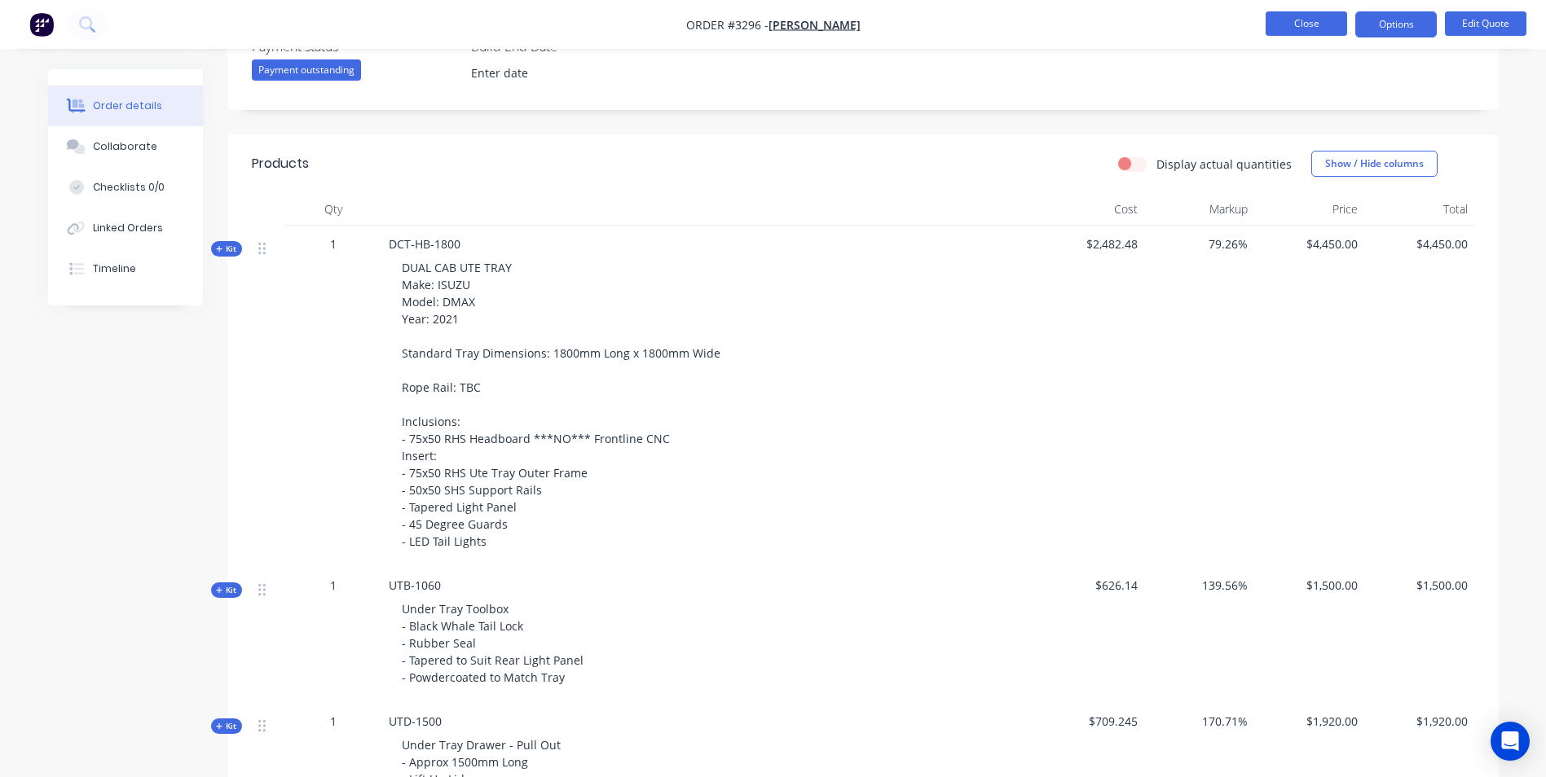
click at [1302, 26] on button "Close" at bounding box center [1306, 23] width 81 height 24
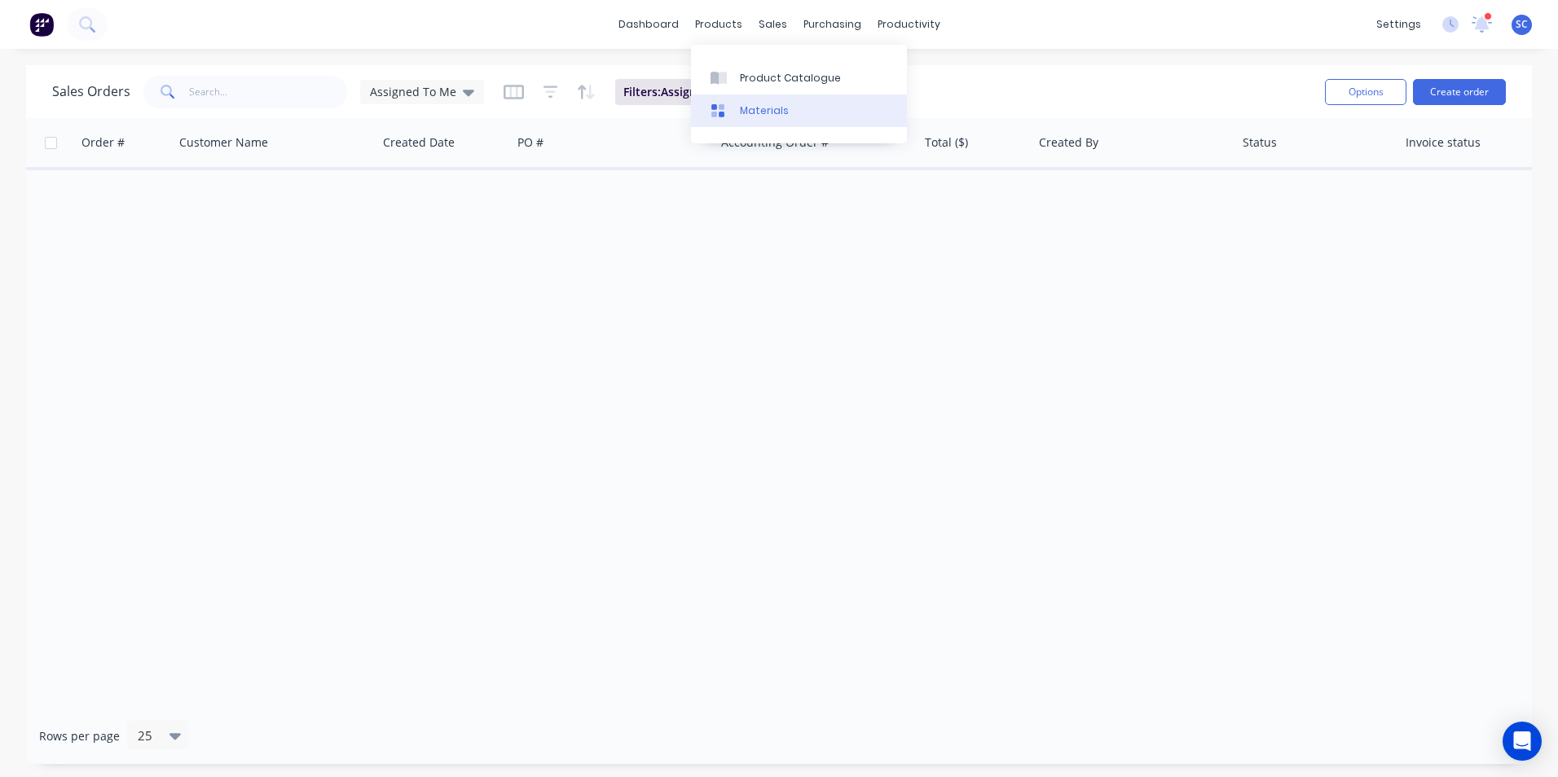
click at [752, 108] on div "Materials" at bounding box center [764, 110] width 49 height 15
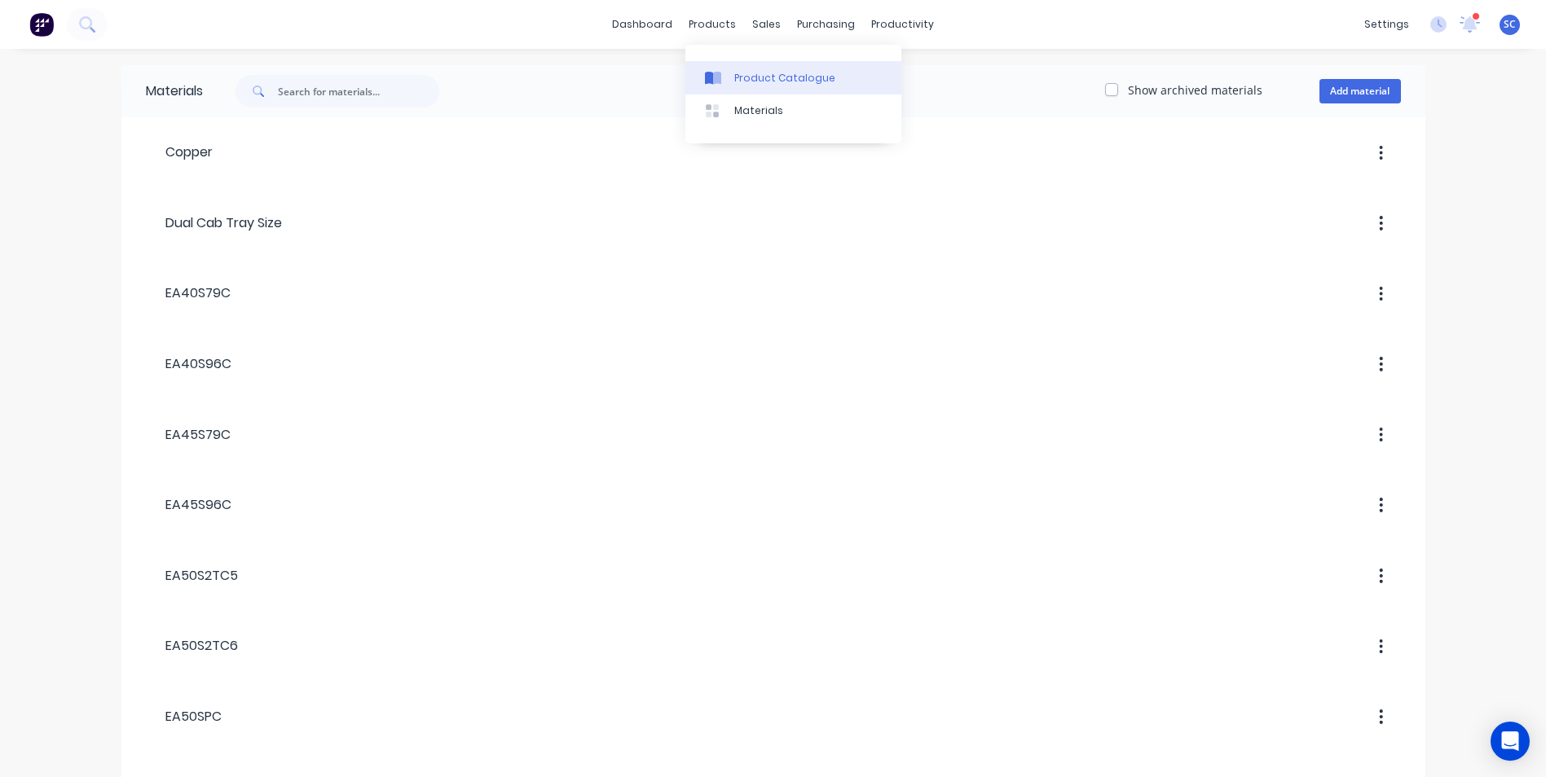
click at [729, 80] on link "Product Catalogue" at bounding box center [793, 77] width 216 height 33
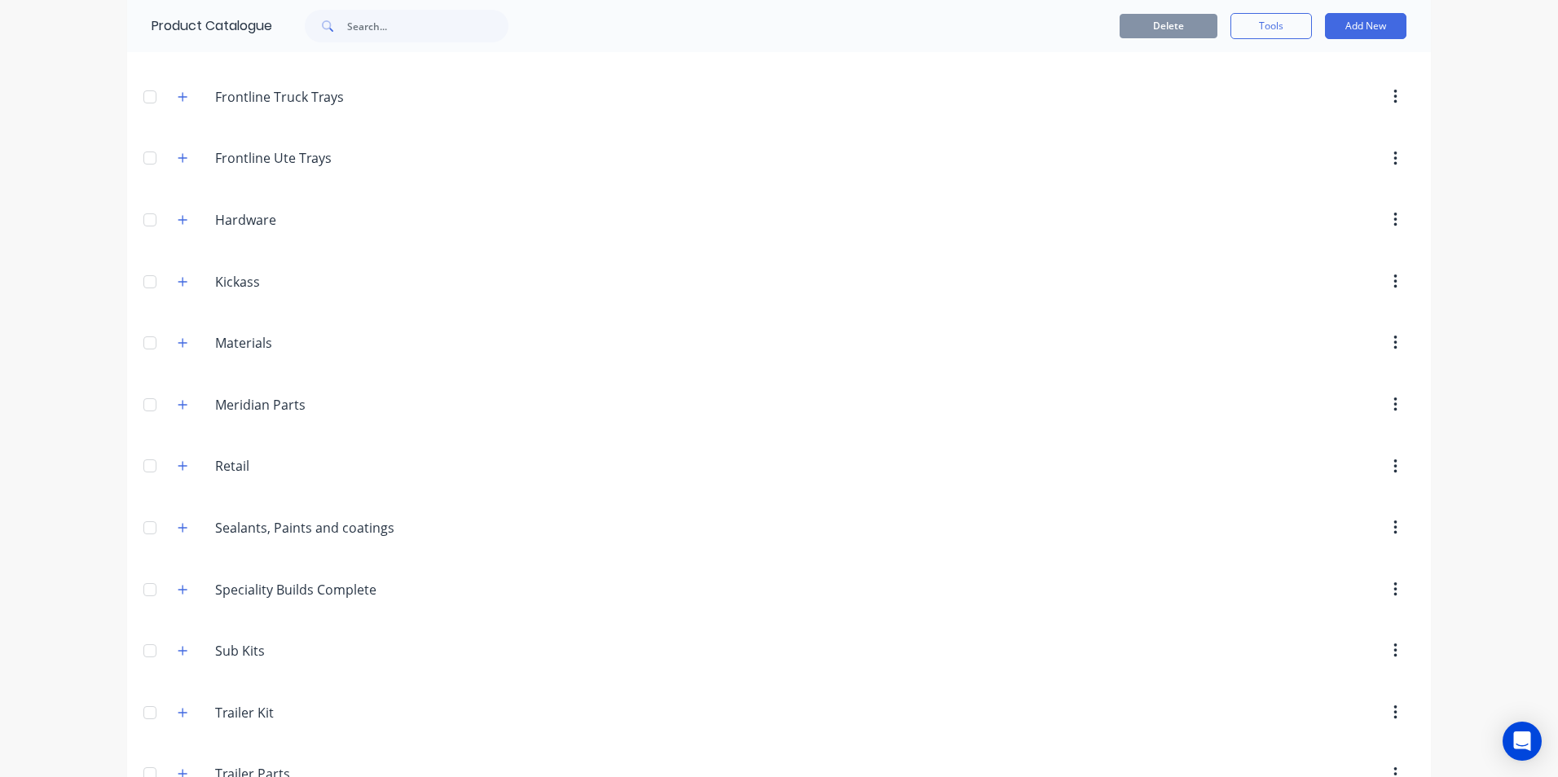
scroll to position [397, 0]
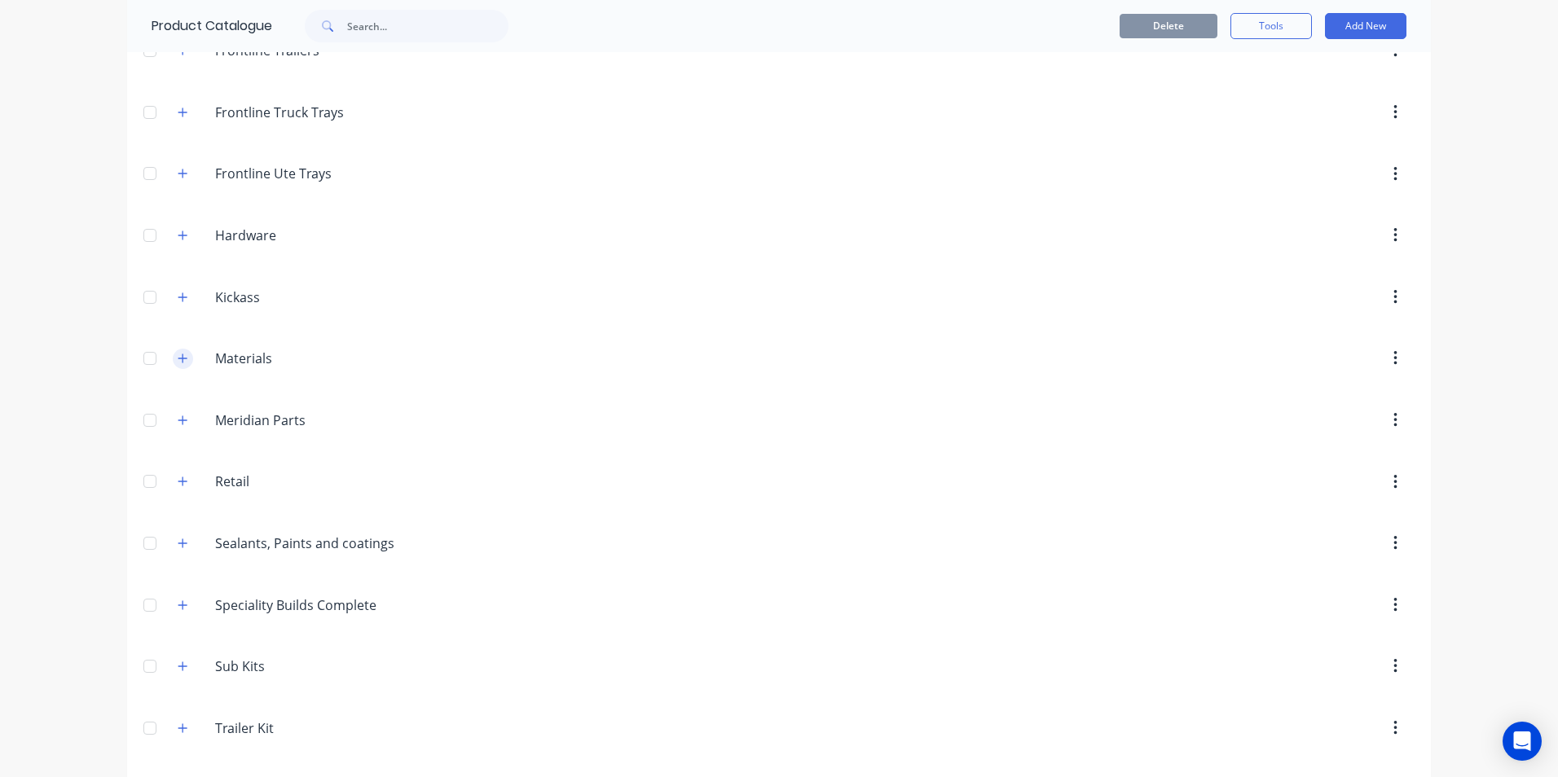
click at [178, 357] on icon "button" at bounding box center [183, 358] width 10 height 11
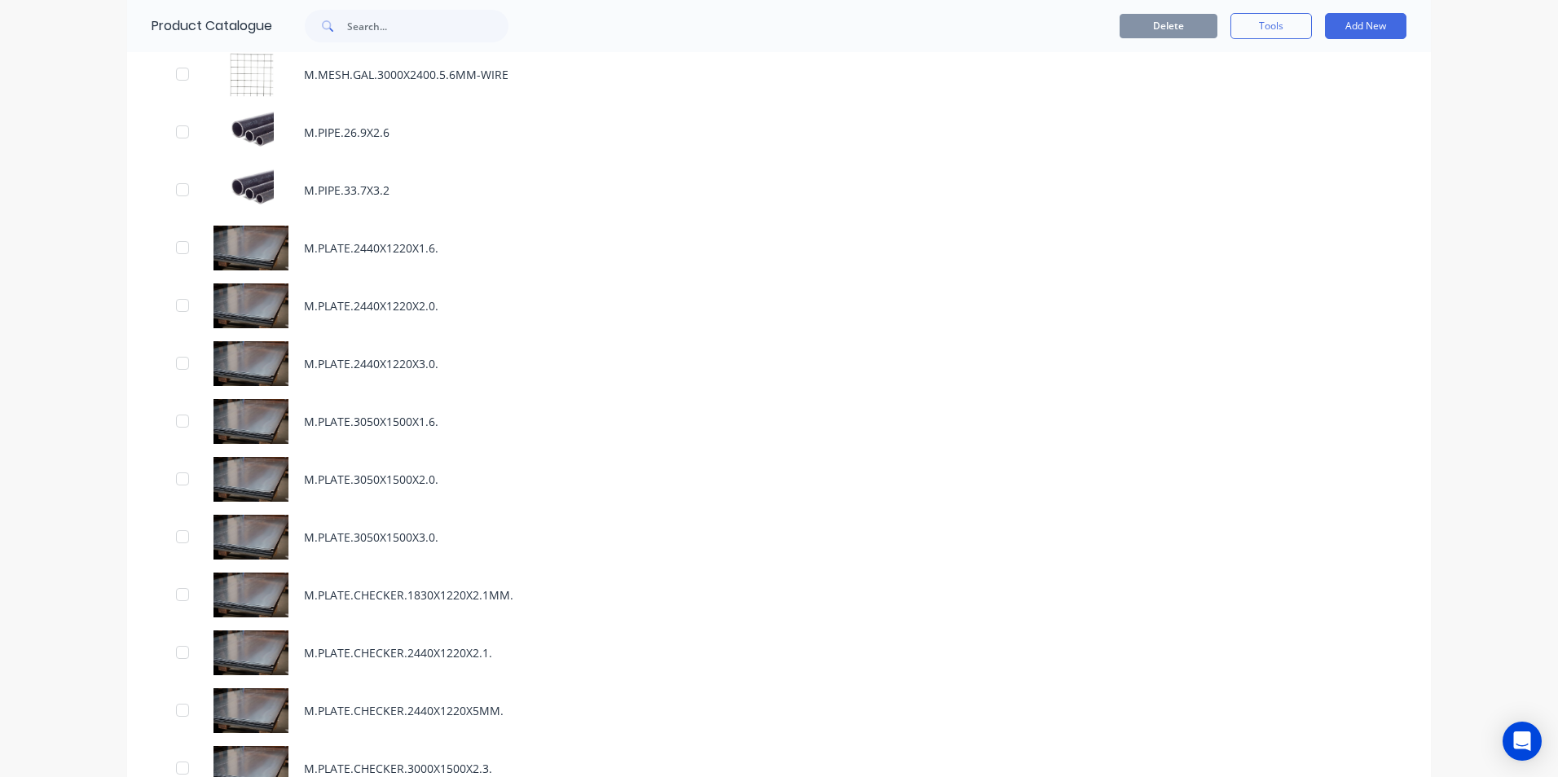
scroll to position [1864, 0]
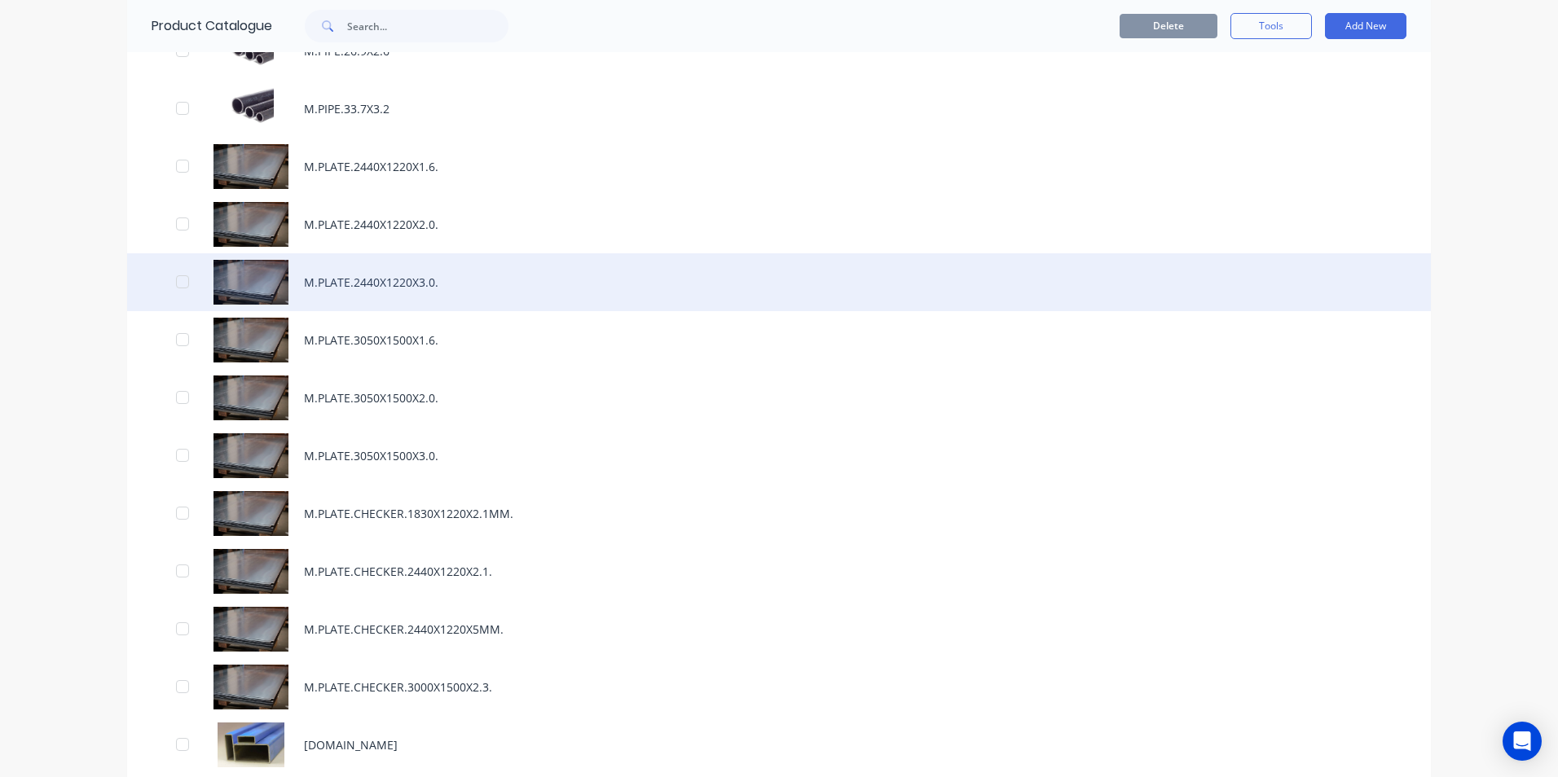
click at [366, 284] on div "M.PLATE.2440X1220X3.0." at bounding box center [779, 282] width 1304 height 58
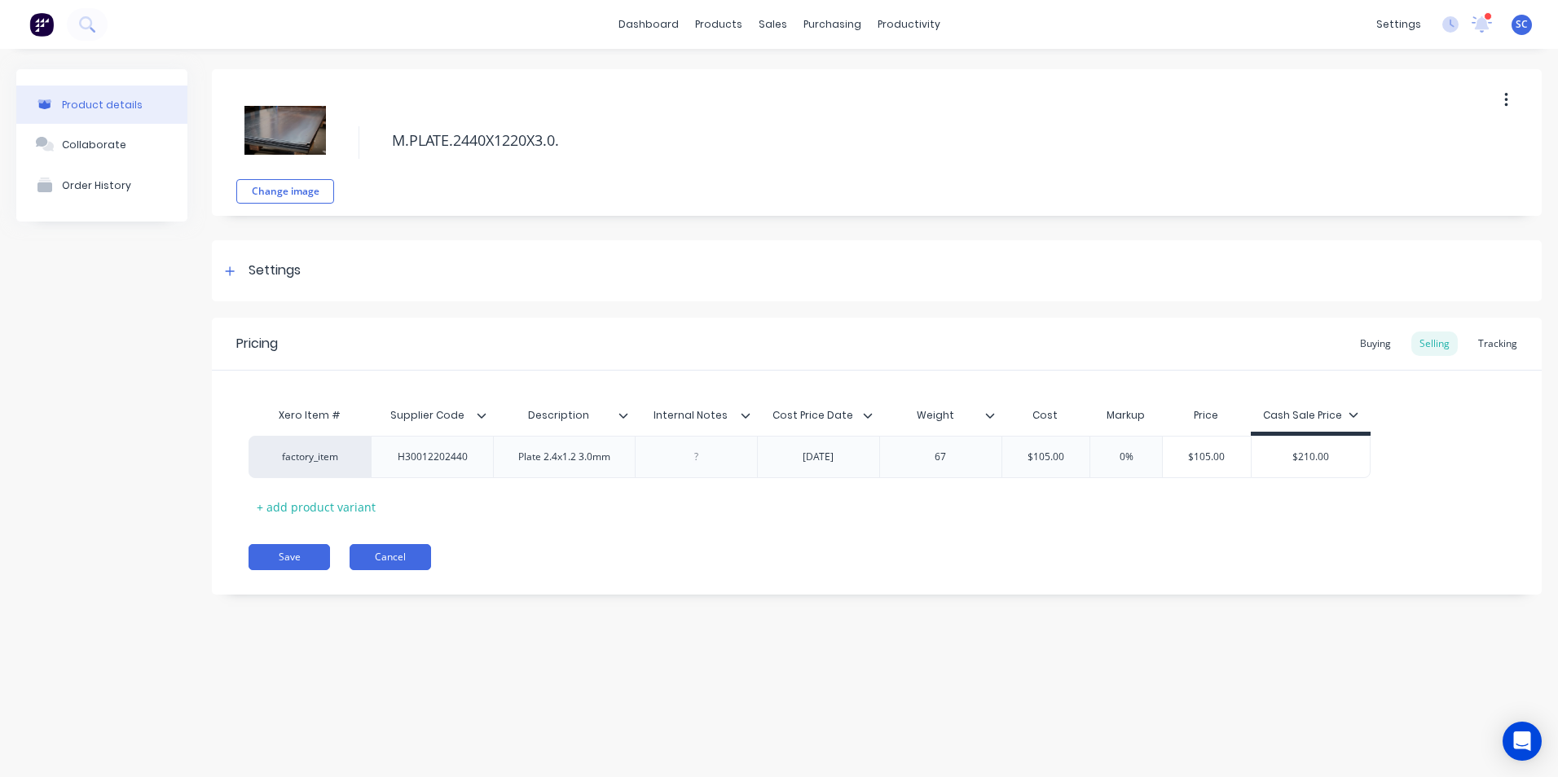
click at [391, 556] on button "Cancel" at bounding box center [390, 557] width 81 height 26
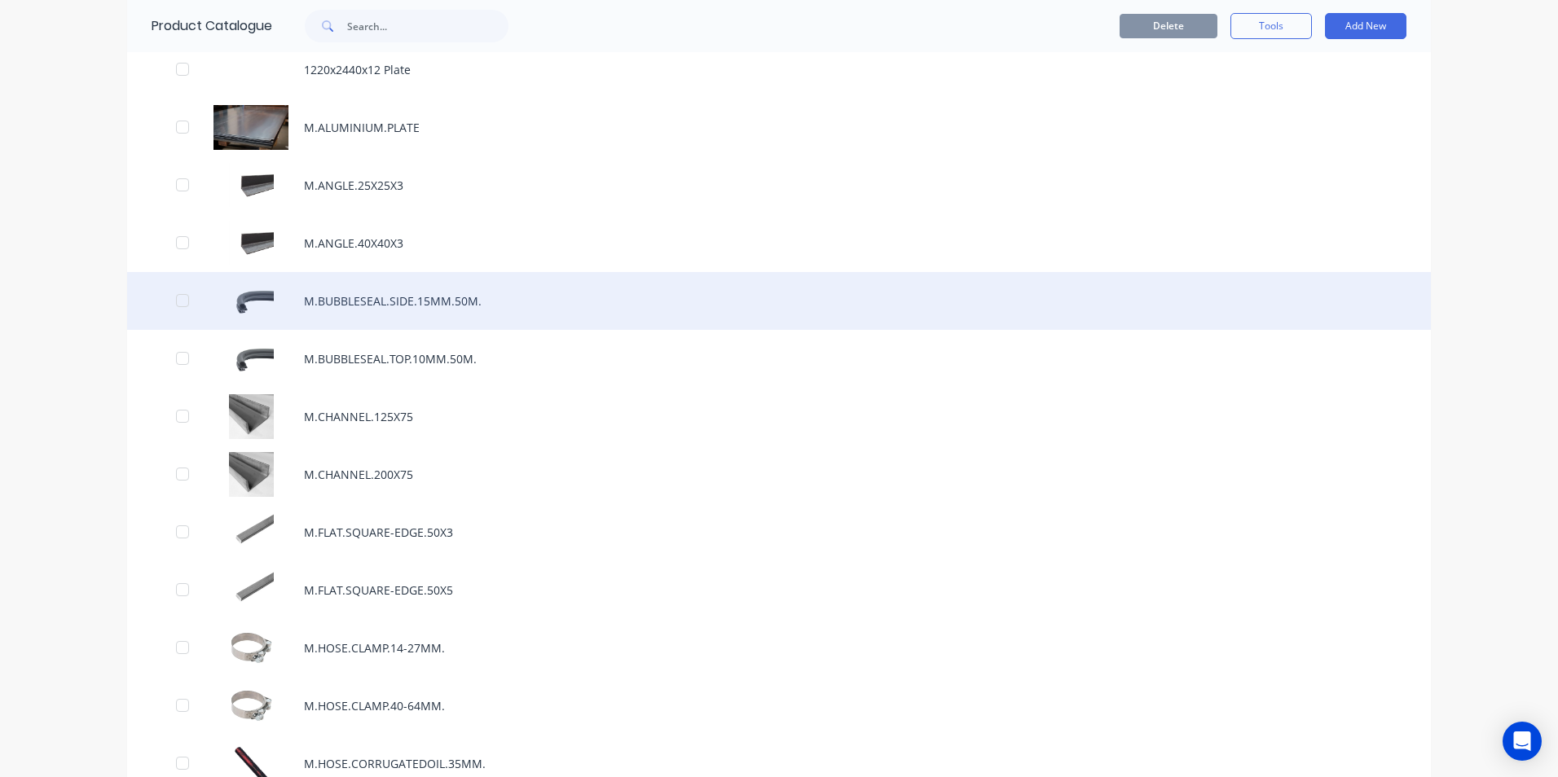
scroll to position [570, 0]
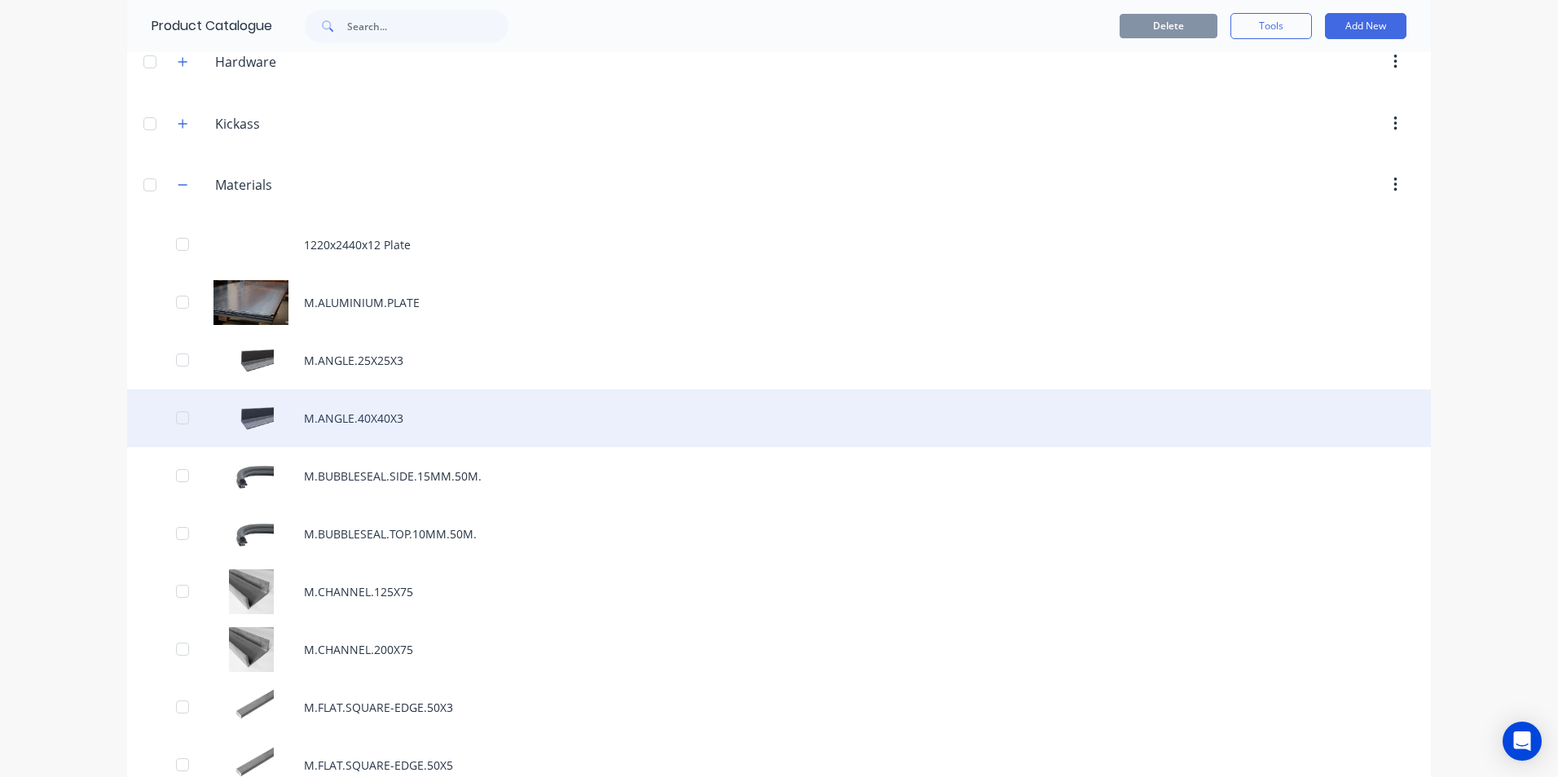
click at [381, 419] on div "M.ANGLE.40X40X3" at bounding box center [779, 419] width 1304 height 58
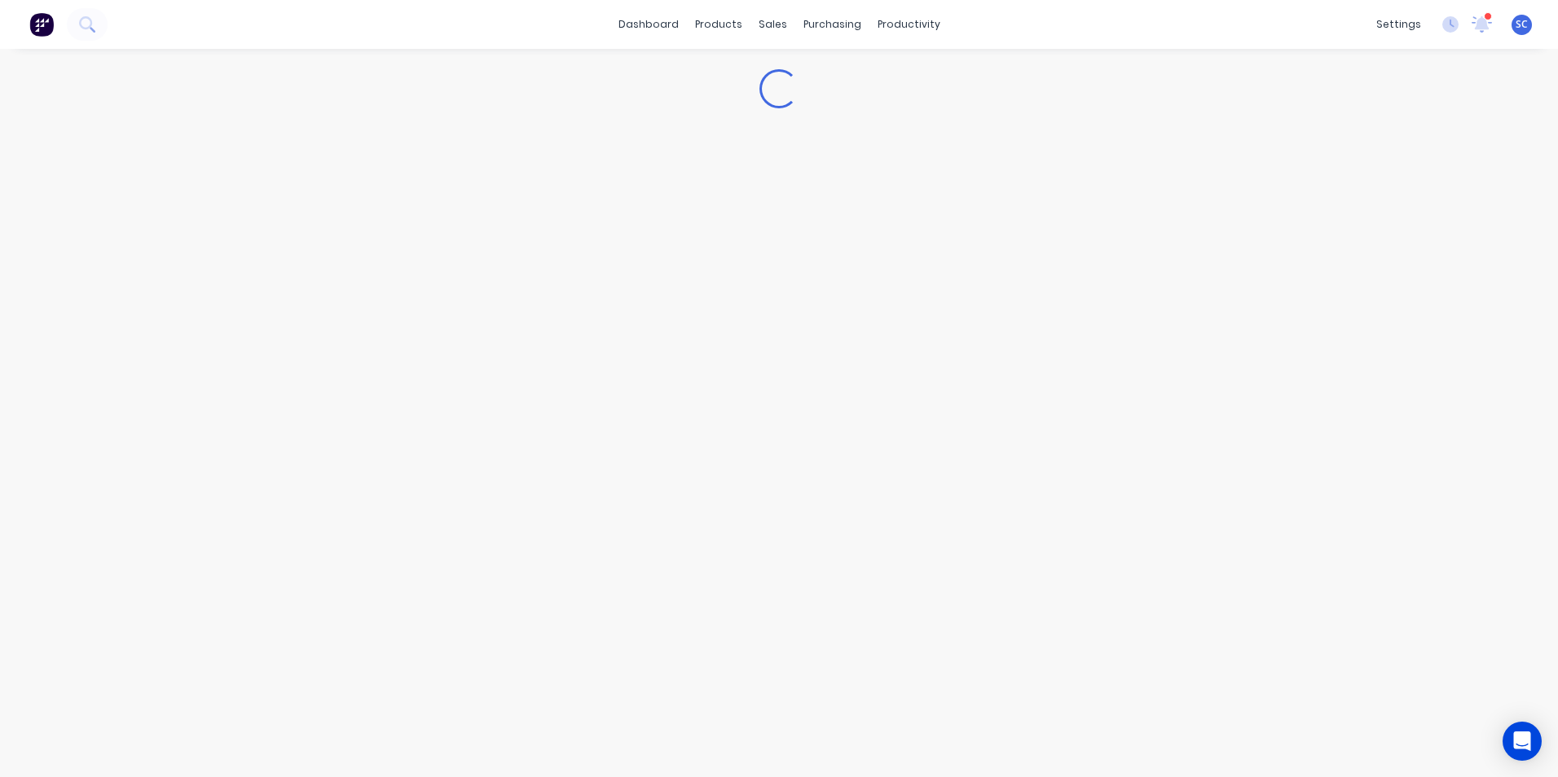
type textarea "x"
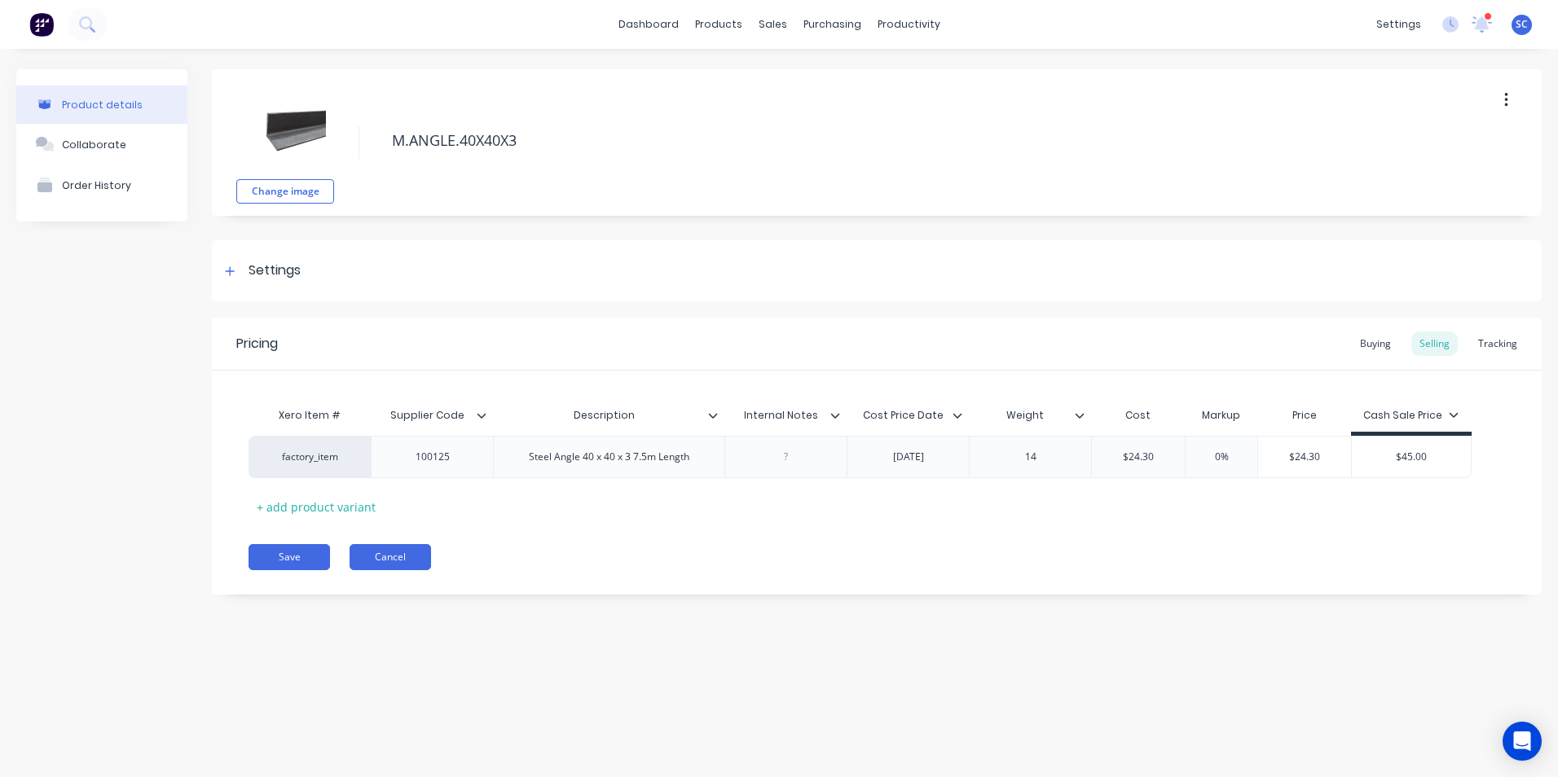
click at [392, 560] on button "Cancel" at bounding box center [390, 557] width 81 height 26
